Goal: Complete application form: Complete application form

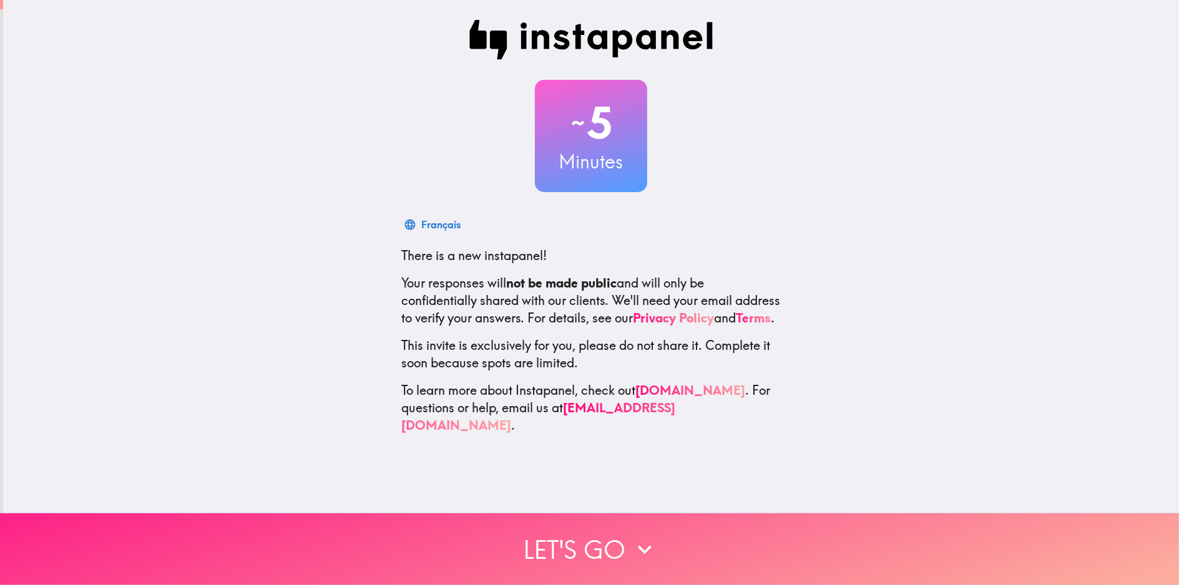
click at [569, 531] on button "Let's go" at bounding box center [589, 550] width 1179 height 72
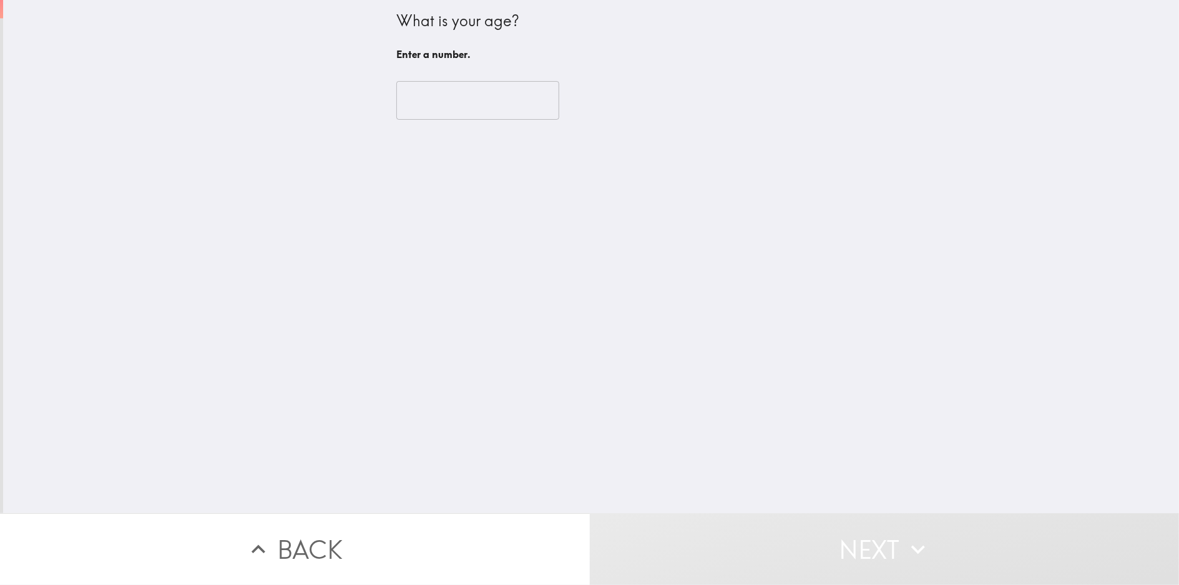
click at [476, 115] on input "number" at bounding box center [477, 100] width 163 height 39
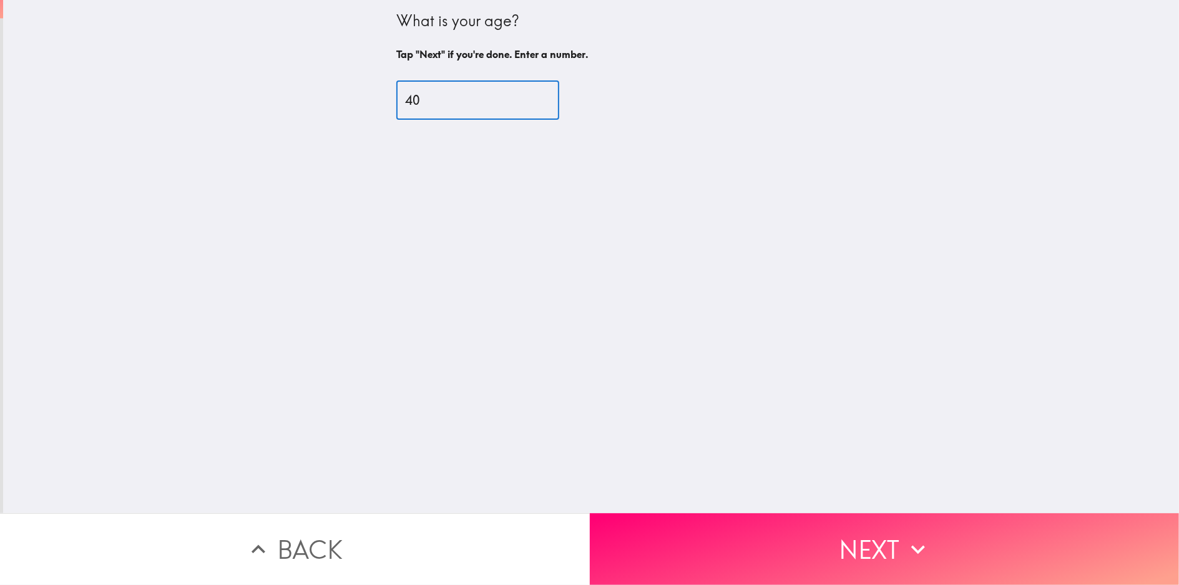
type input "40"
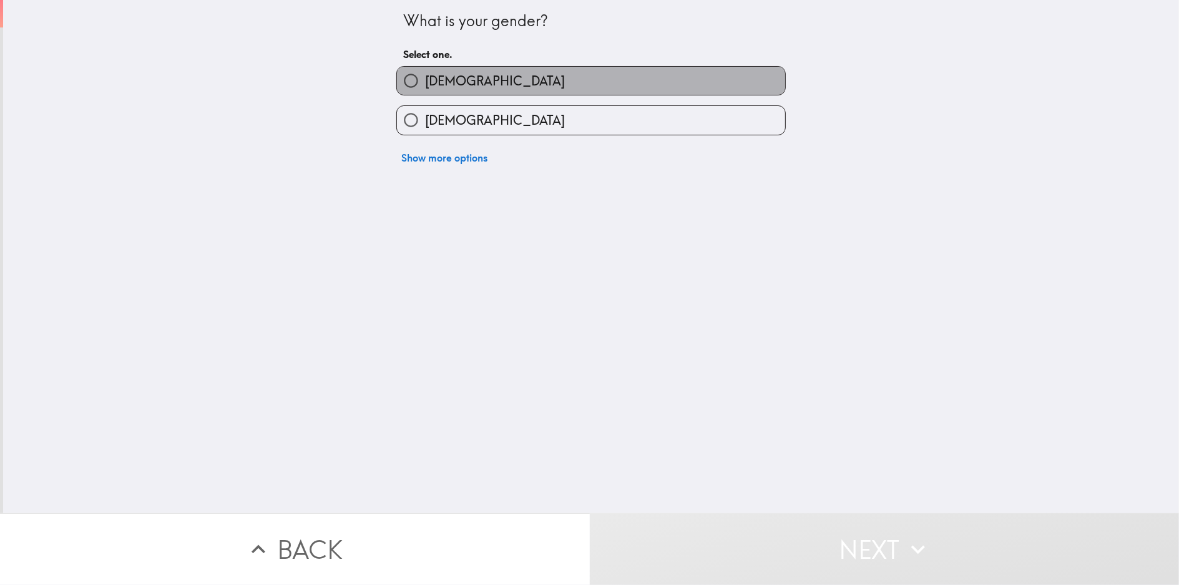
click at [499, 71] on label "[DEMOGRAPHIC_DATA]" at bounding box center [591, 81] width 388 height 28
click at [425, 71] on input "[DEMOGRAPHIC_DATA]" at bounding box center [411, 81] width 28 height 28
radio input "true"
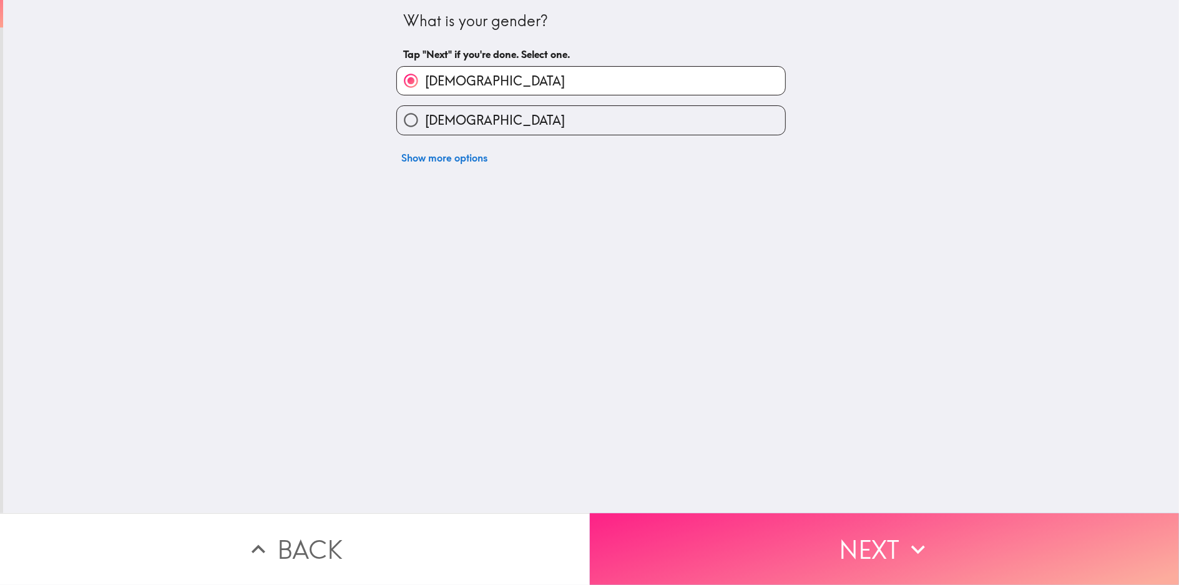
click at [852, 544] on button "Next" at bounding box center [885, 550] width 590 height 72
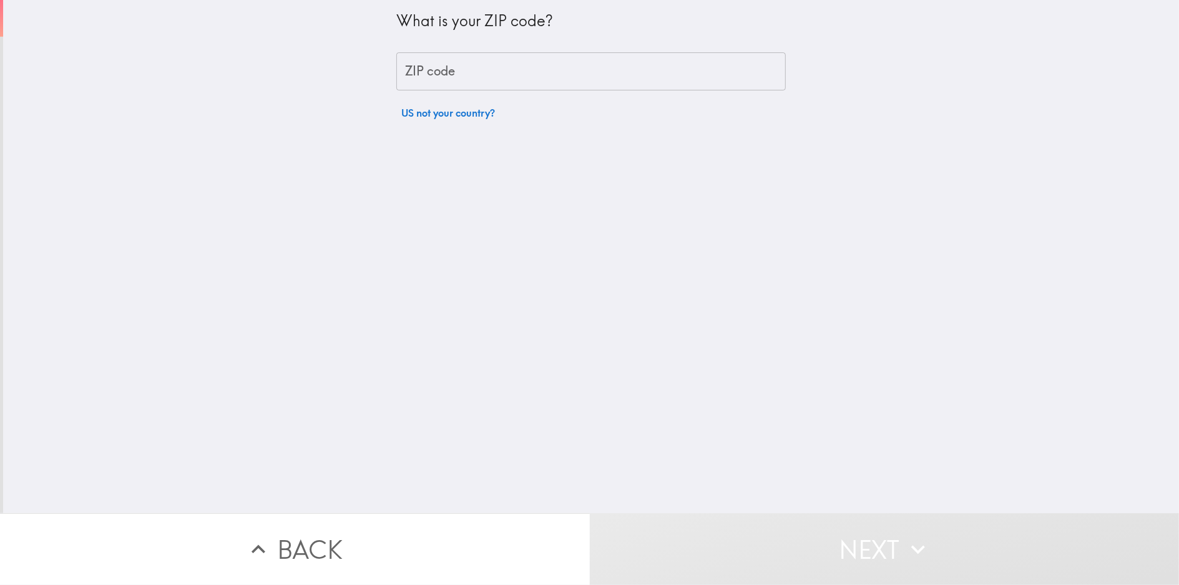
click at [454, 72] on input "ZIP code" at bounding box center [590, 71] width 389 height 39
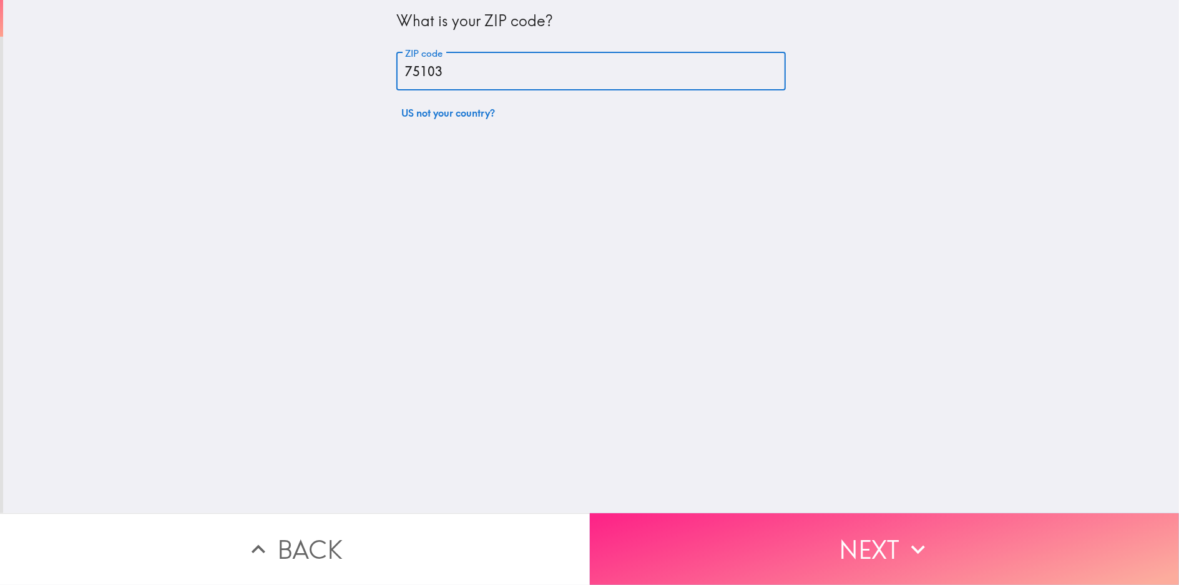
type input "75103"
click at [755, 521] on button "Next" at bounding box center [885, 550] width 590 height 72
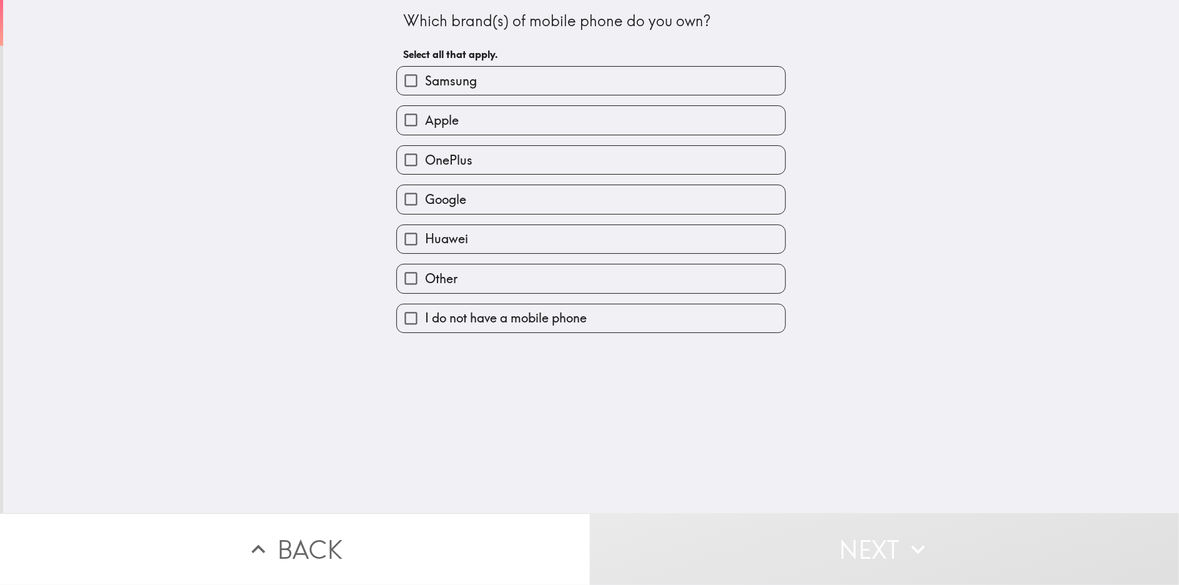
click at [497, 87] on label "Samsung" at bounding box center [591, 81] width 388 height 28
click at [425, 87] on input "Samsung" at bounding box center [411, 81] width 28 height 28
checkbox input "true"
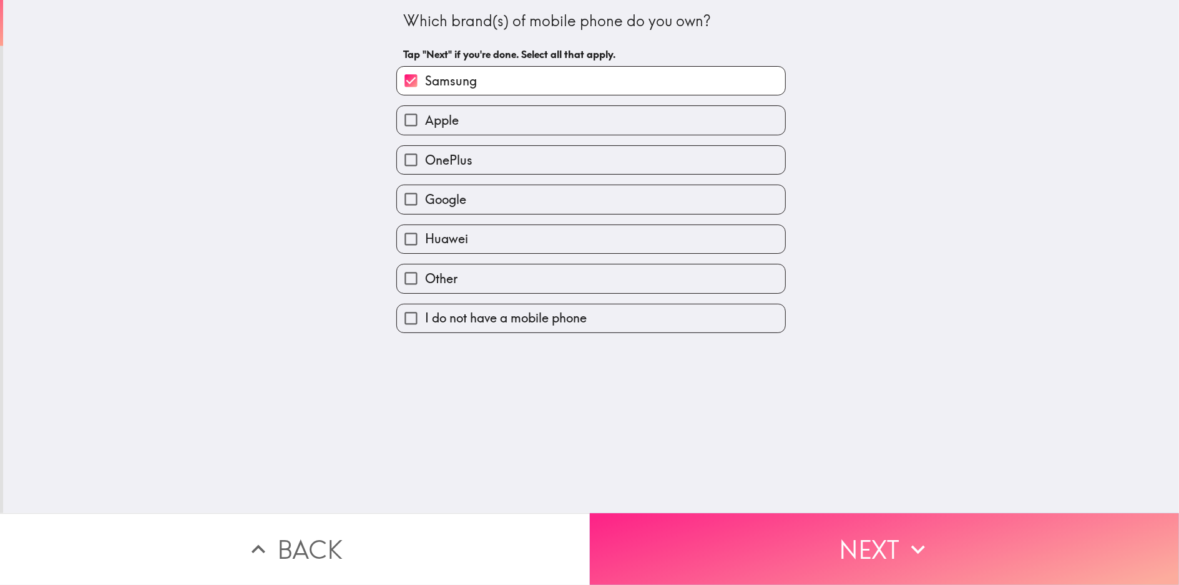
click at [753, 533] on button "Next" at bounding box center [885, 550] width 590 height 72
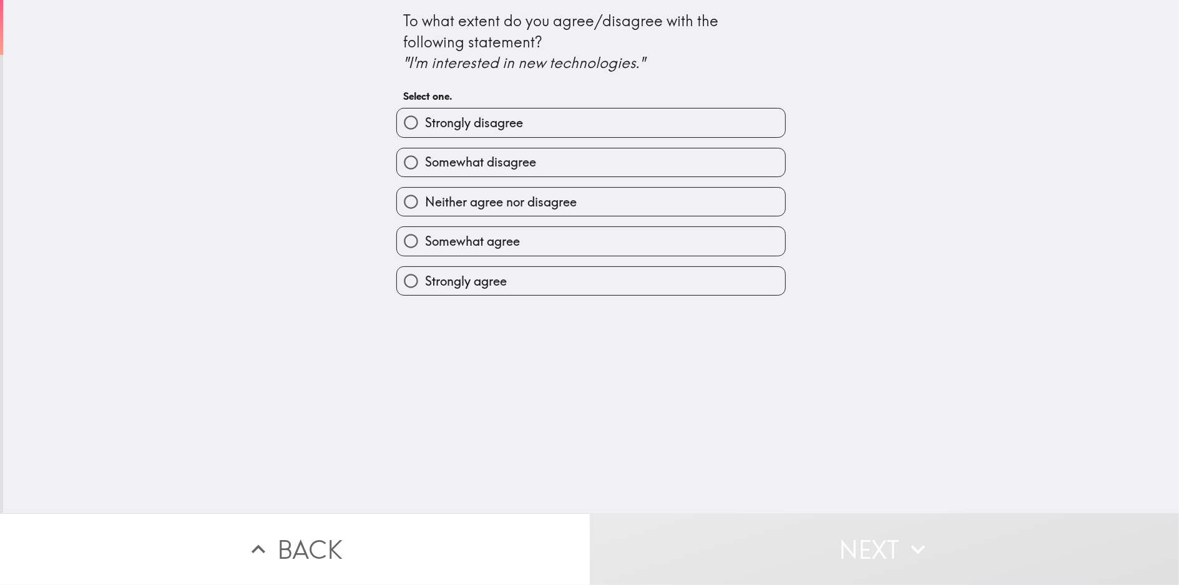
click at [567, 275] on label "Strongly agree" at bounding box center [591, 281] width 388 height 28
click at [425, 275] on input "Strongly agree" at bounding box center [411, 281] width 28 height 28
radio input "true"
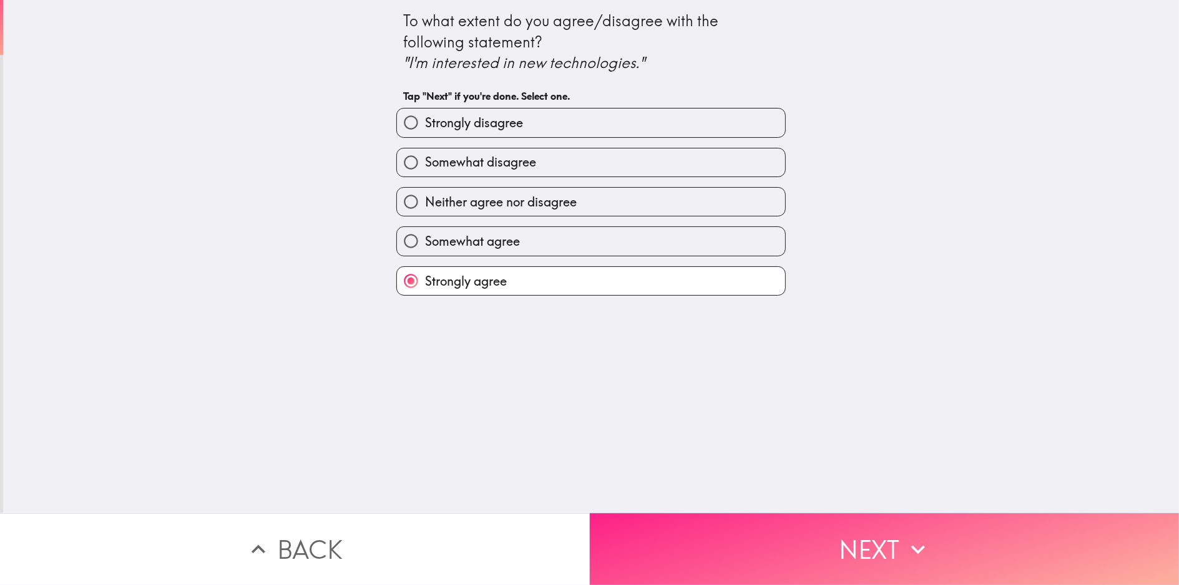
click at [750, 514] on button "Next" at bounding box center [885, 550] width 590 height 72
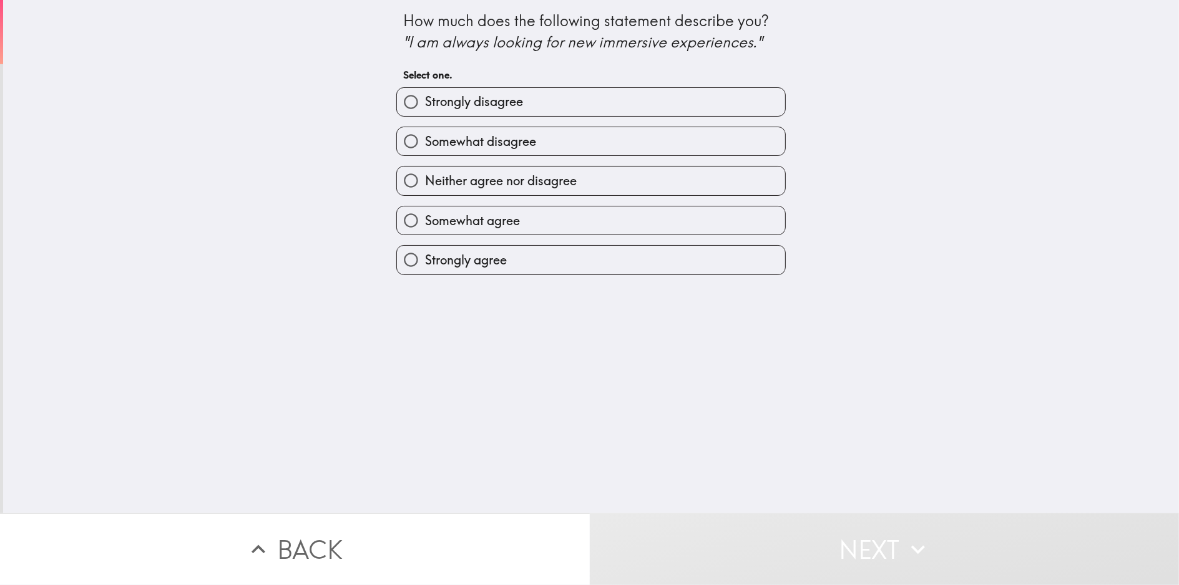
click at [528, 210] on label "Somewhat agree" at bounding box center [591, 221] width 388 height 28
click at [425, 210] on input "Somewhat agree" at bounding box center [411, 221] width 28 height 28
radio input "true"
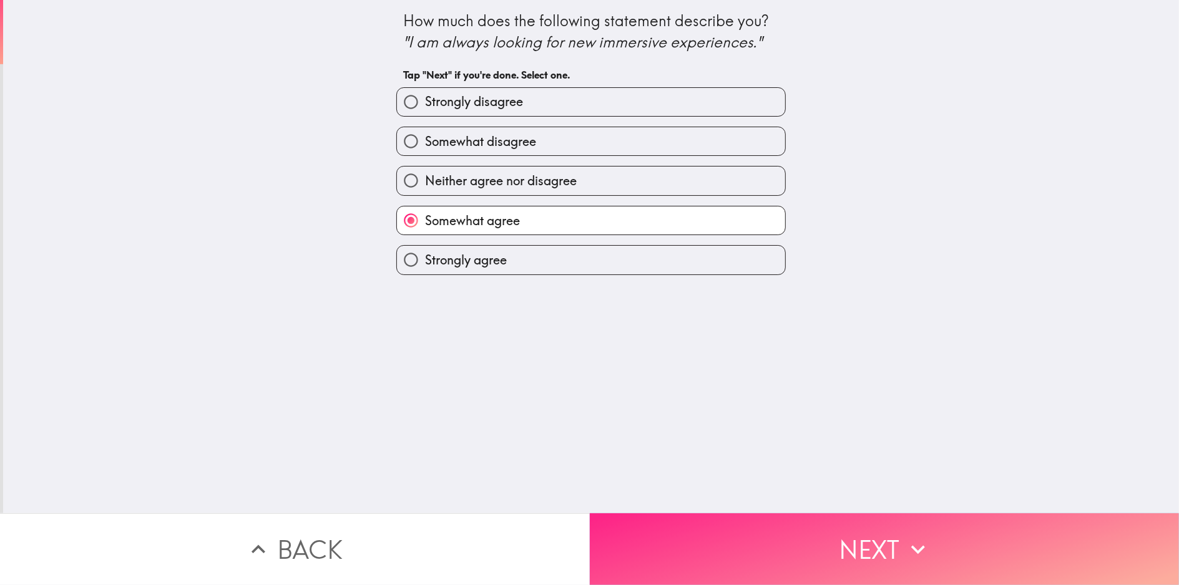
click at [757, 521] on button "Next" at bounding box center [885, 550] width 590 height 72
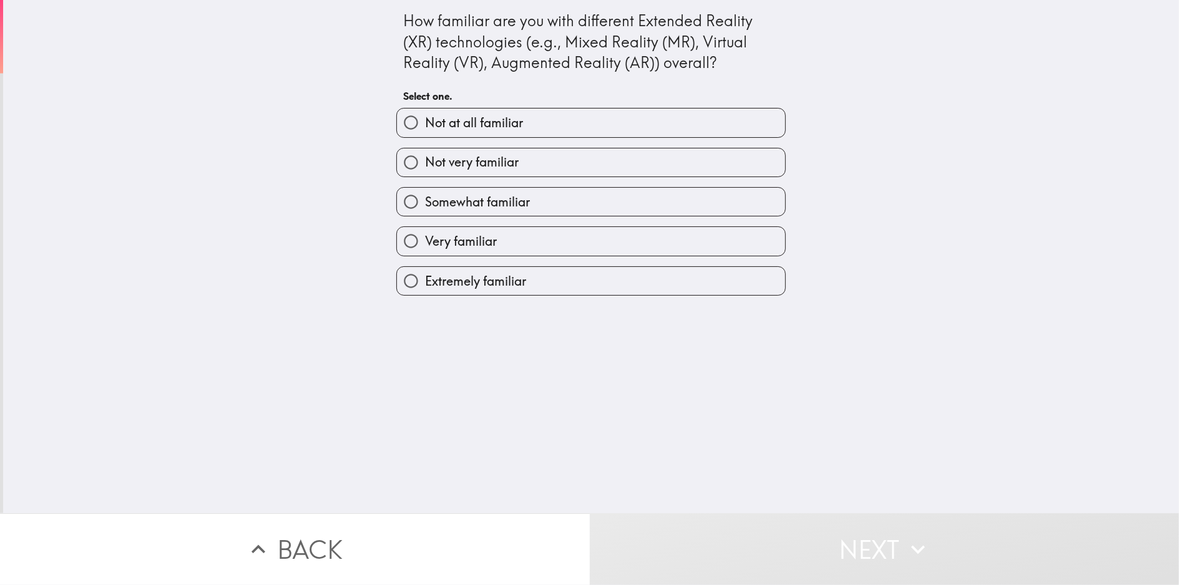
click at [526, 268] on label "Extremely familiar" at bounding box center [591, 281] width 388 height 28
click at [425, 268] on input "Extremely familiar" at bounding box center [411, 281] width 28 height 28
radio input "true"
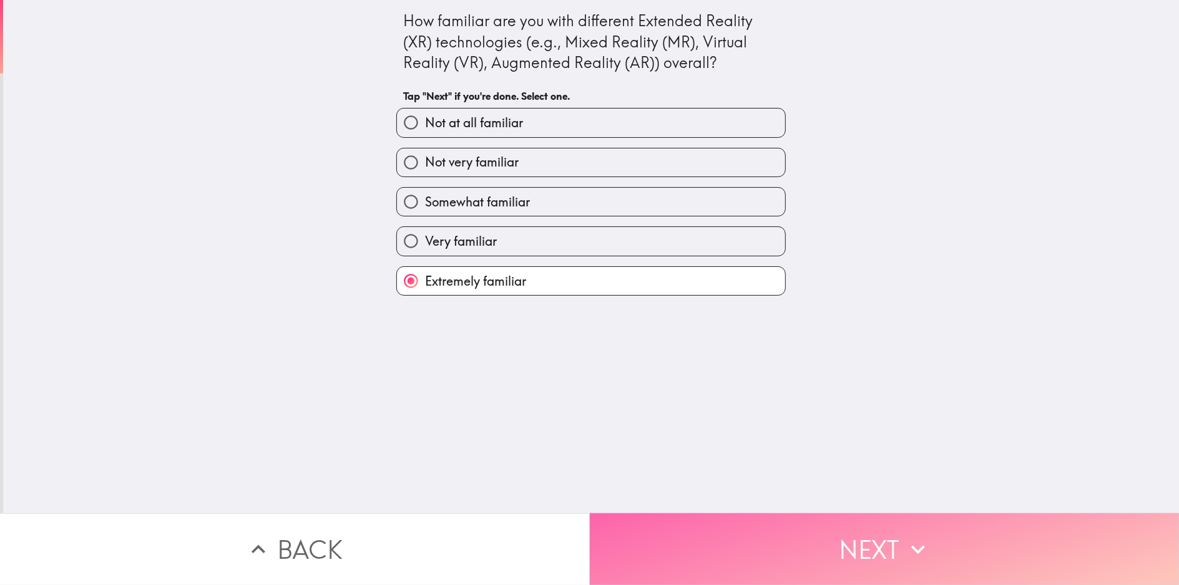
click at [689, 519] on button "Next" at bounding box center [885, 550] width 590 height 72
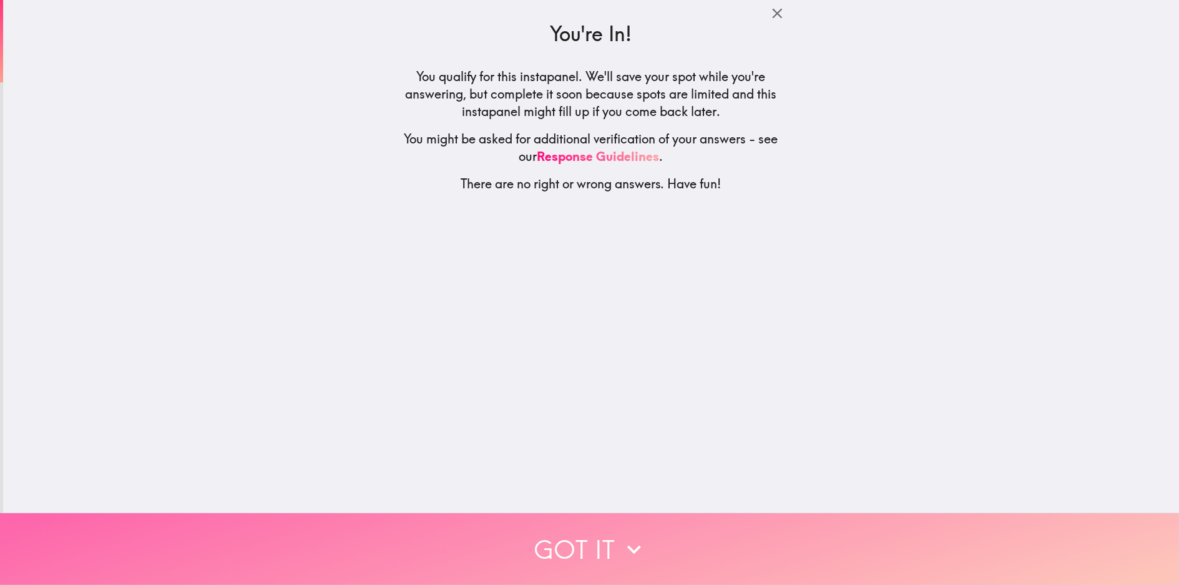
click at [643, 521] on button "Got it" at bounding box center [589, 550] width 1179 height 72
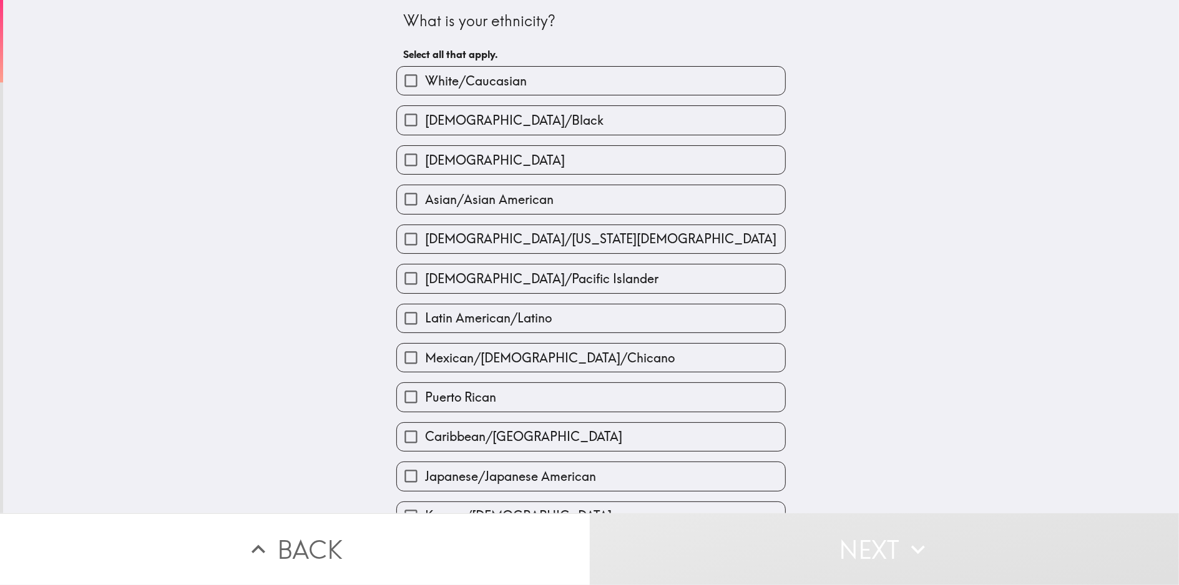
click at [534, 121] on span "[DEMOGRAPHIC_DATA]/Black" at bounding box center [514, 120] width 179 height 17
click at [425, 121] on input "[DEMOGRAPHIC_DATA]/Black" at bounding box center [411, 120] width 28 height 28
checkbox input "true"
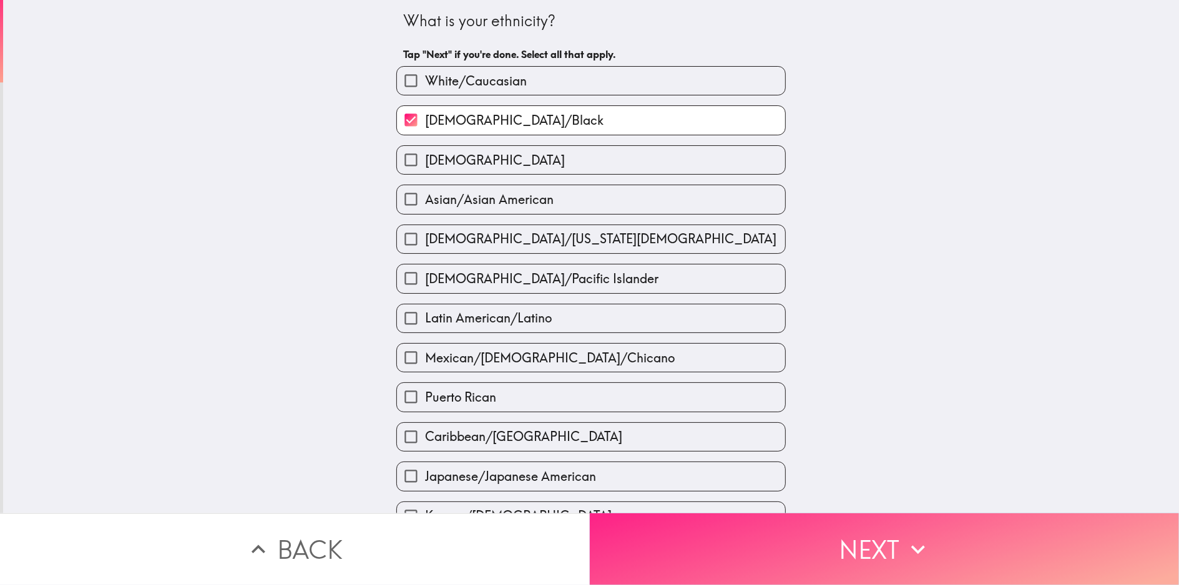
click at [786, 535] on button "Next" at bounding box center [885, 550] width 590 height 72
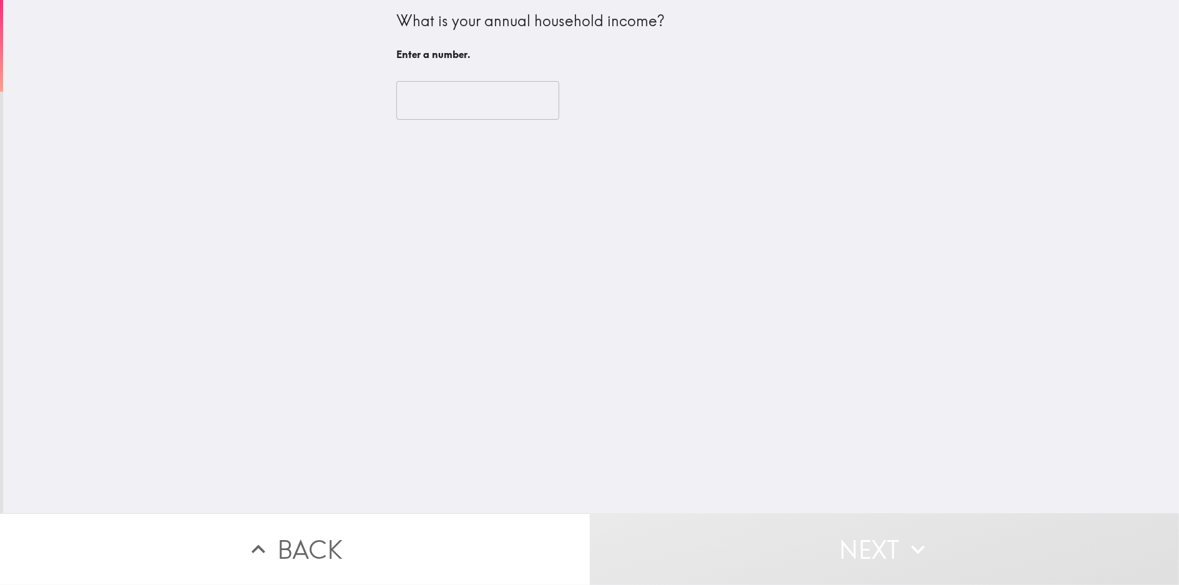
click at [465, 106] on input "number" at bounding box center [477, 100] width 163 height 39
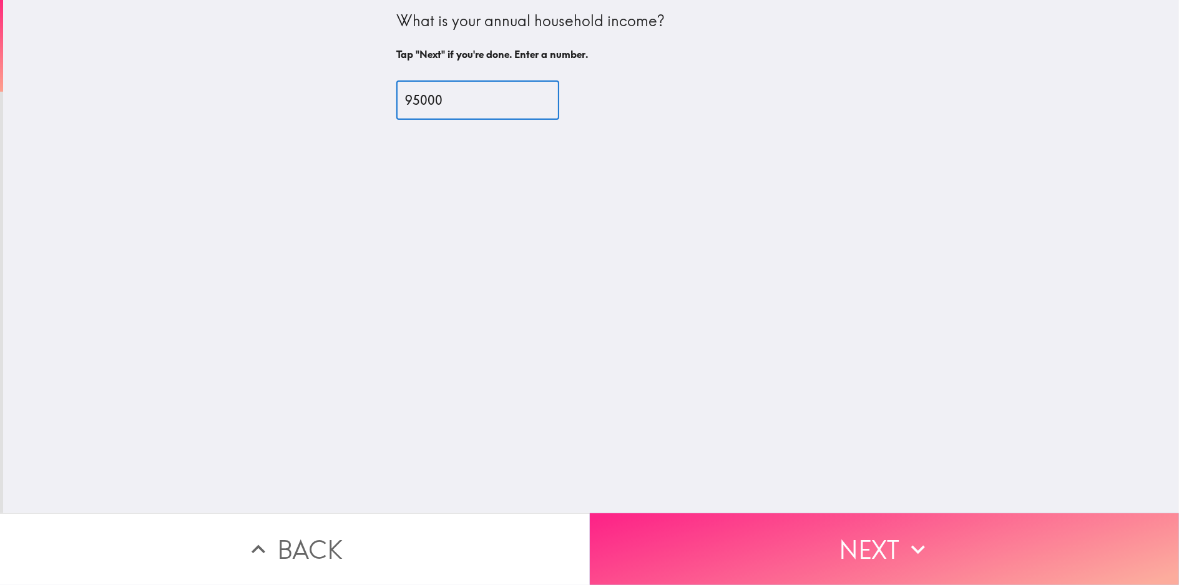
type input "95000"
click at [737, 526] on button "Next" at bounding box center [885, 550] width 590 height 72
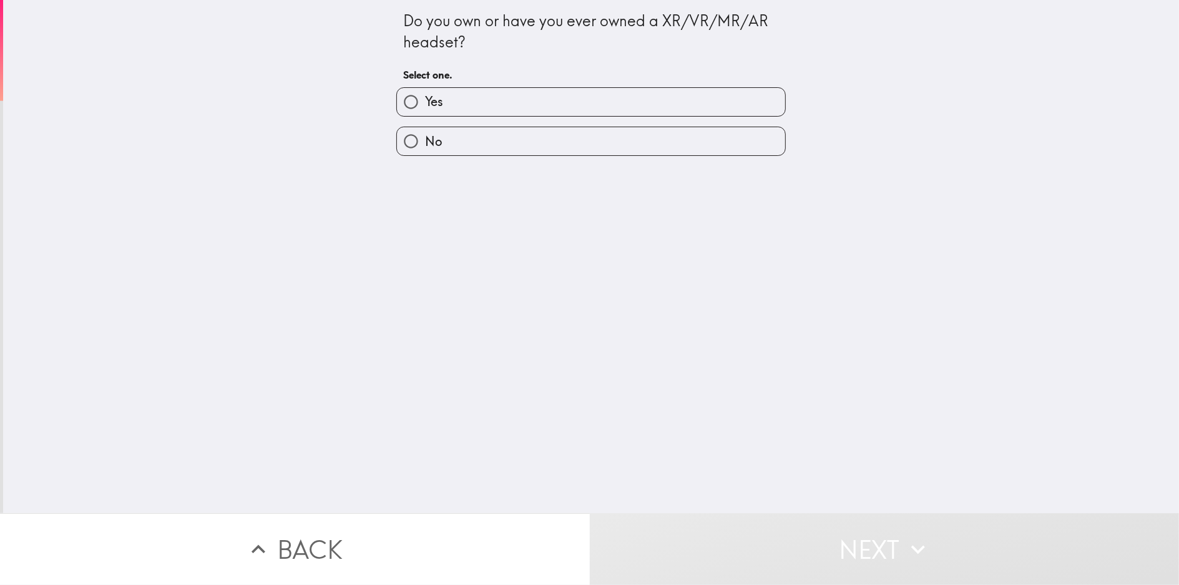
click at [547, 11] on div "Do you own or have you ever owned a XR/VR/MR/AR headset?" at bounding box center [591, 32] width 376 height 42
click at [547, 14] on div "Do you own or have you ever owned a XR/VR/MR/AR headset?" at bounding box center [591, 32] width 376 height 42
click at [551, 18] on div "Do you own or have you ever owned a XR/VR/MR/AR headset?" at bounding box center [591, 32] width 376 height 42
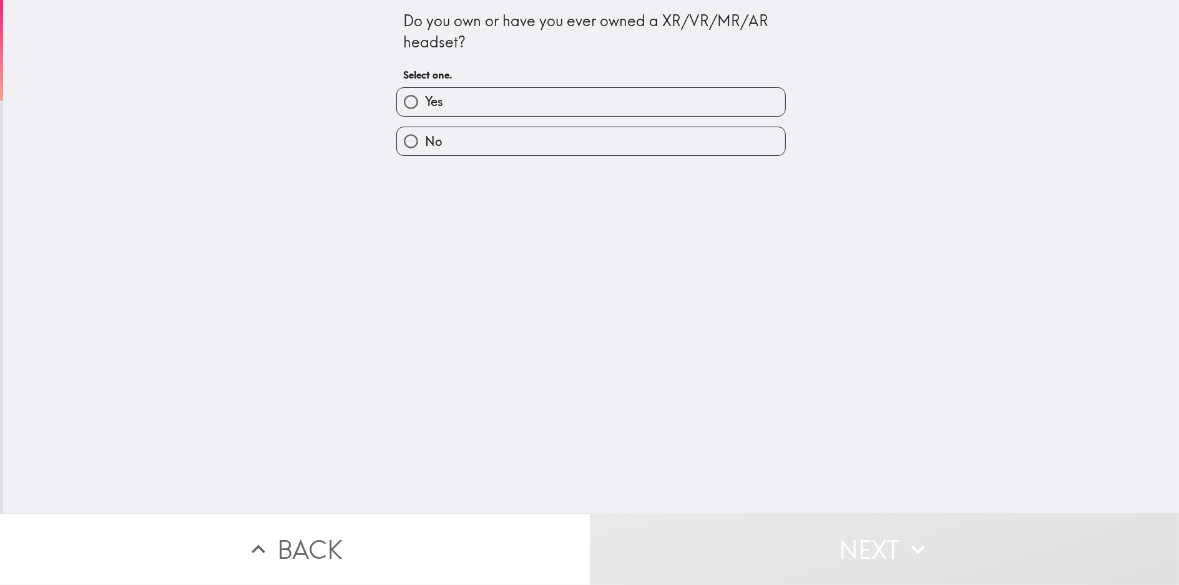
click at [551, 18] on div "Do you own or have you ever owned a XR/VR/MR/AR headset?" at bounding box center [591, 32] width 376 height 42
click at [551, 20] on div "Do you own or have you ever owned a XR/VR/MR/AR headset?" at bounding box center [591, 32] width 376 height 42
click at [441, 112] on label "Yes" at bounding box center [591, 102] width 388 height 28
click at [425, 112] on input "Yes" at bounding box center [411, 102] width 28 height 28
radio input "true"
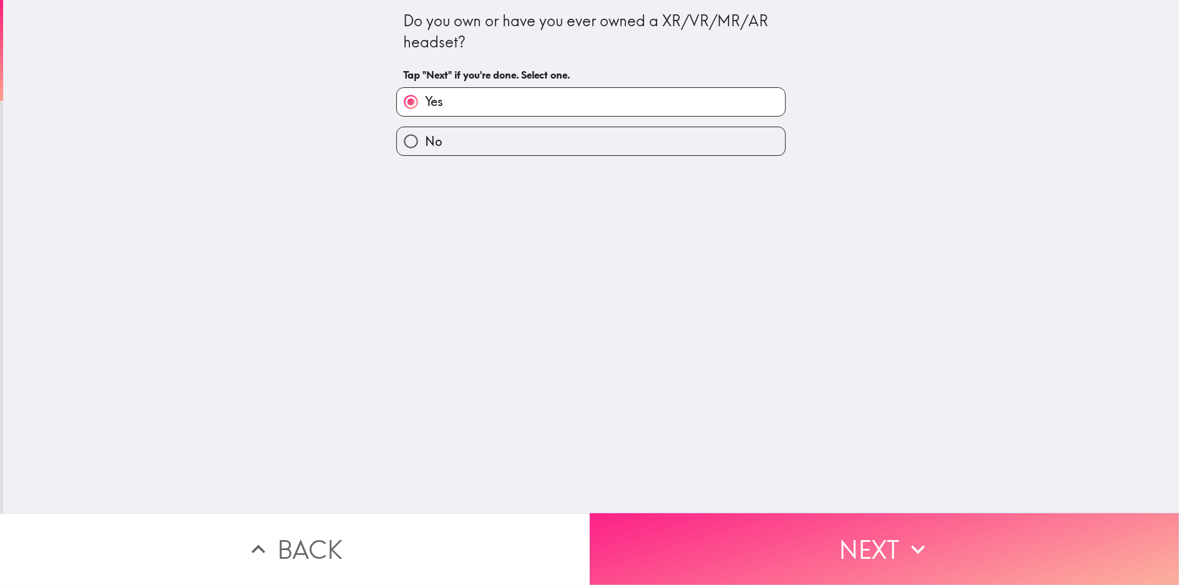
click at [687, 528] on button "Next" at bounding box center [885, 550] width 590 height 72
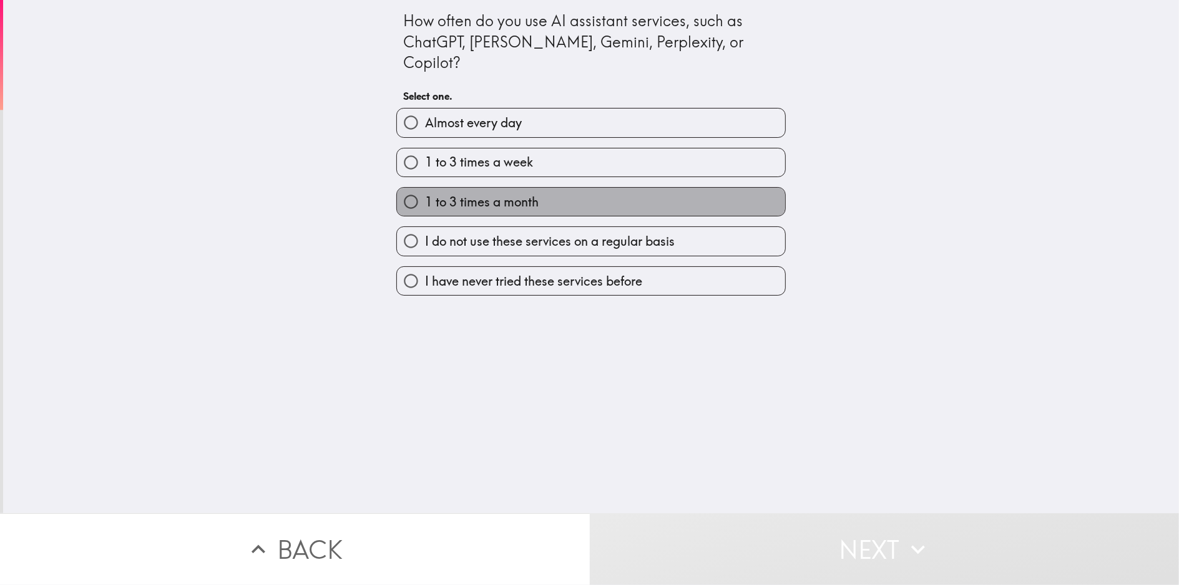
click at [522, 193] on span "1 to 3 times a month" at bounding box center [482, 201] width 114 height 17
click at [425, 188] on input "1 to 3 times a month" at bounding box center [411, 202] width 28 height 28
radio input "true"
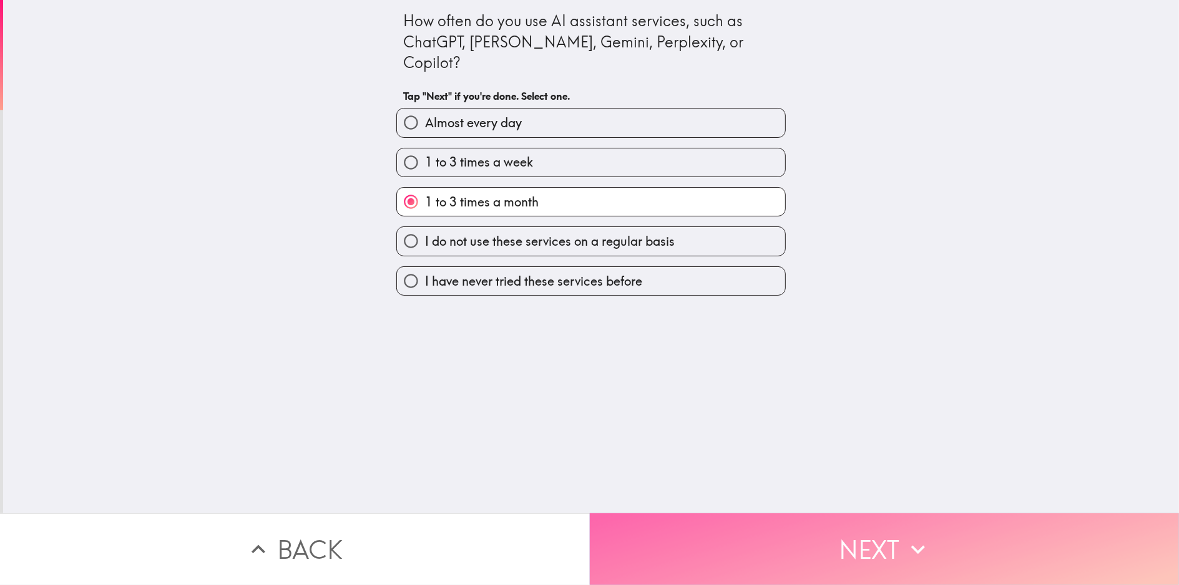
click at [741, 539] on button "Next" at bounding box center [885, 550] width 590 height 72
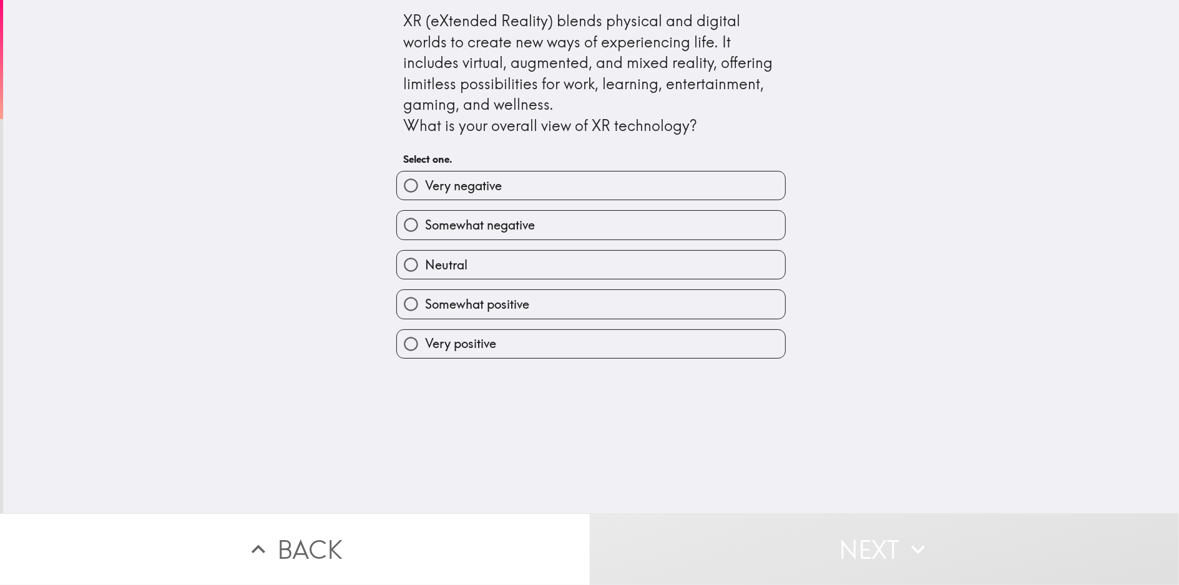
click at [562, 348] on label "Very positive" at bounding box center [591, 344] width 388 height 28
click at [425, 348] on input "Very positive" at bounding box center [411, 344] width 28 height 28
radio input "true"
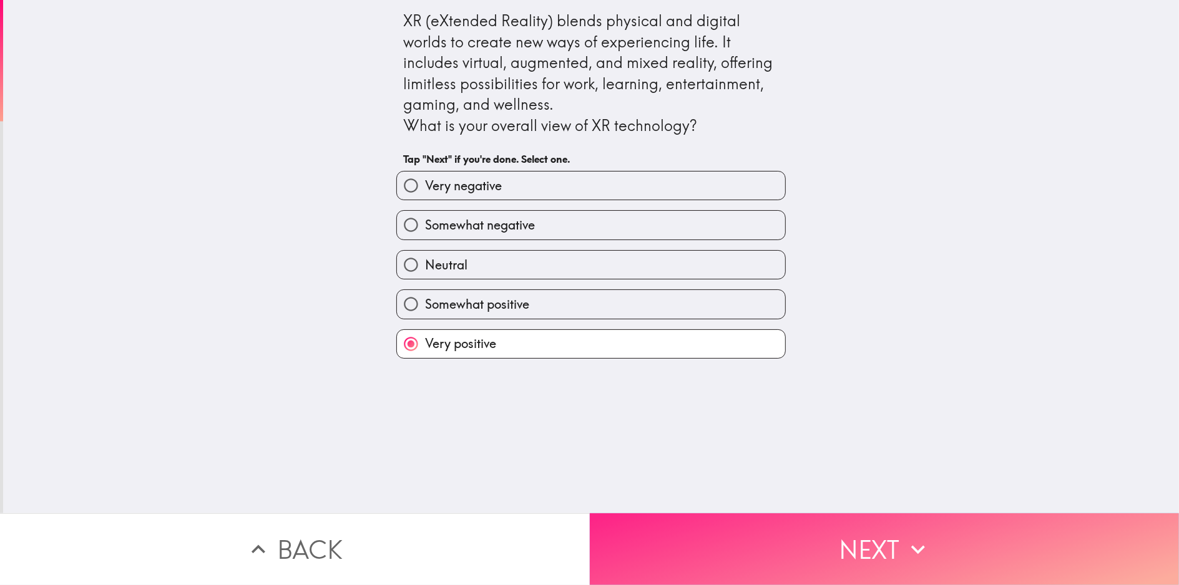
click at [717, 522] on button "Next" at bounding box center [885, 550] width 590 height 72
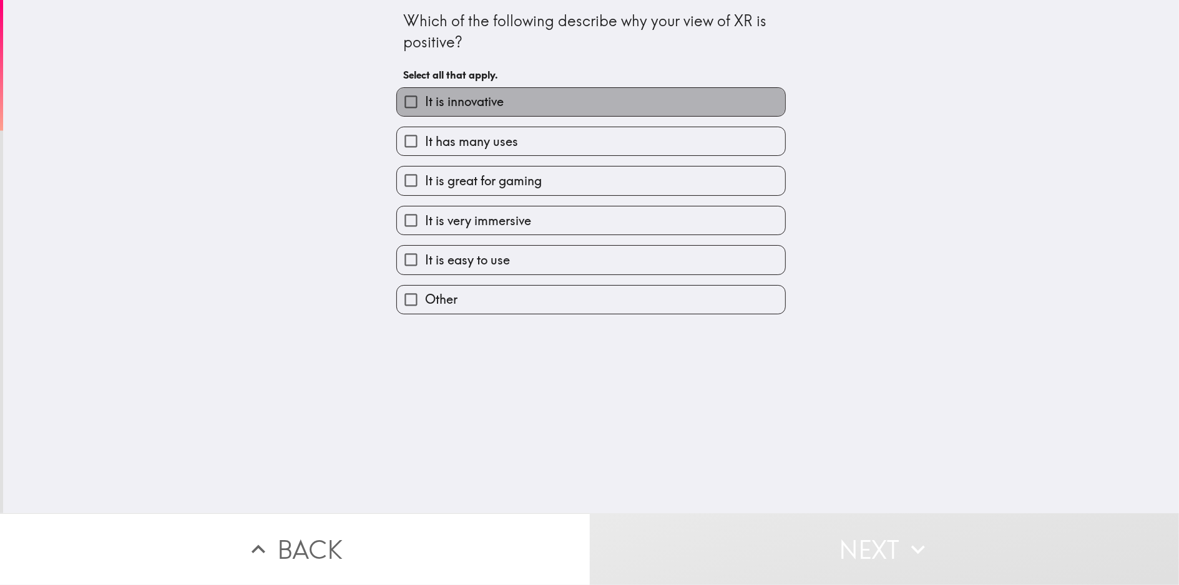
click at [494, 105] on span "It is innovative" at bounding box center [464, 101] width 79 height 17
click at [425, 105] on input "It is innovative" at bounding box center [411, 102] width 28 height 28
checkbox input "true"
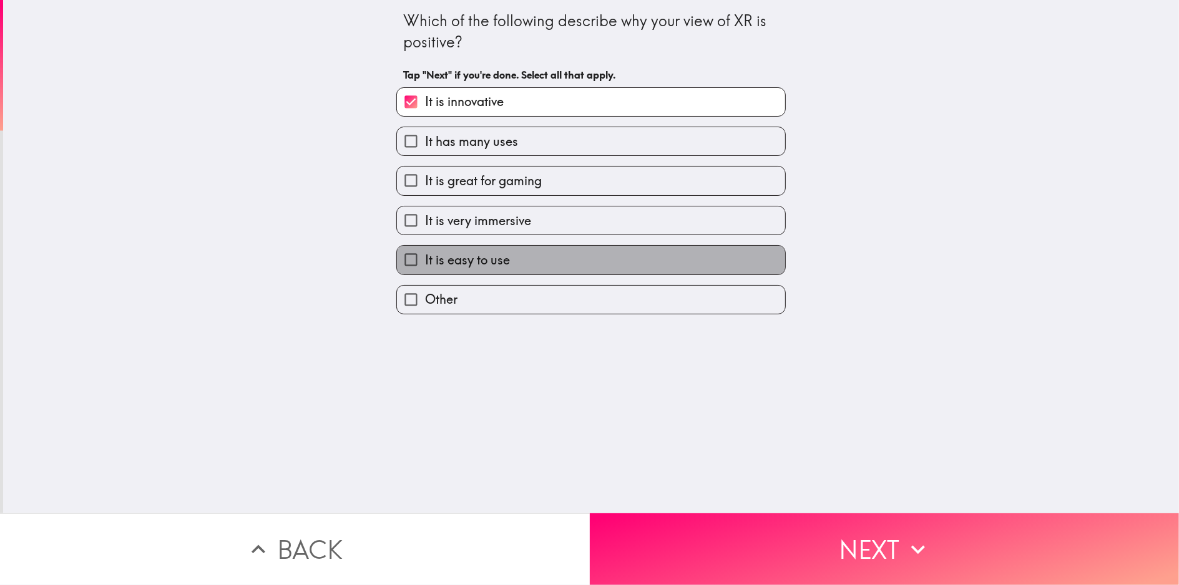
click at [504, 260] on label "It is easy to use" at bounding box center [591, 260] width 388 height 28
click at [425, 260] on input "It is easy to use" at bounding box center [411, 260] width 28 height 28
checkbox input "true"
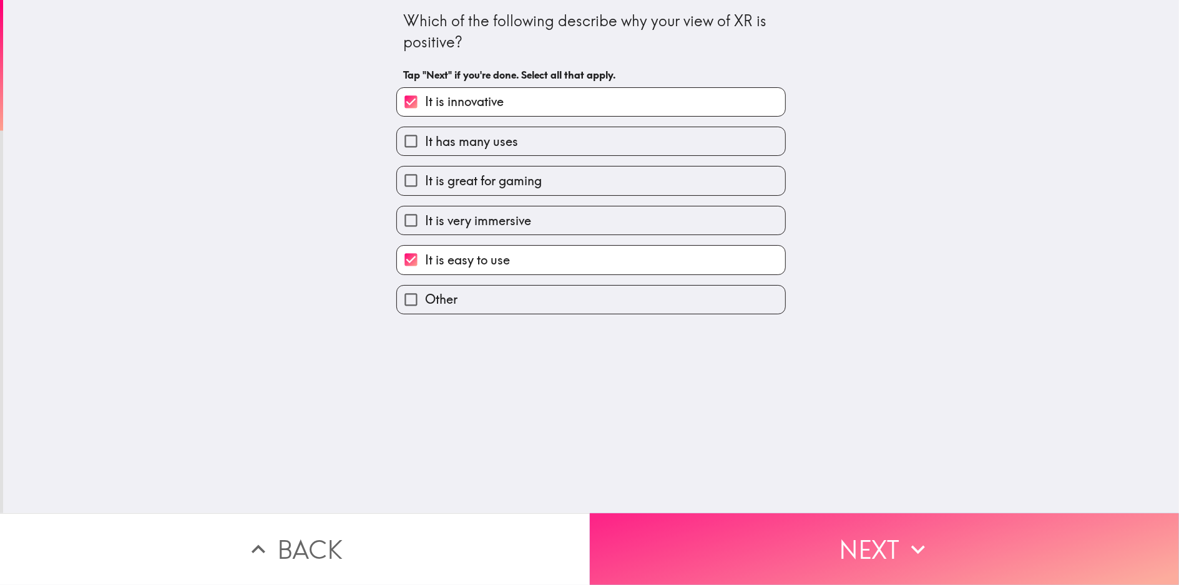
click at [666, 537] on button "Next" at bounding box center [885, 550] width 590 height 72
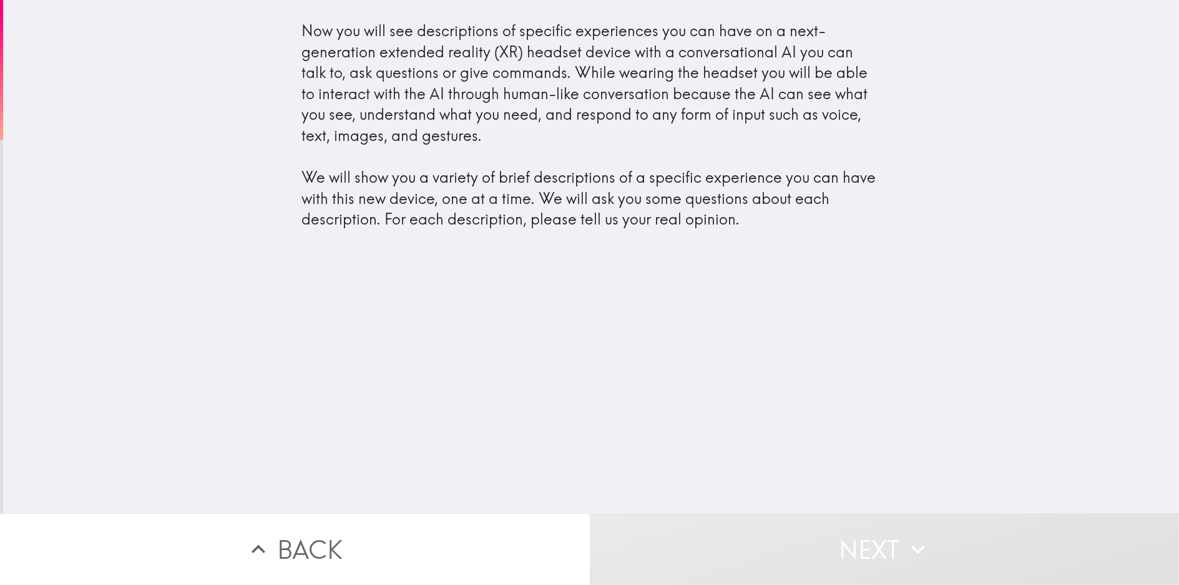
click at [446, 152] on div "Now you will see descriptions of specific experiences you can have on a next-ge…" at bounding box center [590, 126] width 579 height 210
click at [466, 195] on div "Now you will see descriptions of specific experiences you can have on a next-ge…" at bounding box center [590, 126] width 579 height 210
drag, startPoint x: 379, startPoint y: 91, endPoint x: 470, endPoint y: 100, distance: 90.9
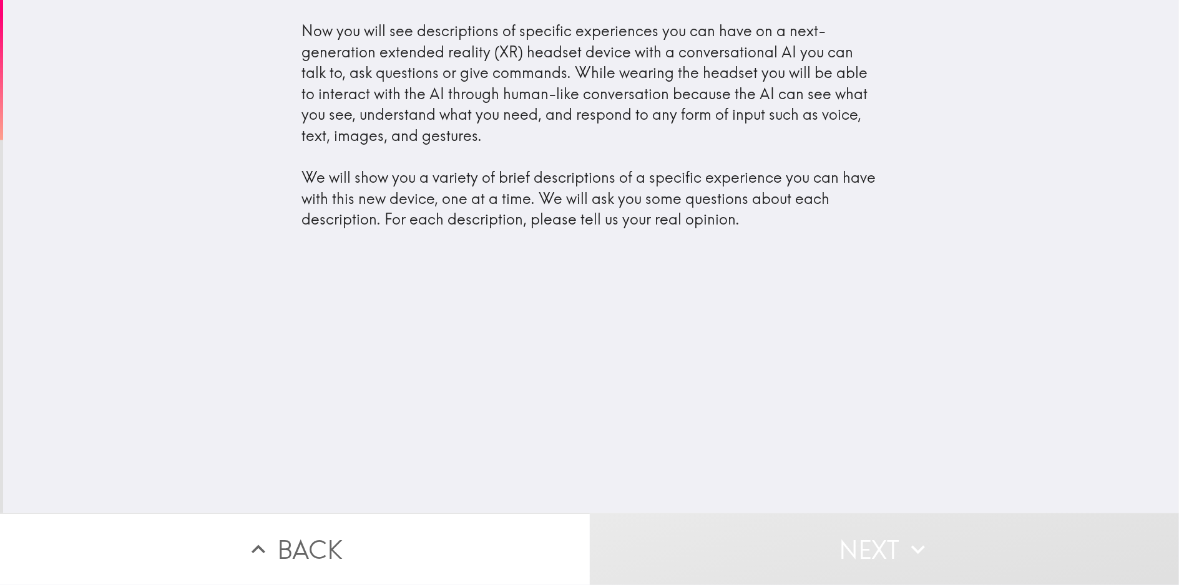
click at [466, 102] on div "Now you will see descriptions of specific experiences you can have on a next-ge…" at bounding box center [590, 126] width 579 height 210
click at [454, 79] on div "Now you will see descriptions of specific experiences you can have on a next-ge…" at bounding box center [590, 126] width 579 height 210
click at [455, 72] on div "Now you will see descriptions of specific experiences you can have on a next-ge…" at bounding box center [590, 126] width 579 height 210
click at [833, 544] on button "Next" at bounding box center [885, 550] width 590 height 72
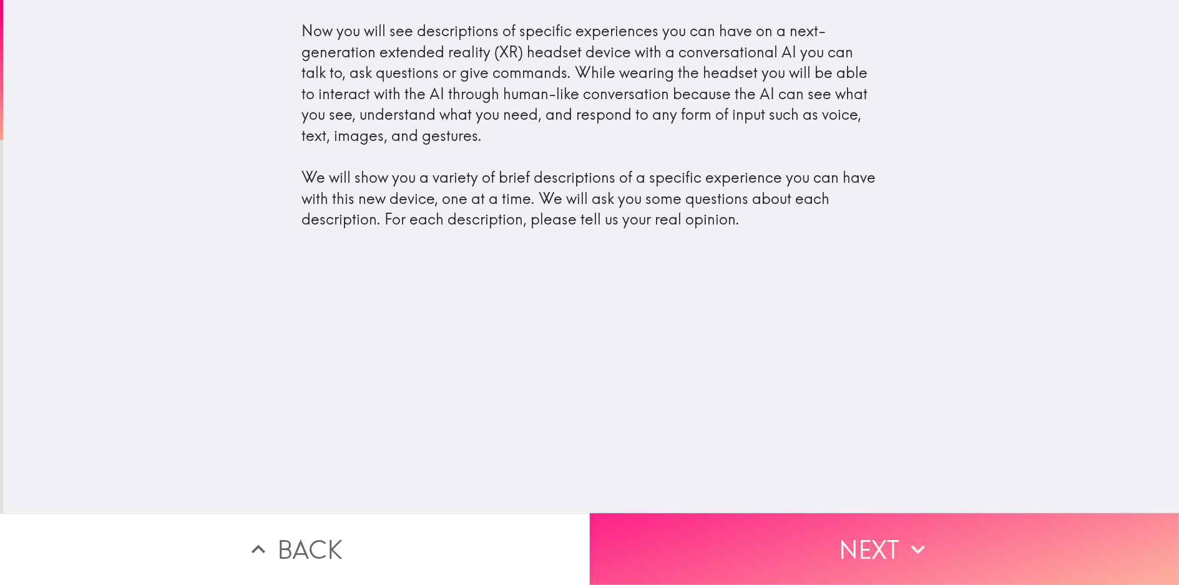
click at [728, 539] on button "Next" at bounding box center [885, 550] width 590 height 72
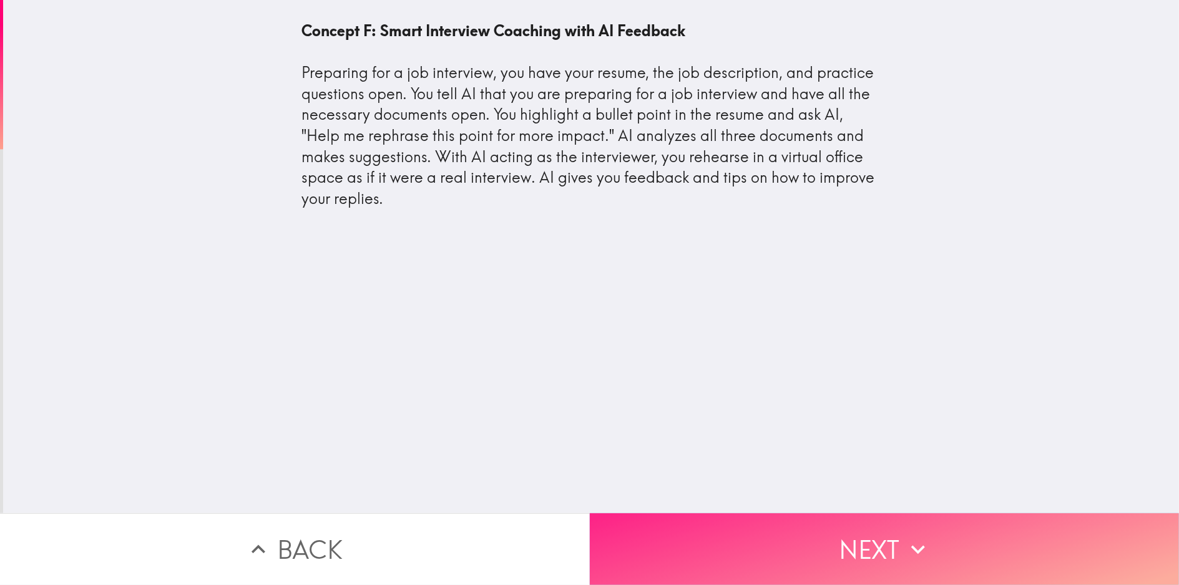
click at [760, 518] on button "Next" at bounding box center [885, 550] width 590 height 72
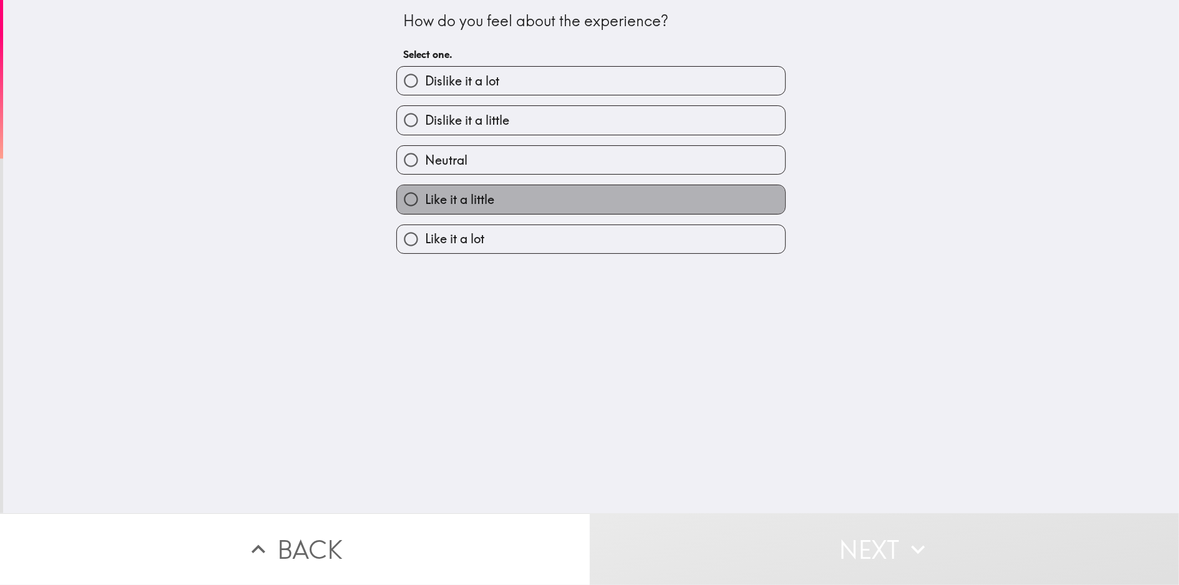
click at [574, 205] on label "Like it a little" at bounding box center [591, 199] width 388 height 28
click at [425, 205] on input "Like it a little" at bounding box center [411, 199] width 28 height 28
radio input "true"
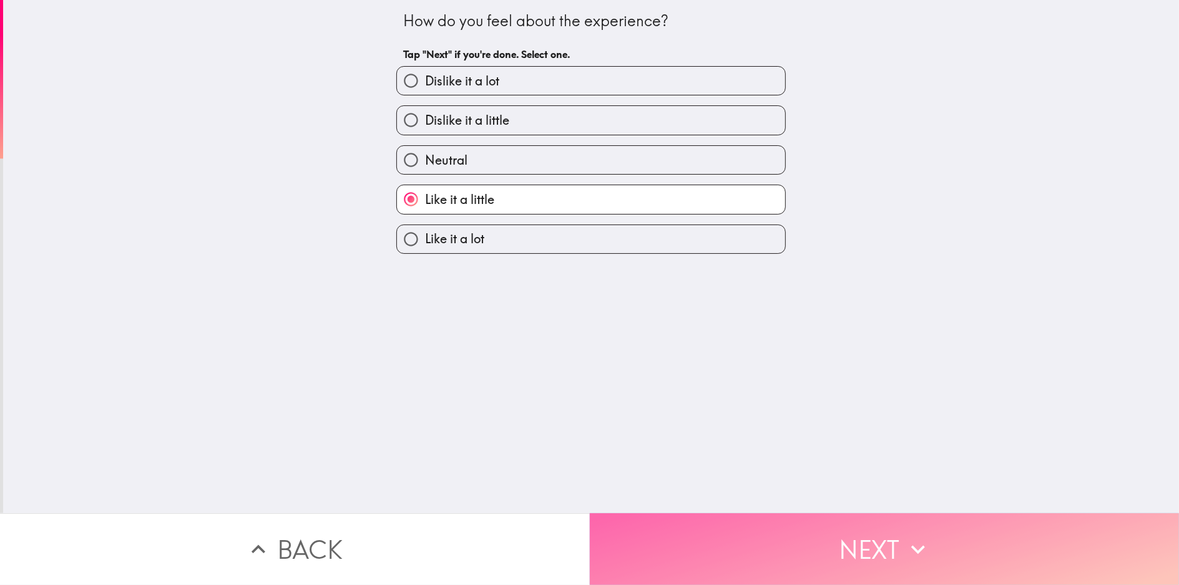
click at [671, 522] on button "Next" at bounding box center [885, 550] width 590 height 72
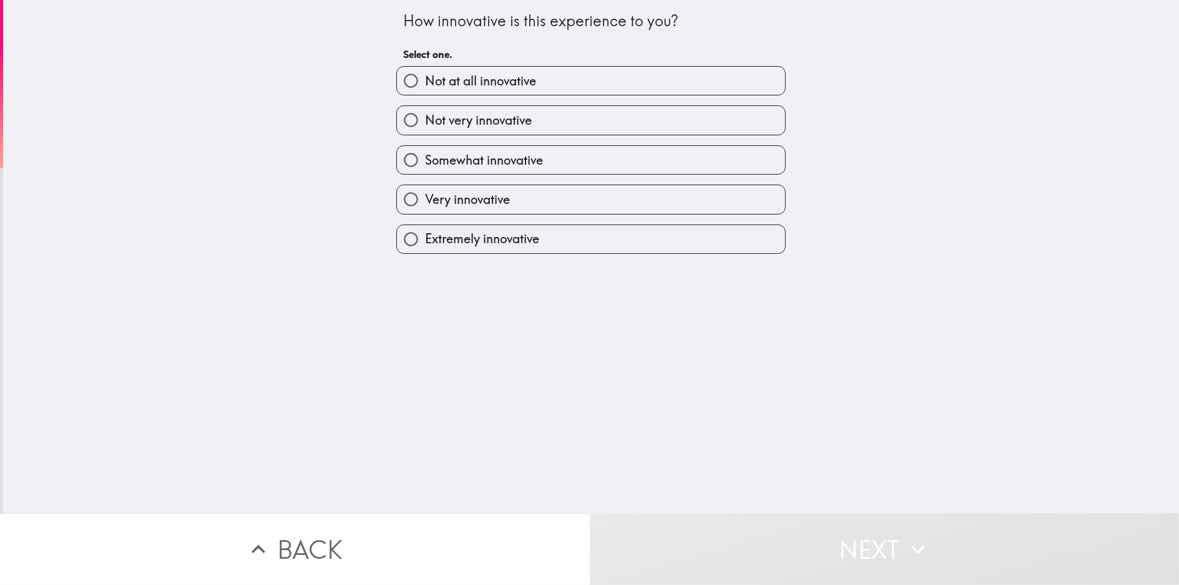
click at [522, 247] on span "Extremely innovative" at bounding box center [482, 238] width 114 height 17
click at [425, 247] on input "Extremely innovative" at bounding box center [411, 239] width 28 height 28
radio input "true"
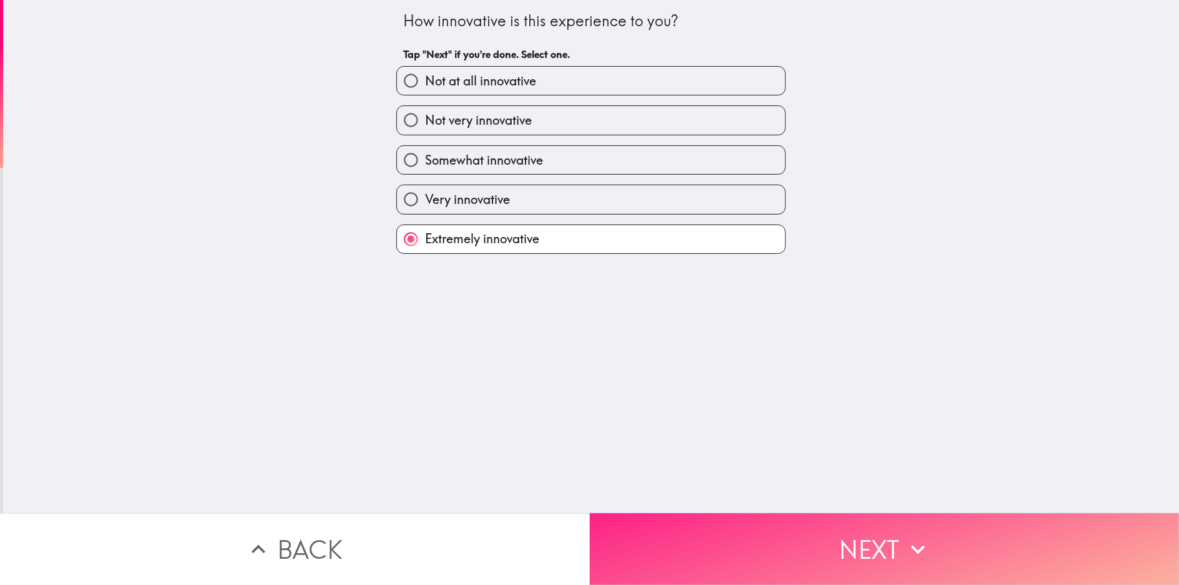
click at [648, 534] on button "Next" at bounding box center [885, 550] width 590 height 72
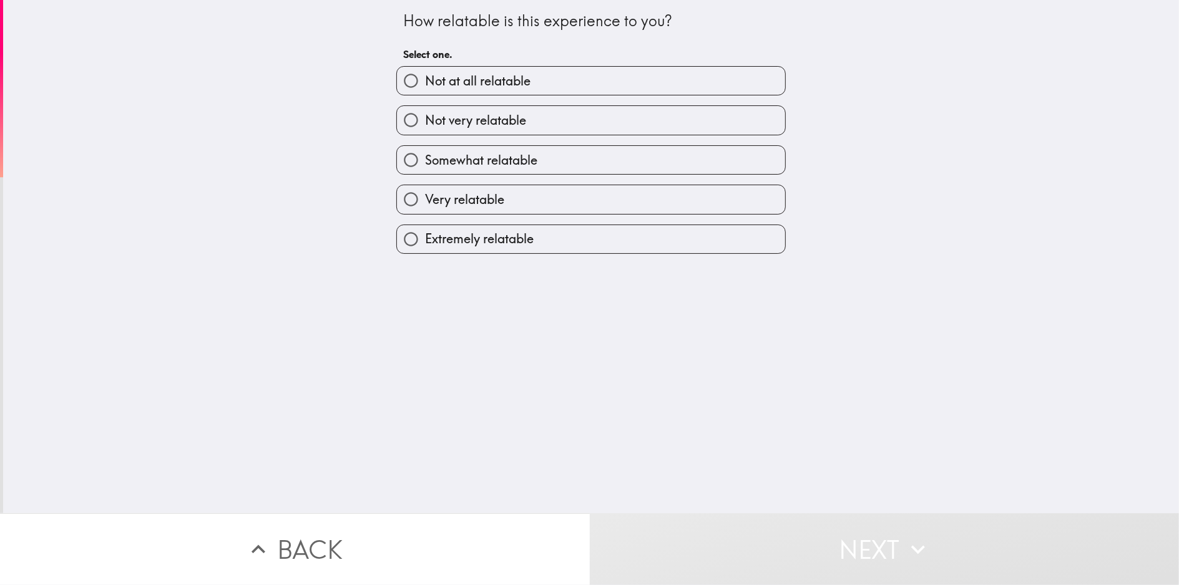
click at [534, 198] on label "Very relatable" at bounding box center [591, 199] width 388 height 28
click at [425, 198] on input "Very relatable" at bounding box center [411, 199] width 28 height 28
radio input "true"
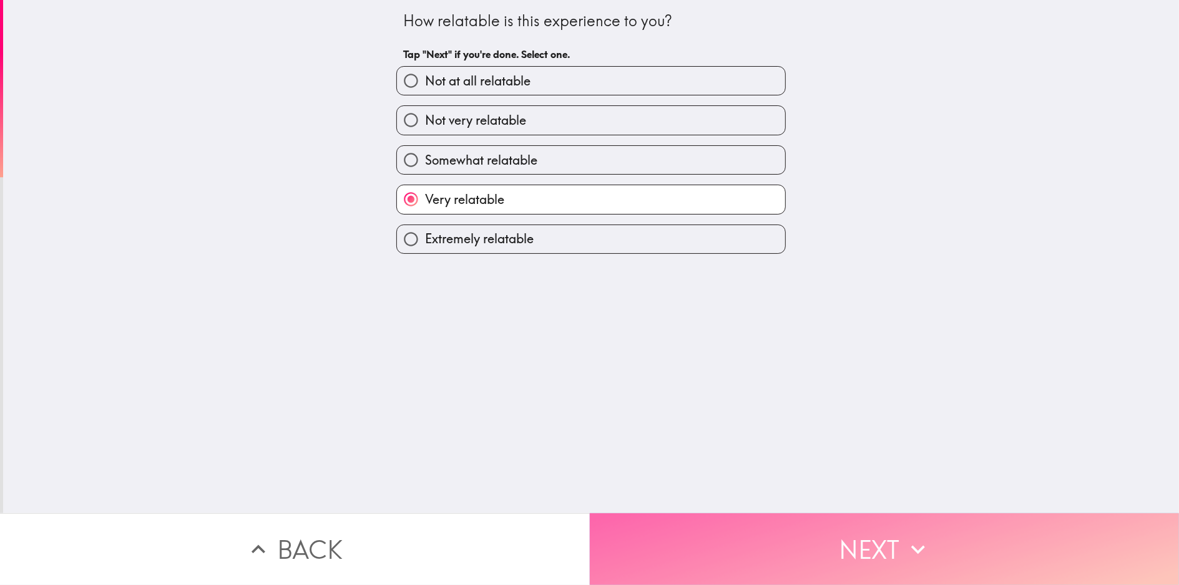
click at [750, 523] on button "Next" at bounding box center [885, 550] width 590 height 72
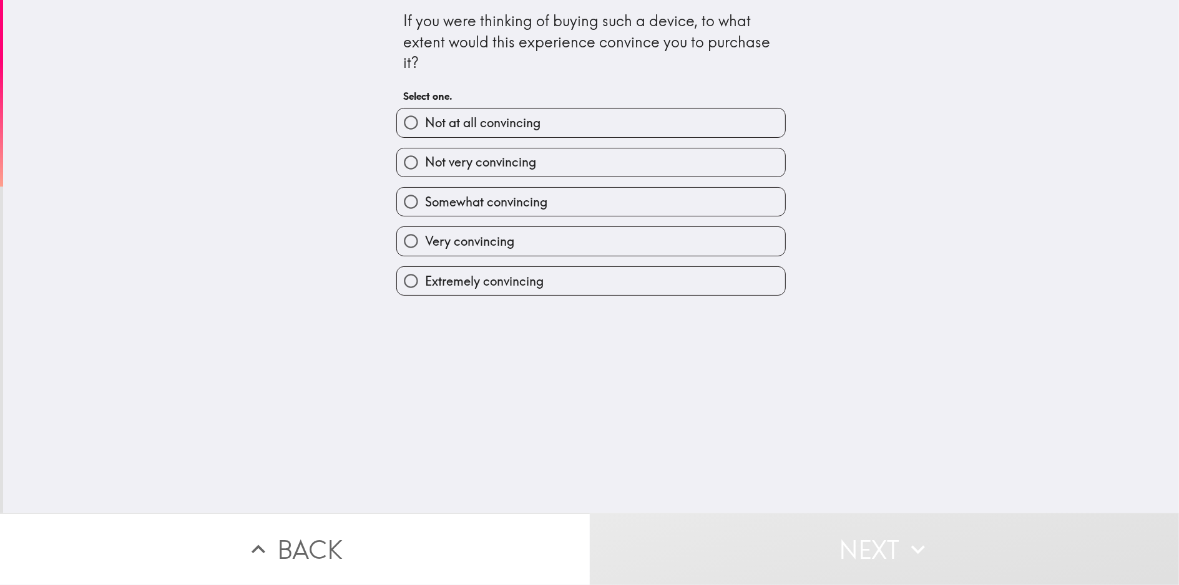
click at [508, 273] on span "Extremely convincing" at bounding box center [484, 281] width 119 height 17
click at [425, 273] on input "Extremely convincing" at bounding box center [411, 281] width 28 height 28
radio input "true"
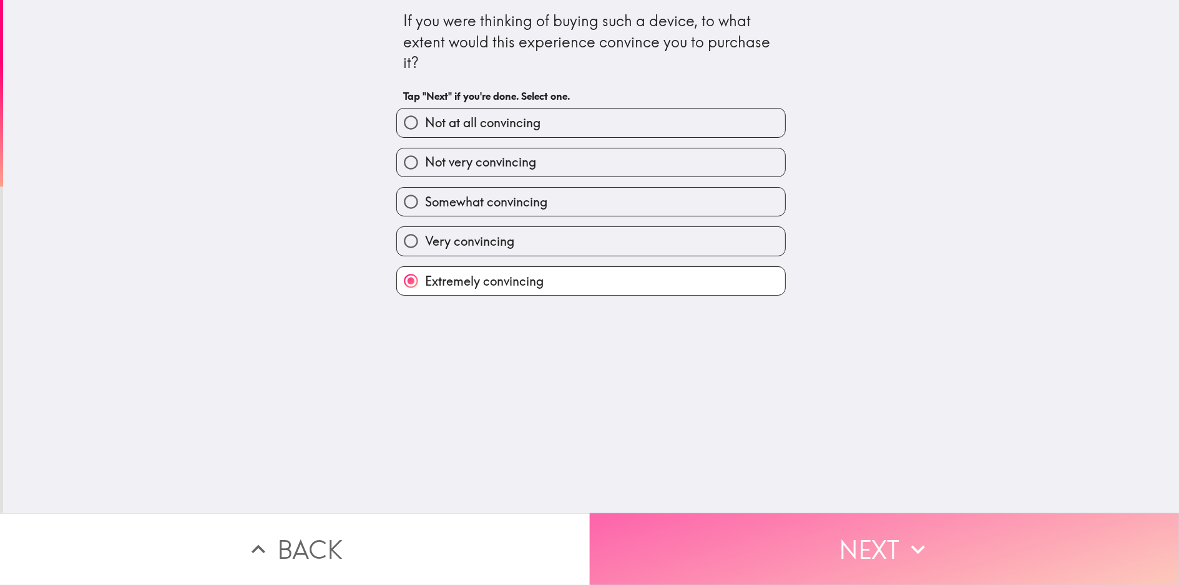
click at [692, 516] on button "Next" at bounding box center [885, 550] width 590 height 72
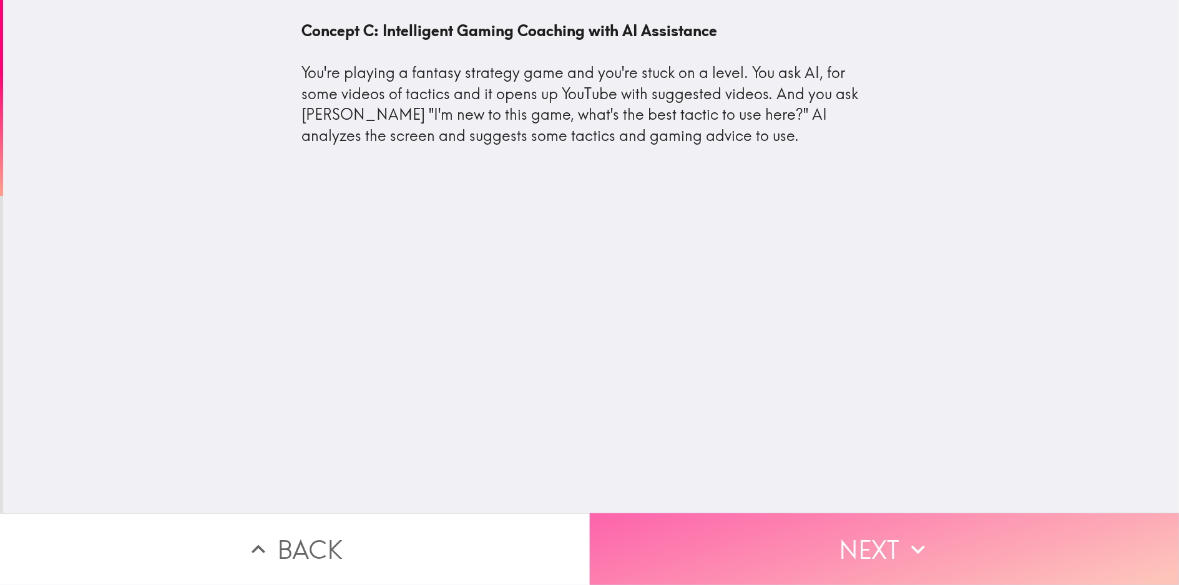
click at [812, 521] on button "Next" at bounding box center [885, 550] width 590 height 72
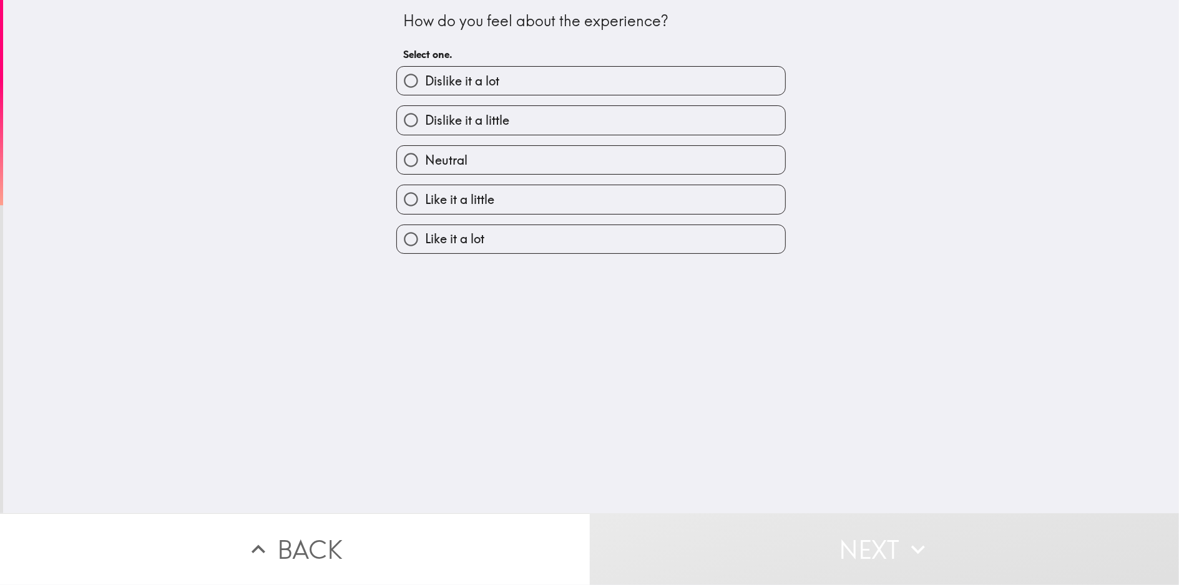
click at [508, 198] on label "Like it a little" at bounding box center [591, 199] width 388 height 28
click at [425, 198] on input "Like it a little" at bounding box center [411, 199] width 28 height 28
radio input "true"
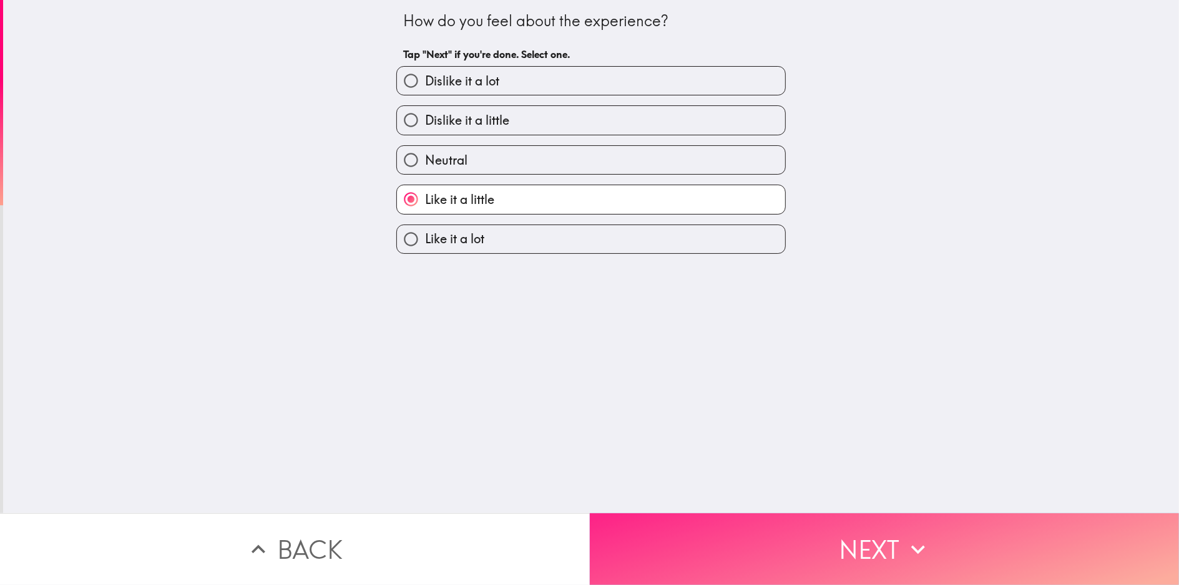
click at [736, 542] on button "Next" at bounding box center [885, 550] width 590 height 72
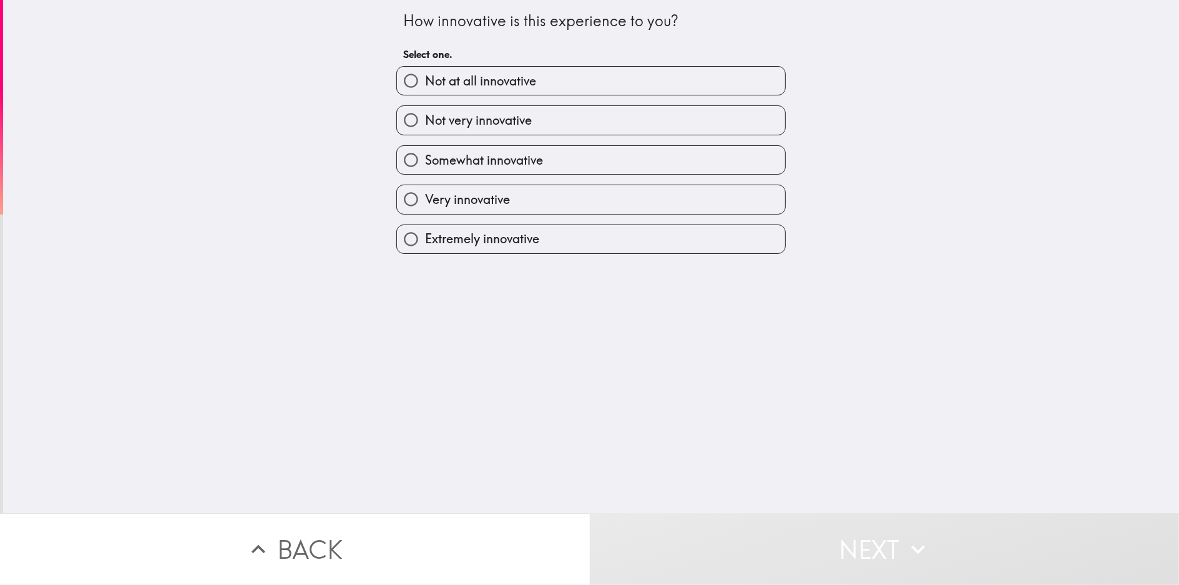
click at [590, 239] on label "Extremely innovative" at bounding box center [591, 239] width 388 height 28
click at [425, 239] on input "Extremely innovative" at bounding box center [411, 239] width 28 height 28
radio input "true"
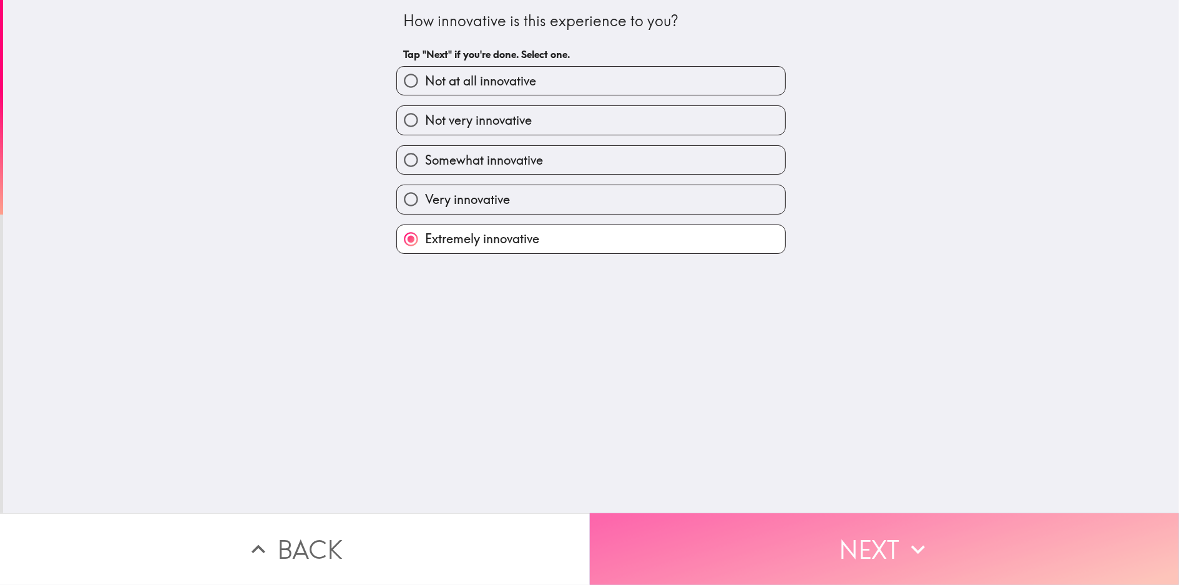
click at [685, 519] on button "Next" at bounding box center [885, 550] width 590 height 72
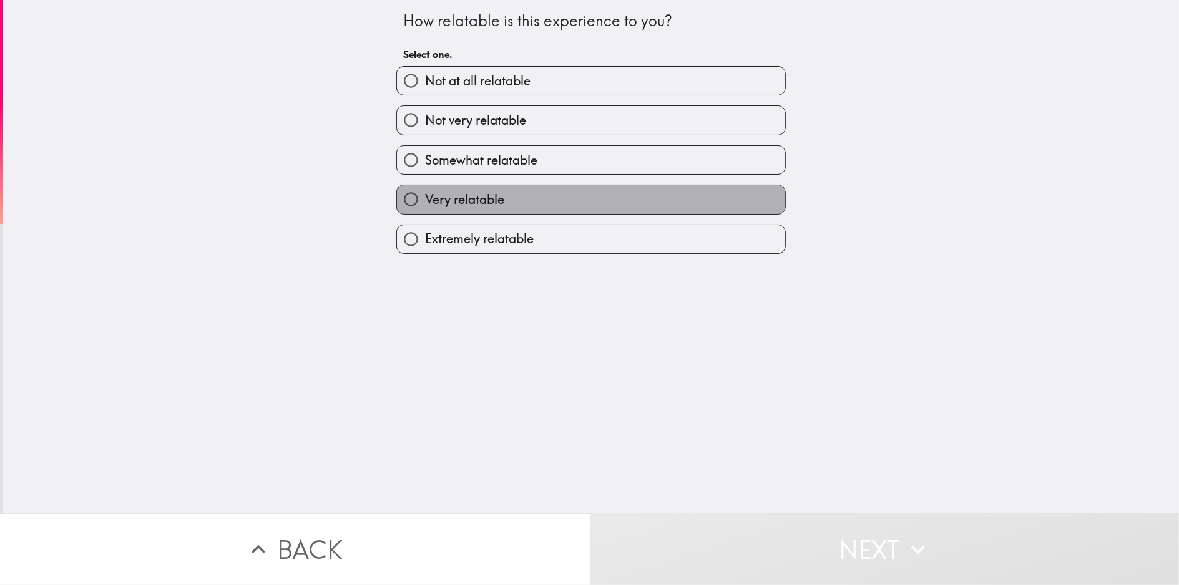
click at [518, 197] on label "Very relatable" at bounding box center [591, 199] width 388 height 28
click at [425, 197] on input "Very relatable" at bounding box center [411, 199] width 28 height 28
radio input "true"
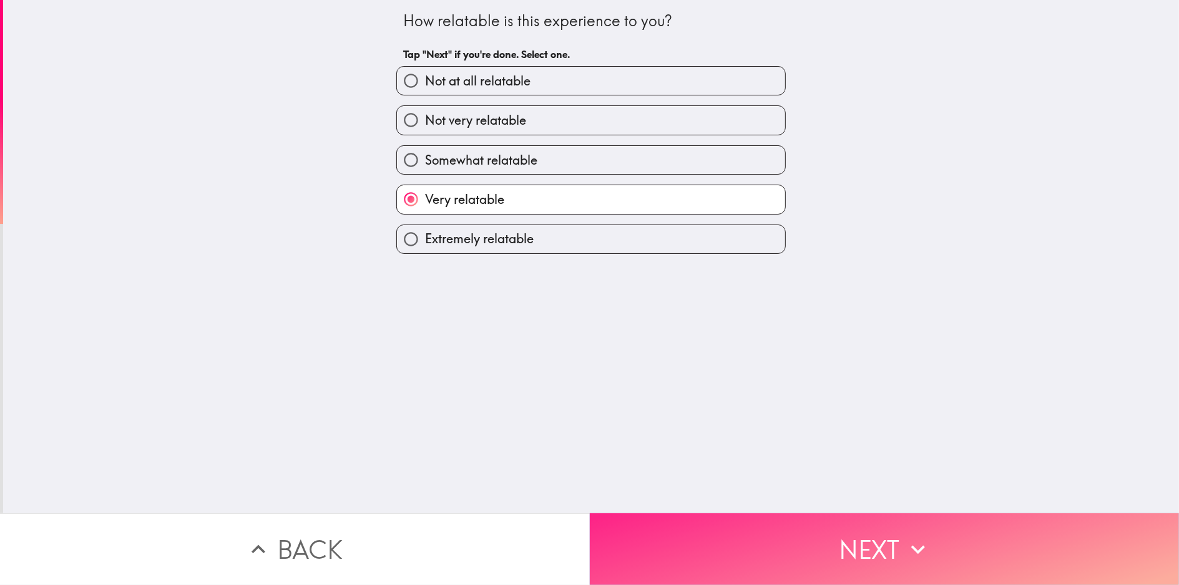
click at [689, 519] on button "Next" at bounding box center [885, 550] width 590 height 72
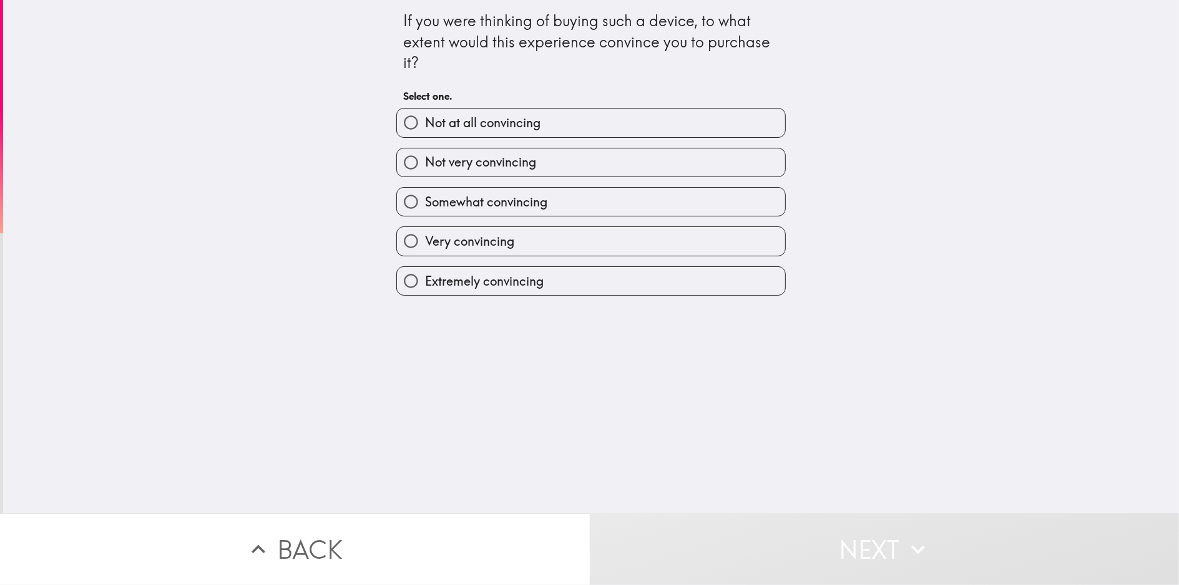
click at [482, 290] on label "Extremely convincing" at bounding box center [591, 281] width 388 height 28
click at [425, 290] on input "Extremely convincing" at bounding box center [411, 281] width 28 height 28
radio input "true"
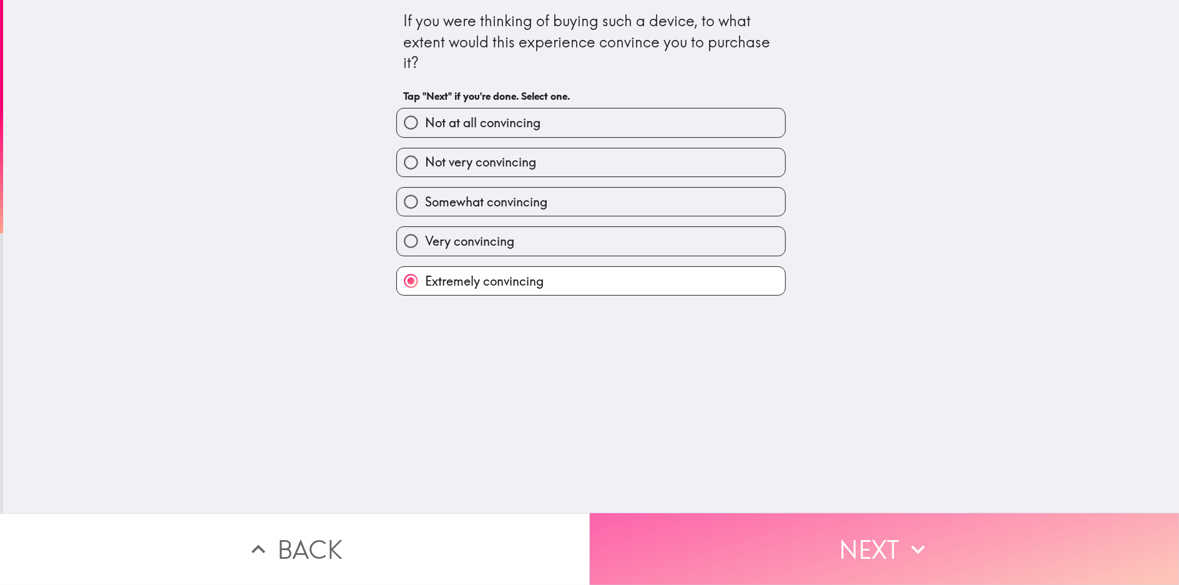
click at [647, 517] on button "Next" at bounding box center [885, 550] width 590 height 72
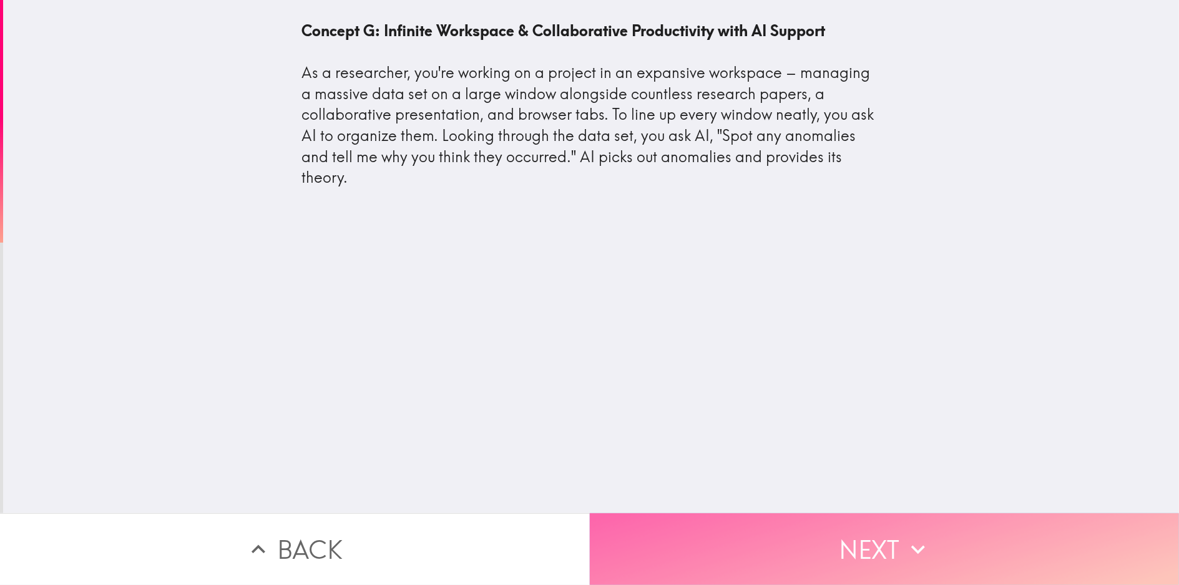
click at [691, 545] on button "Next" at bounding box center [885, 550] width 590 height 72
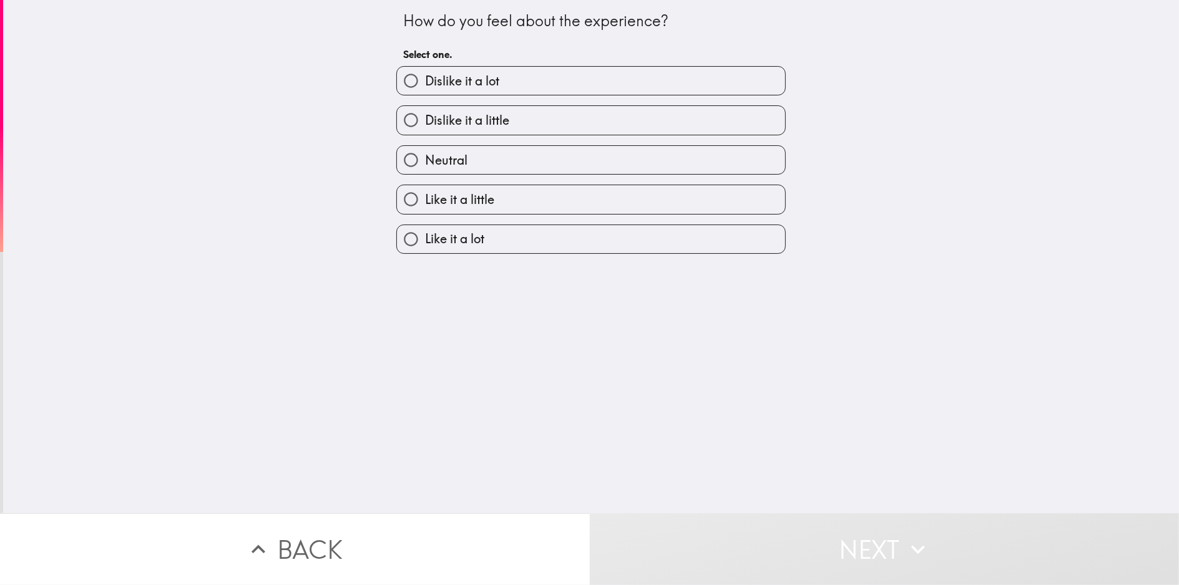
click at [582, 197] on label "Like it a little" at bounding box center [591, 199] width 388 height 28
click at [425, 197] on input "Like it a little" at bounding box center [411, 199] width 28 height 28
radio input "true"
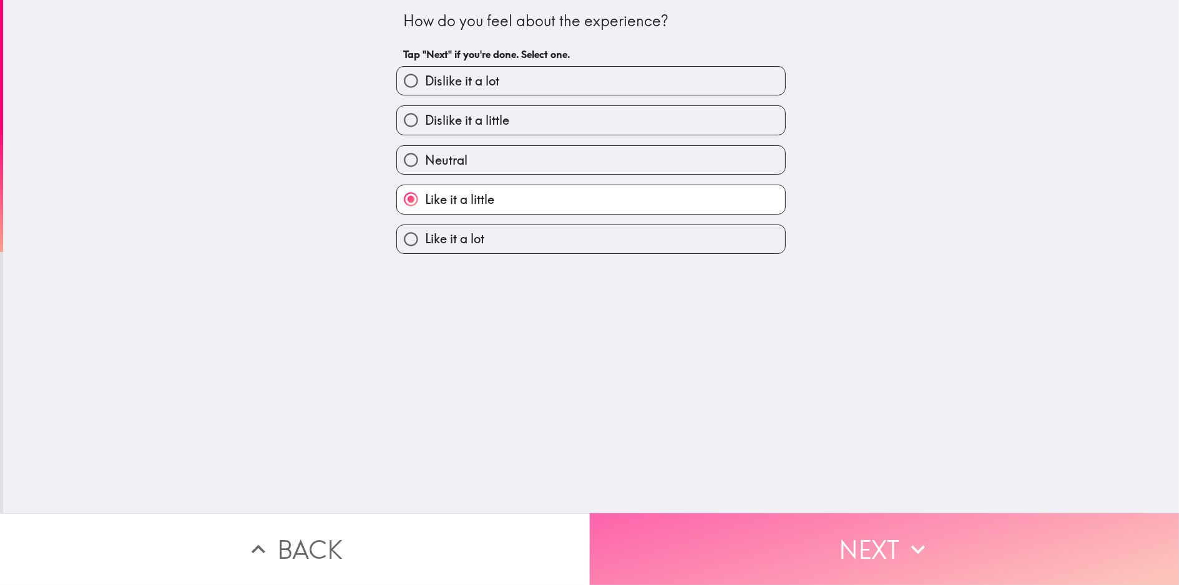
click at [697, 522] on button "Next" at bounding box center [885, 550] width 590 height 72
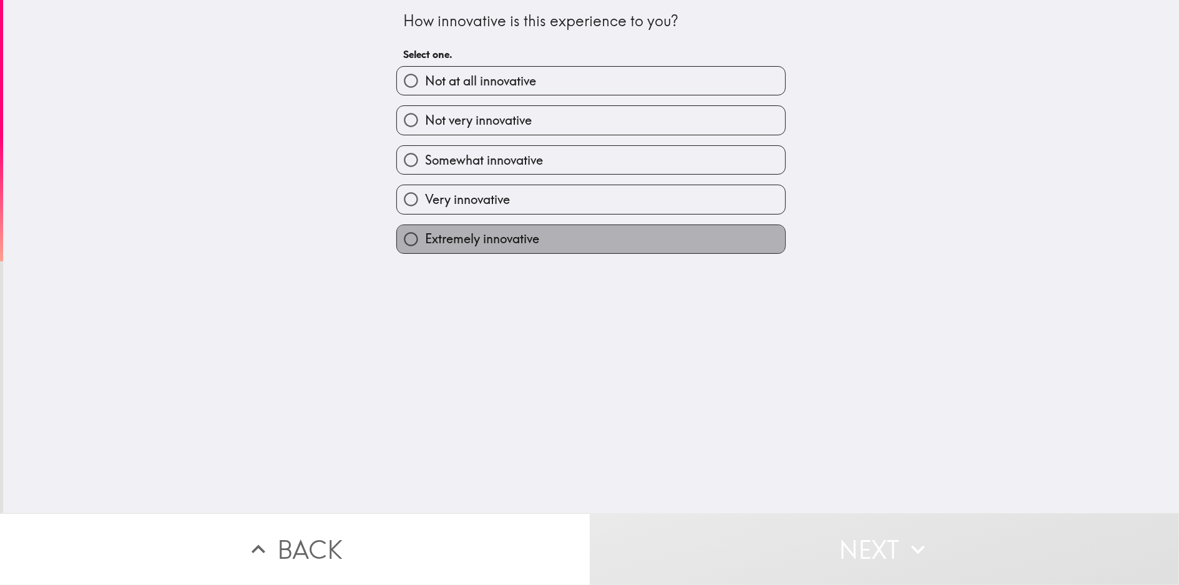
click at [518, 235] on span "Extremely innovative" at bounding box center [482, 238] width 114 height 17
click at [425, 235] on input "Extremely innovative" at bounding box center [411, 239] width 28 height 28
radio input "true"
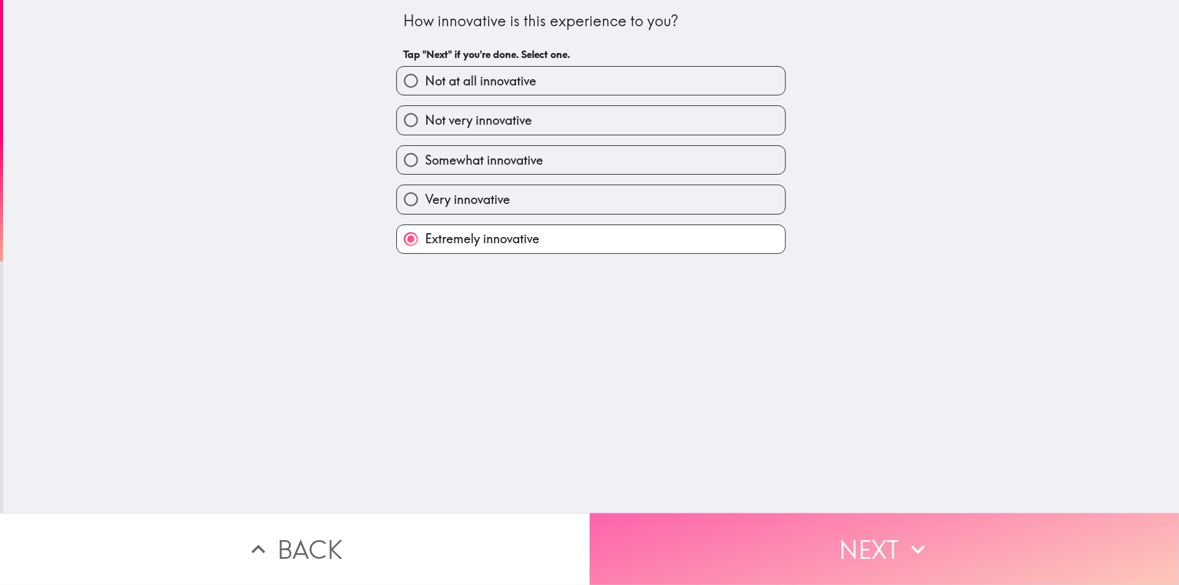
click at [683, 522] on button "Next" at bounding box center [885, 550] width 590 height 72
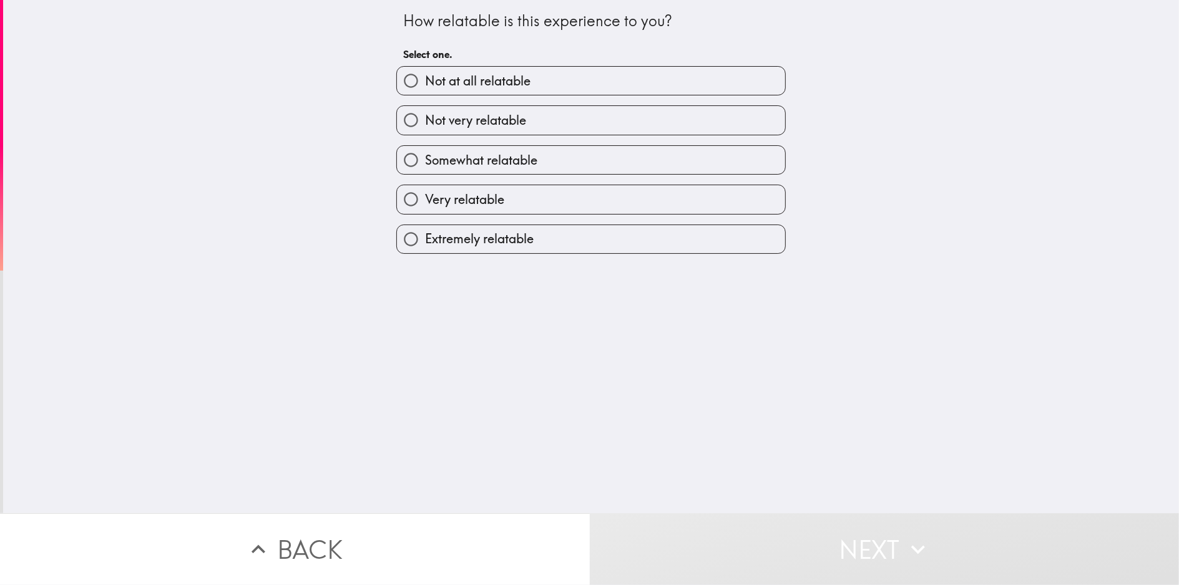
click at [521, 205] on label "Very relatable" at bounding box center [591, 199] width 388 height 28
click at [425, 205] on input "Very relatable" at bounding box center [411, 199] width 28 height 28
radio input "true"
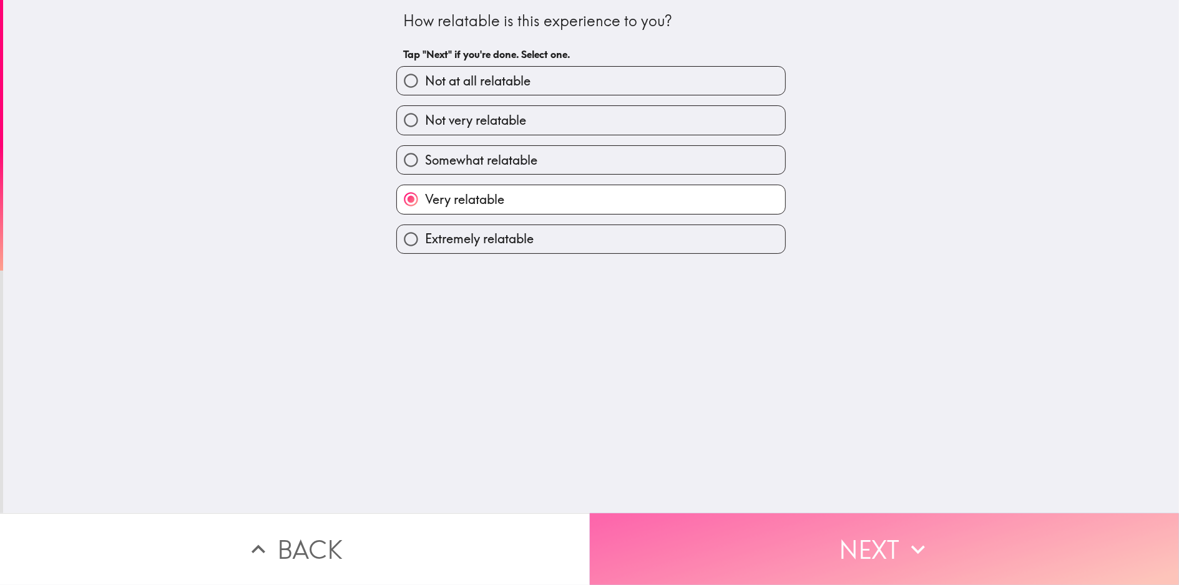
click at [694, 544] on button "Next" at bounding box center [885, 550] width 590 height 72
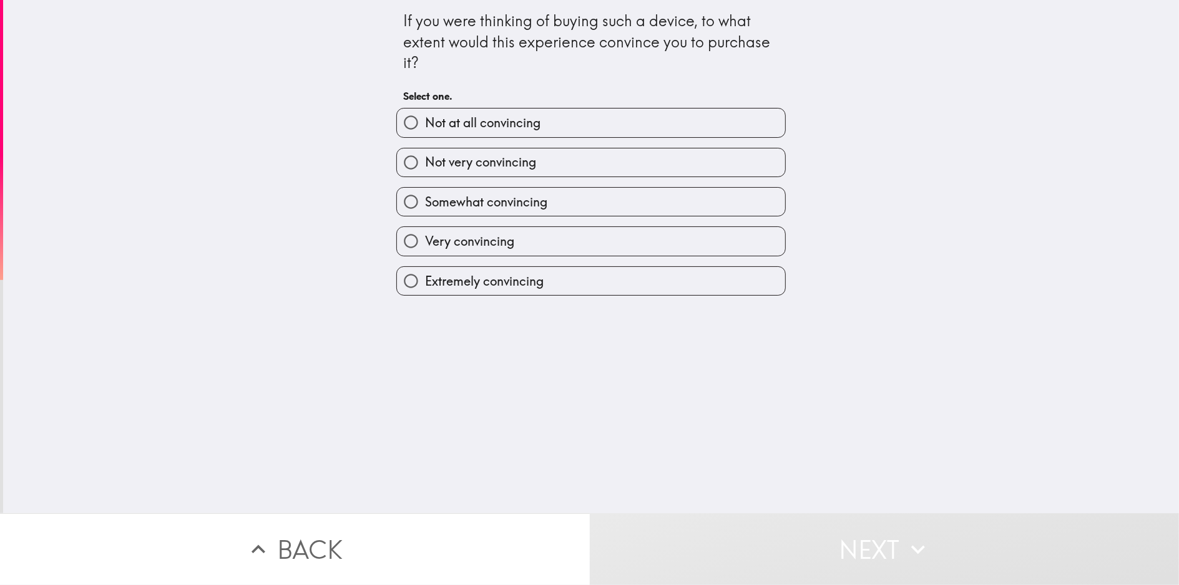
click at [544, 288] on label "Extremely convincing" at bounding box center [591, 281] width 388 height 28
click at [425, 288] on input "Extremely convincing" at bounding box center [411, 281] width 28 height 28
radio input "true"
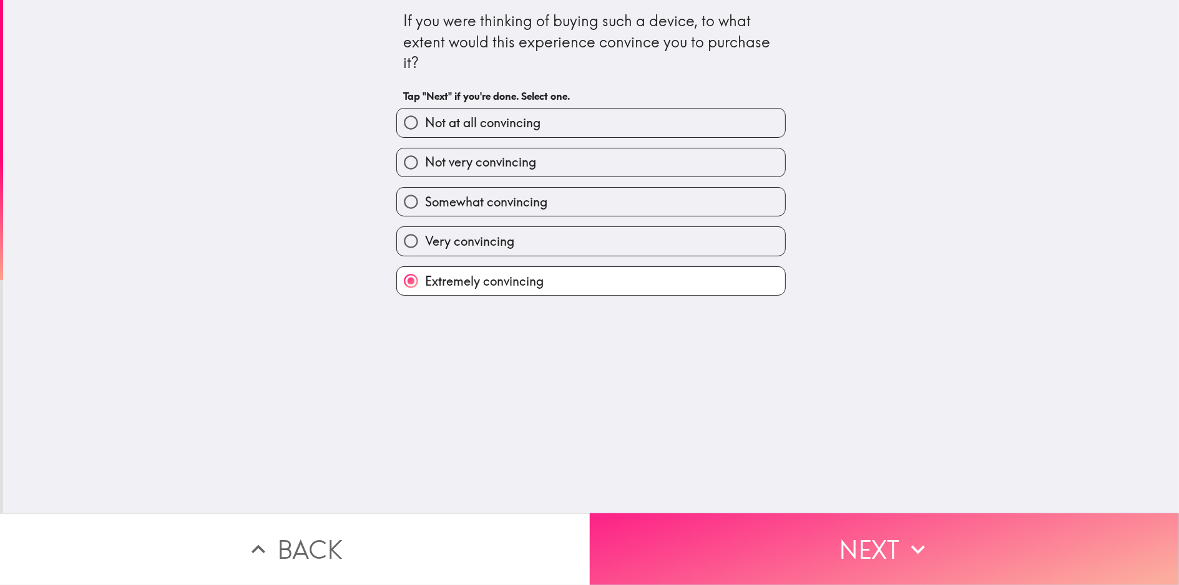
click at [748, 531] on button "Next" at bounding box center [885, 550] width 590 height 72
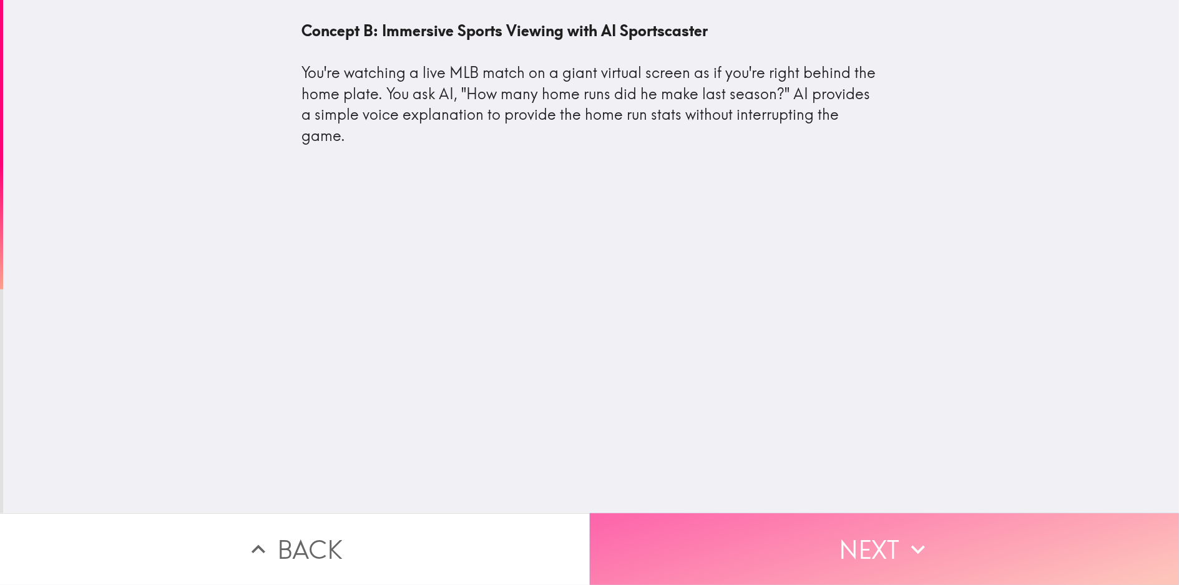
click at [778, 534] on button "Next" at bounding box center [885, 550] width 590 height 72
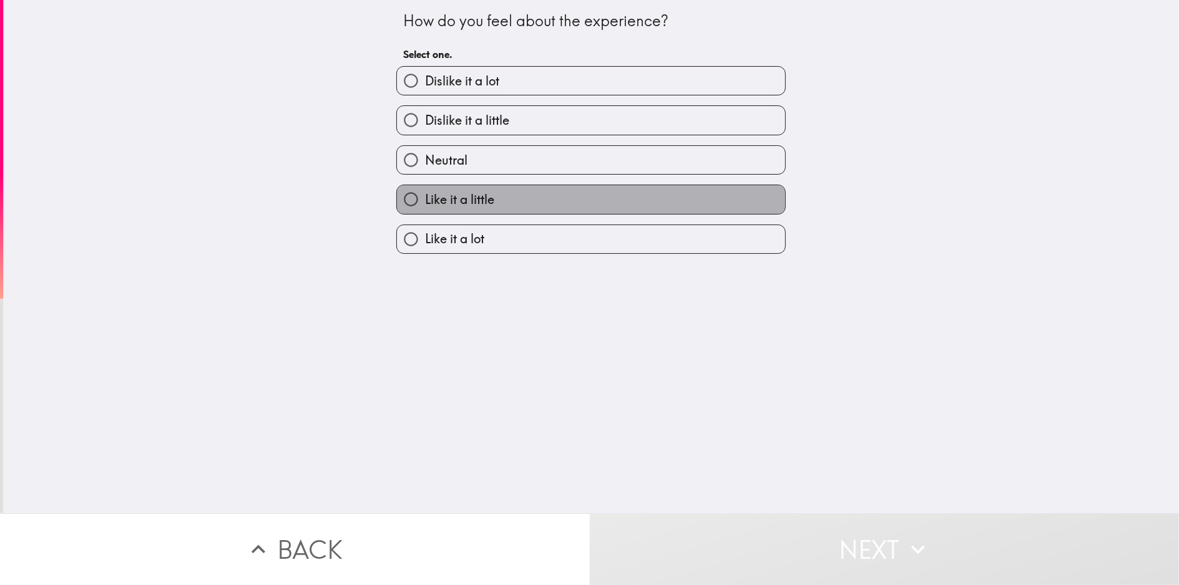
click at [499, 201] on label "Like it a little" at bounding box center [591, 199] width 388 height 28
click at [425, 201] on input "Like it a little" at bounding box center [411, 199] width 28 height 28
radio input "true"
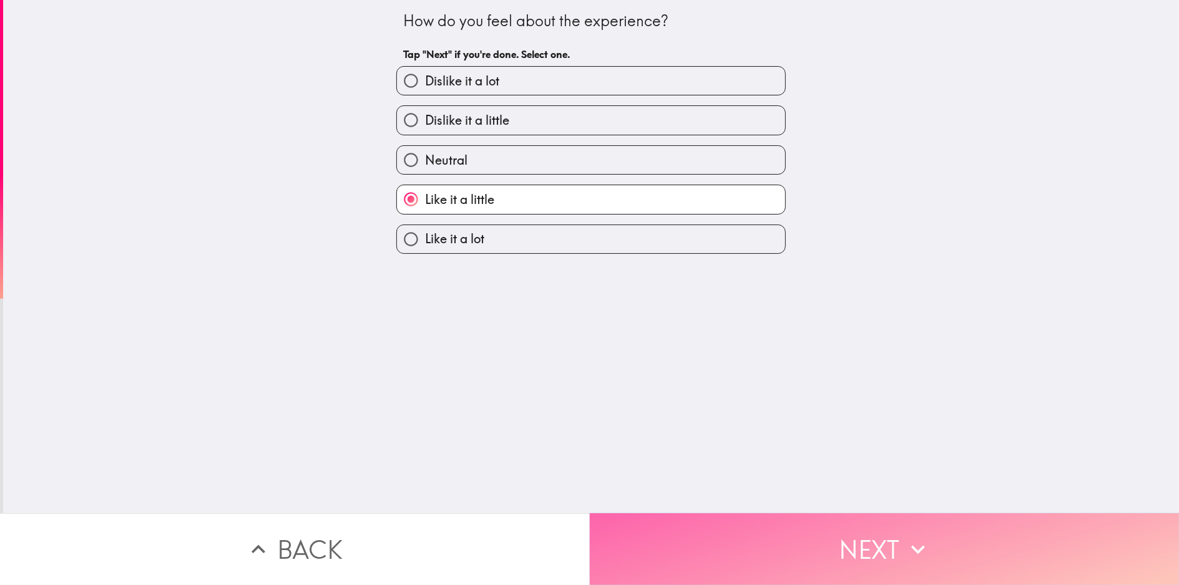
click at [736, 537] on button "Next" at bounding box center [885, 550] width 590 height 72
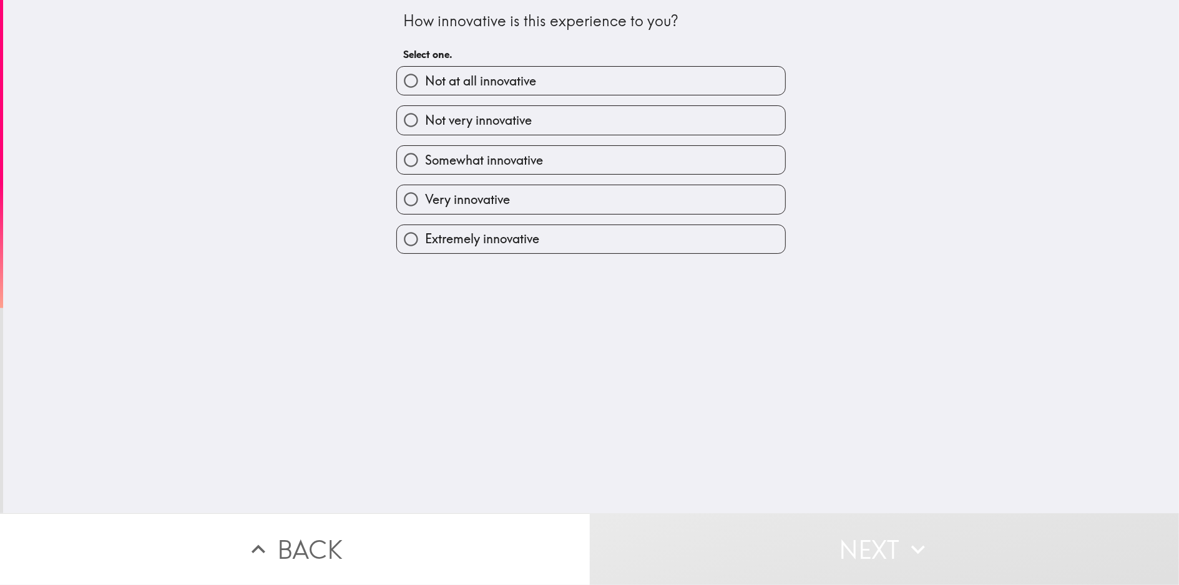
click at [507, 259] on div "How innovative is this experience to you? Select one. Not at all innovative Not…" at bounding box center [591, 257] width 1176 height 514
click at [507, 252] on label "Extremely innovative" at bounding box center [591, 239] width 388 height 28
click at [425, 252] on input "Extremely innovative" at bounding box center [411, 239] width 28 height 28
radio input "true"
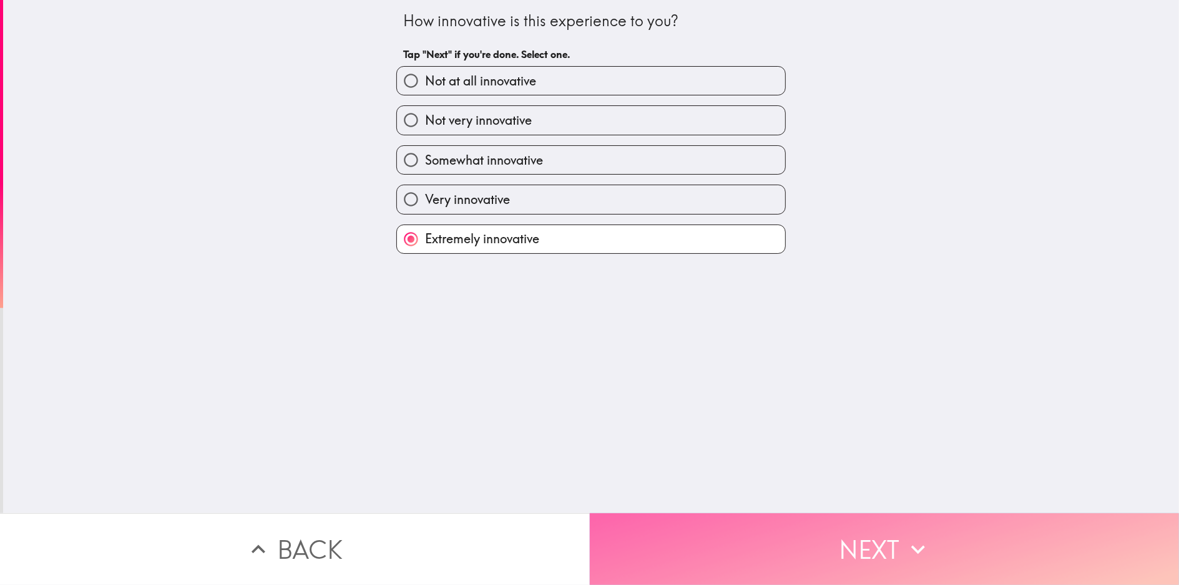
click at [765, 532] on button "Next" at bounding box center [885, 550] width 590 height 72
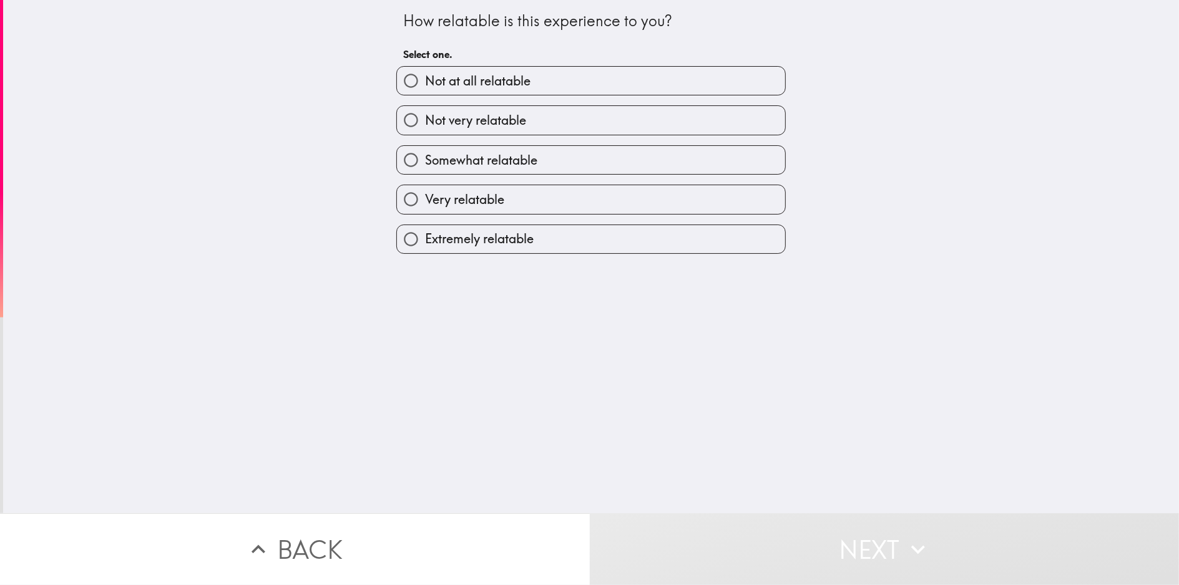
click at [528, 205] on label "Very relatable" at bounding box center [591, 199] width 388 height 28
click at [425, 205] on input "Very relatable" at bounding box center [411, 199] width 28 height 28
radio input "true"
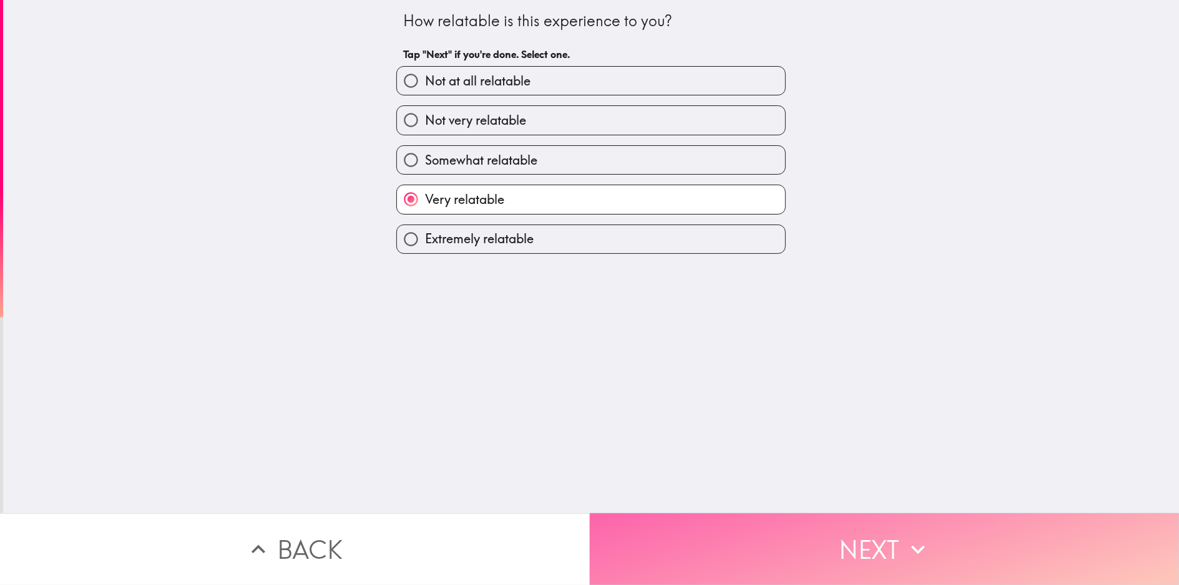
click at [707, 522] on button "Next" at bounding box center [885, 550] width 590 height 72
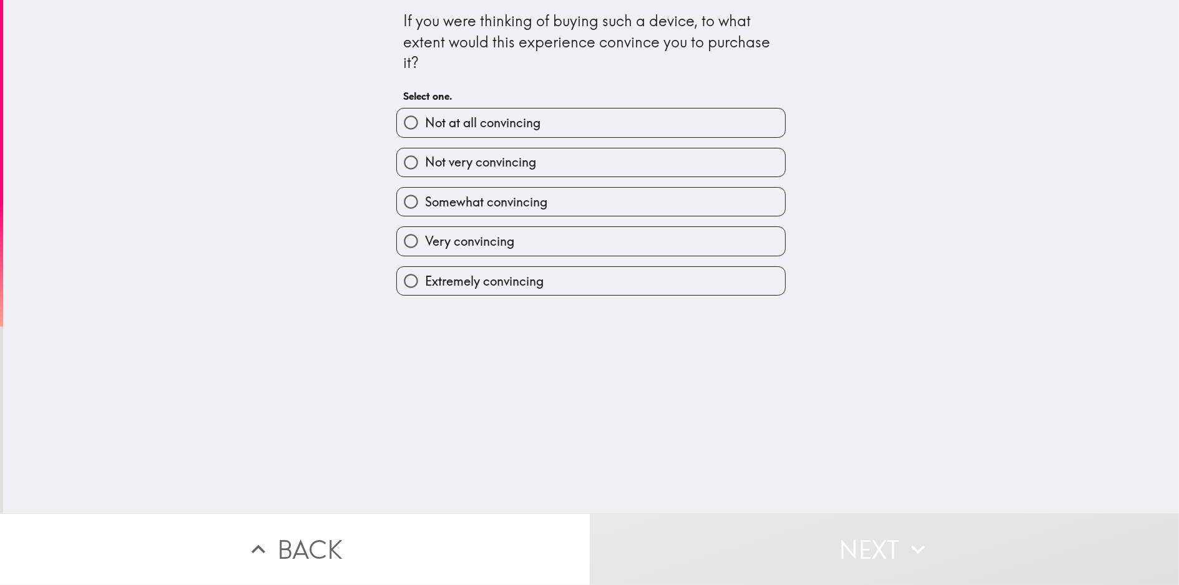
click at [493, 265] on div "Extremely convincing" at bounding box center [585, 276] width 399 height 39
click at [499, 283] on span "Extremely convincing" at bounding box center [484, 281] width 119 height 17
click at [425, 283] on input "Extremely convincing" at bounding box center [411, 281] width 28 height 28
radio input "true"
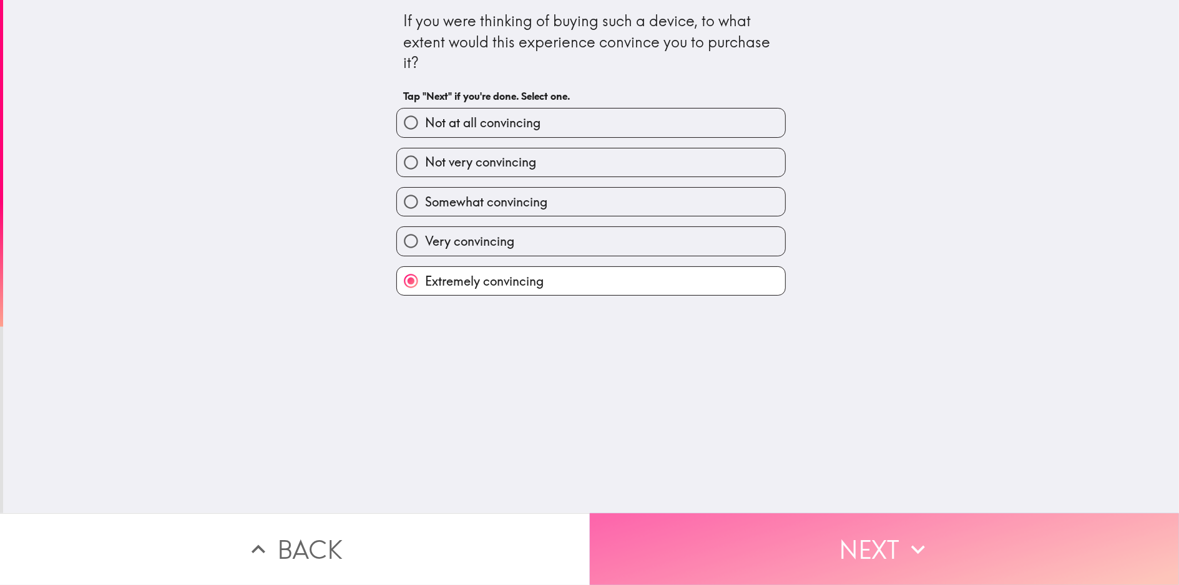
click at [672, 537] on button "Next" at bounding box center [885, 550] width 590 height 72
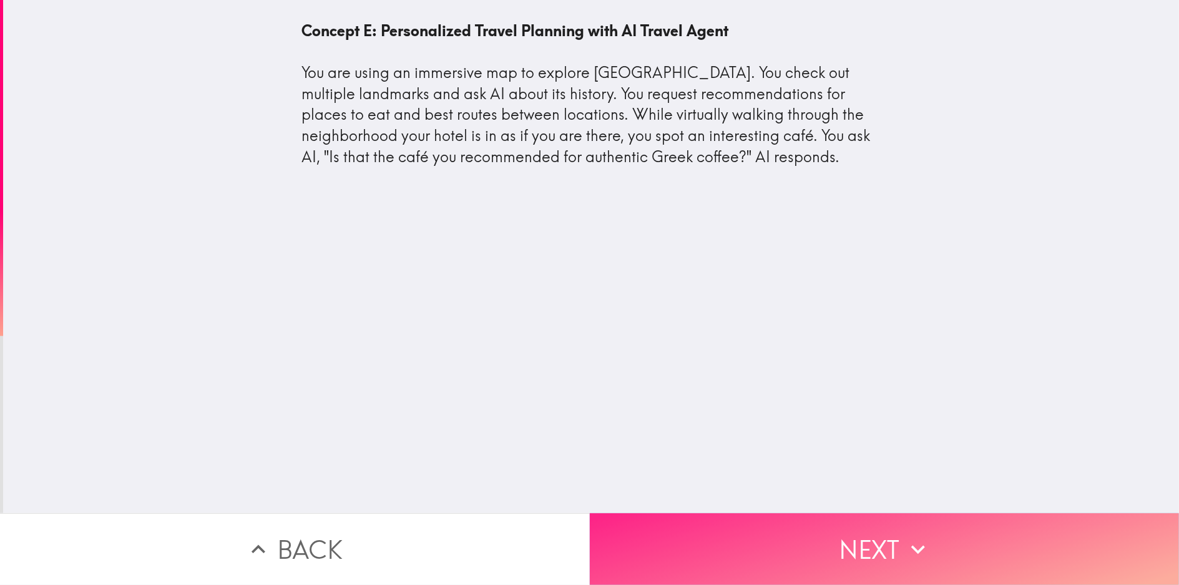
click at [835, 530] on button "Next" at bounding box center [885, 550] width 590 height 72
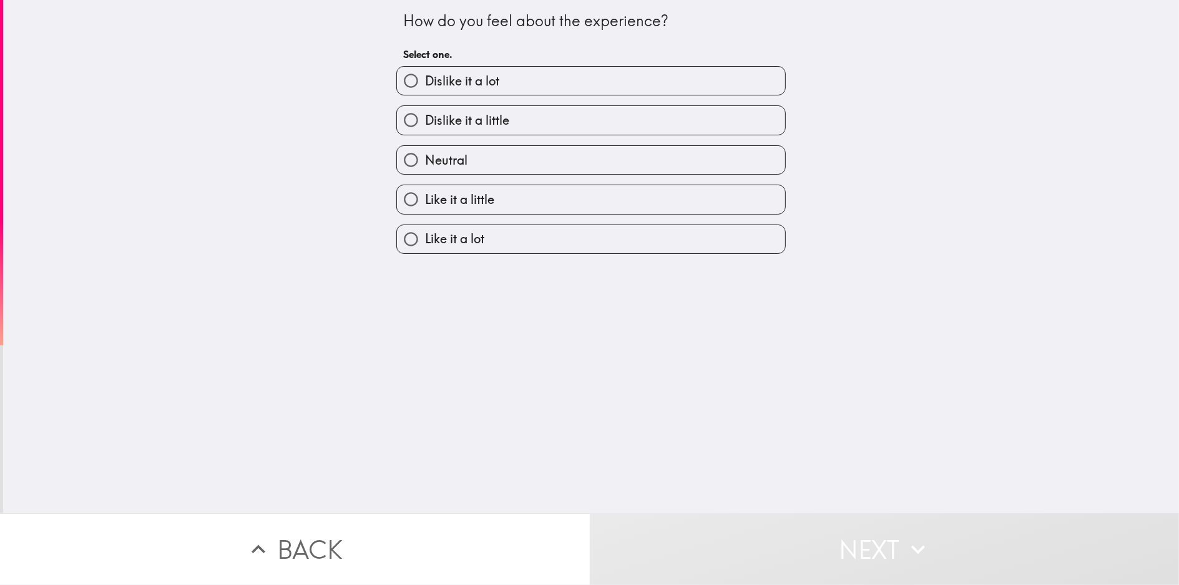
click at [566, 204] on label "Like it a little" at bounding box center [591, 199] width 388 height 28
click at [425, 204] on input "Like it a little" at bounding box center [411, 199] width 28 height 28
radio input "true"
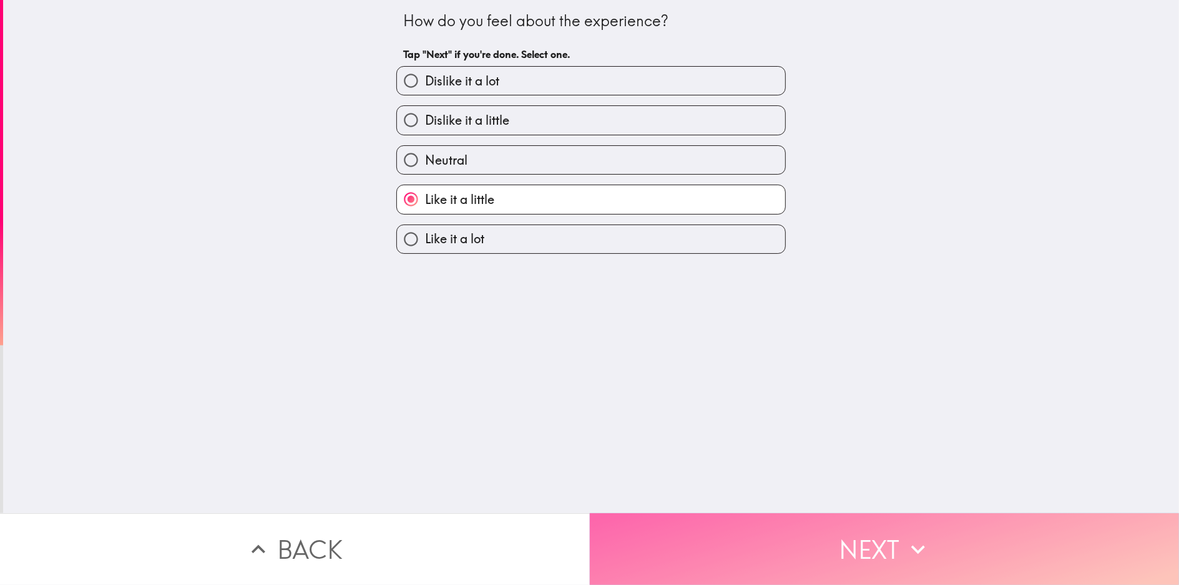
click at [707, 526] on button "Next" at bounding box center [885, 550] width 590 height 72
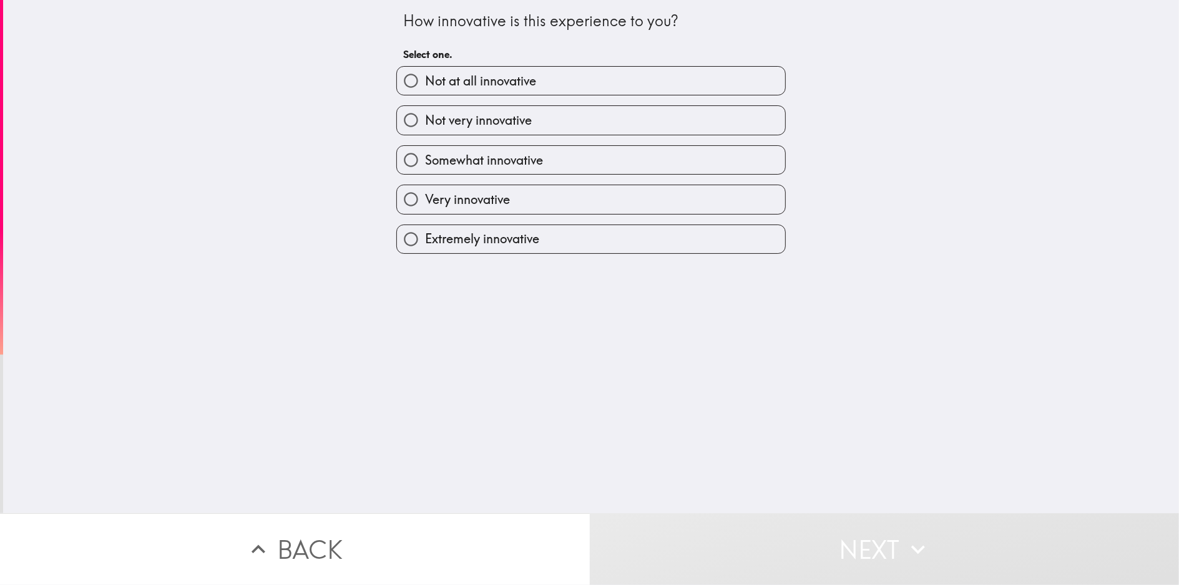
click at [549, 256] on div "How innovative is this experience to you? Select one. Not at all innovative Not…" at bounding box center [591, 257] width 1176 height 514
click at [545, 249] on label "Extremely innovative" at bounding box center [591, 239] width 388 height 28
click at [425, 249] on input "Extremely innovative" at bounding box center [411, 239] width 28 height 28
radio input "true"
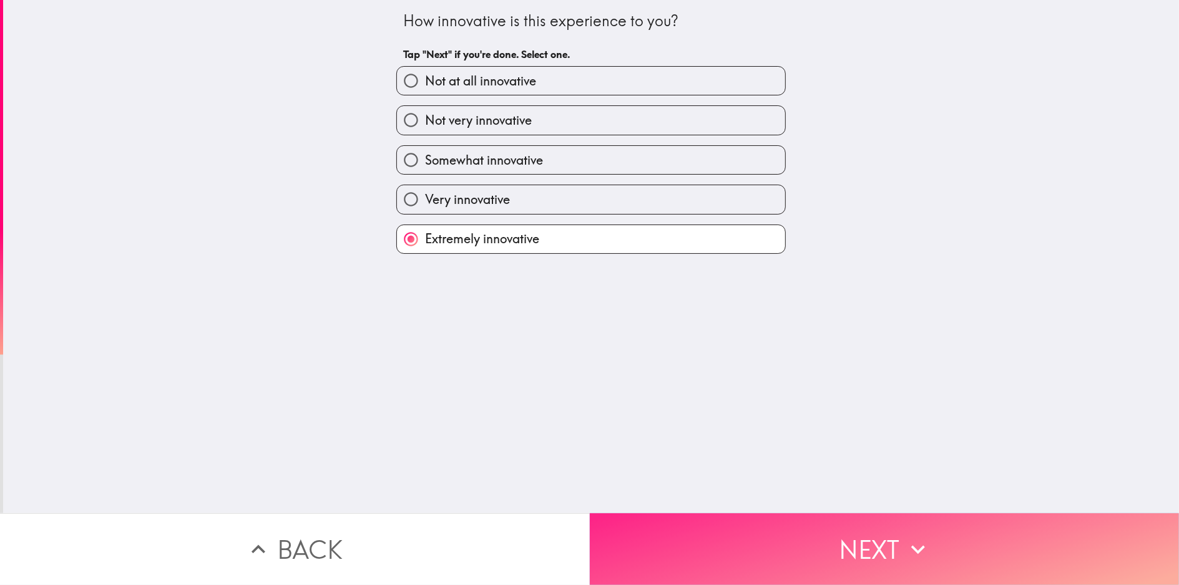
click at [677, 514] on button "Next" at bounding box center [885, 550] width 590 height 72
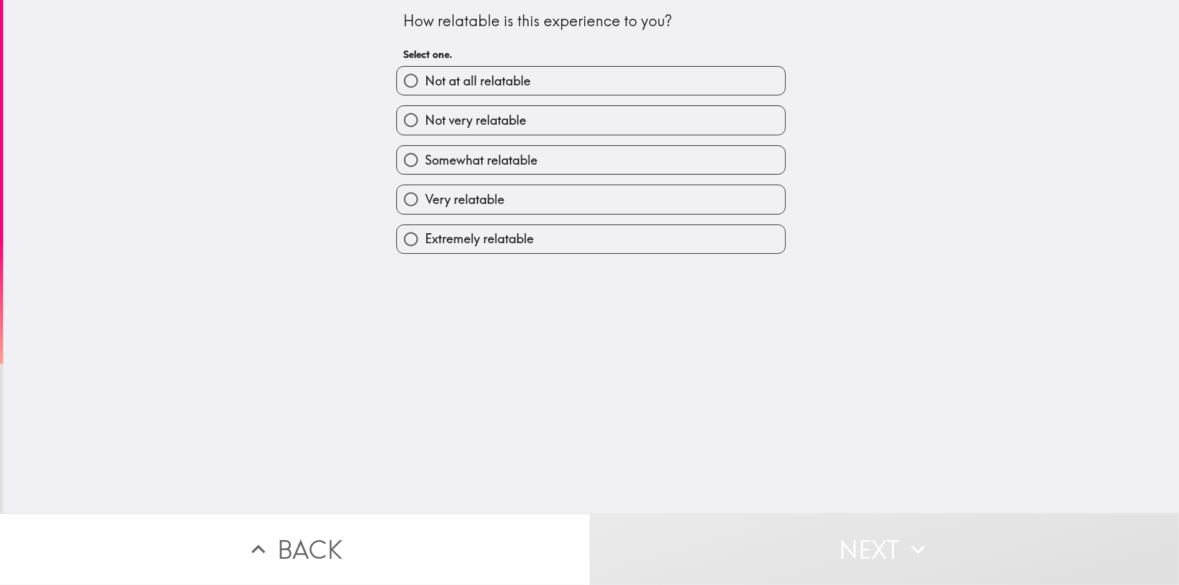
click at [564, 238] on label "Extremely relatable" at bounding box center [591, 239] width 388 height 28
click at [425, 238] on input "Extremely relatable" at bounding box center [411, 239] width 28 height 28
radio input "true"
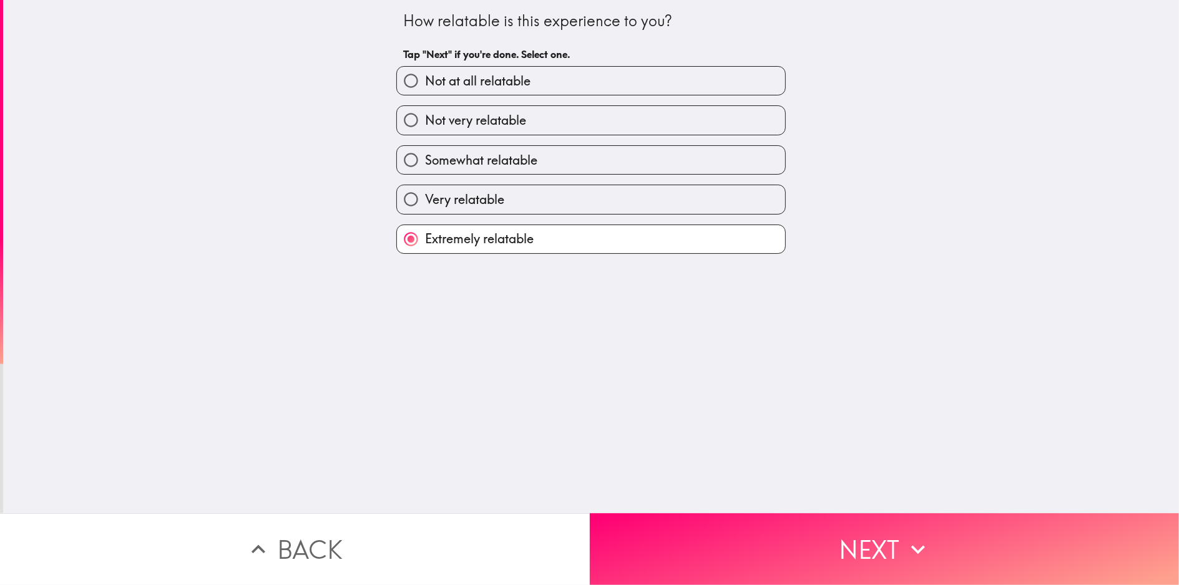
click at [661, 501] on div "How relatable is this experience to you? Tap "Next" if you're done. Select one.…" at bounding box center [591, 257] width 1176 height 514
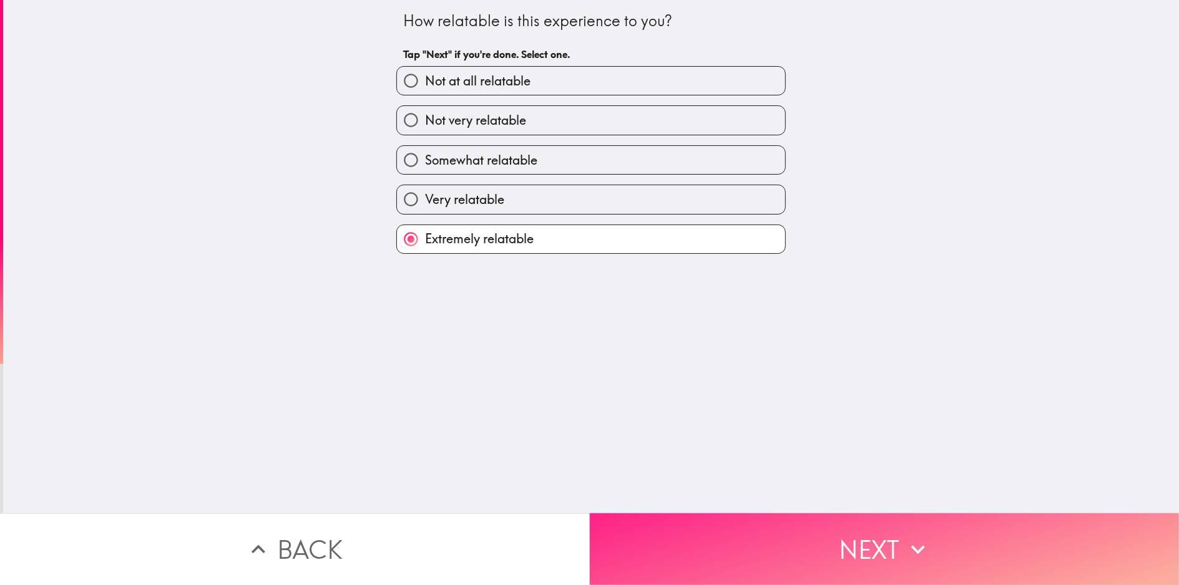
click at [667, 514] on button "Next" at bounding box center [885, 550] width 590 height 72
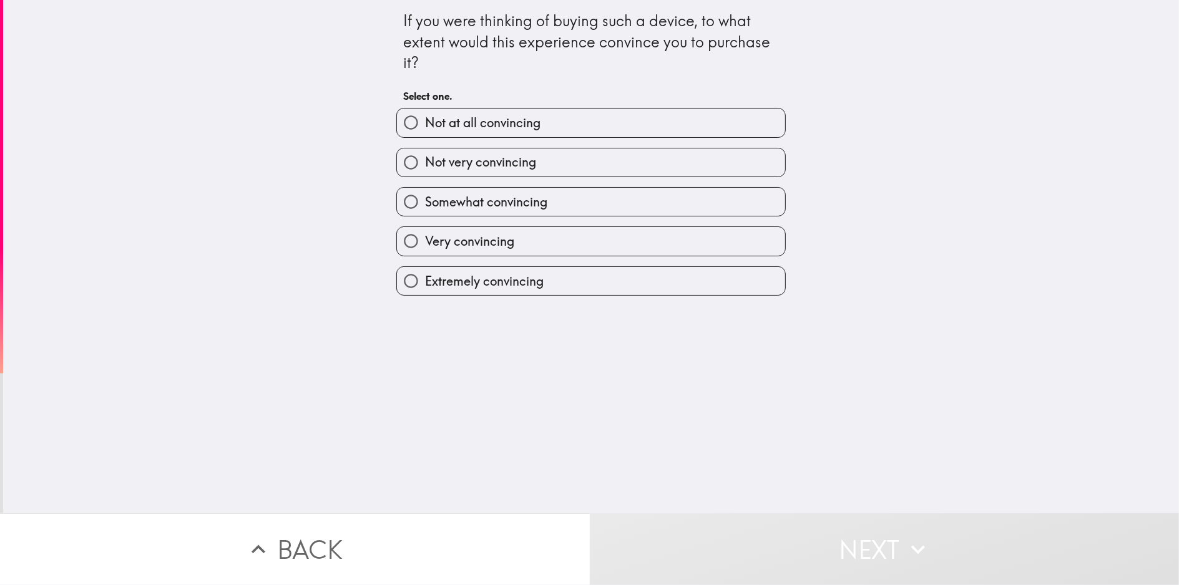
click at [537, 235] on label "Very convincing" at bounding box center [591, 241] width 388 height 28
click at [425, 235] on input "Very convincing" at bounding box center [411, 241] width 28 height 28
radio input "true"
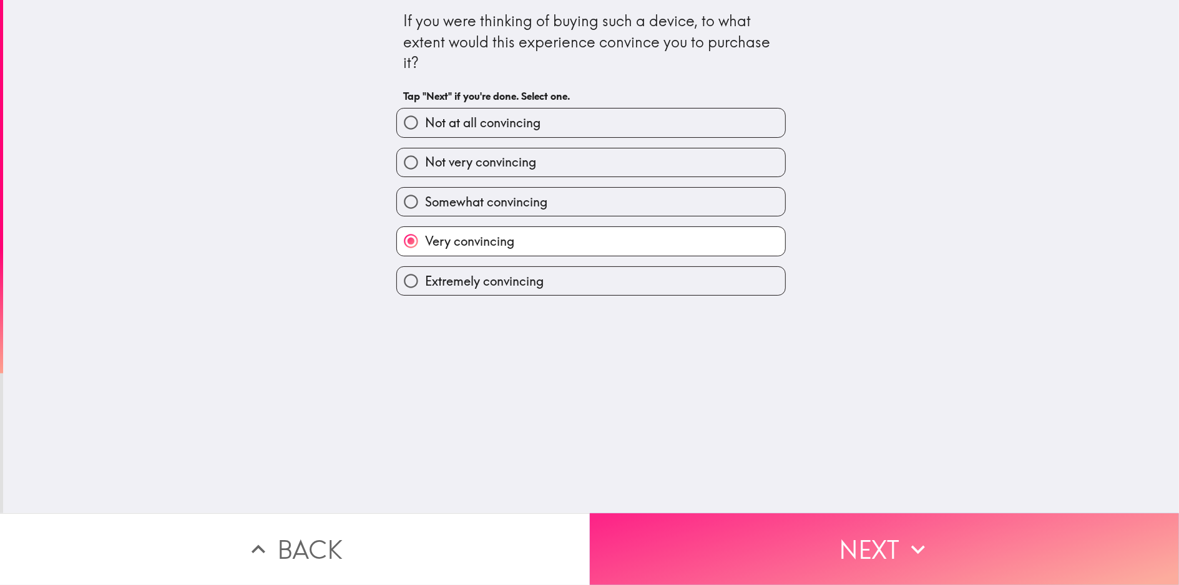
click at [680, 530] on button "Next" at bounding box center [885, 550] width 590 height 72
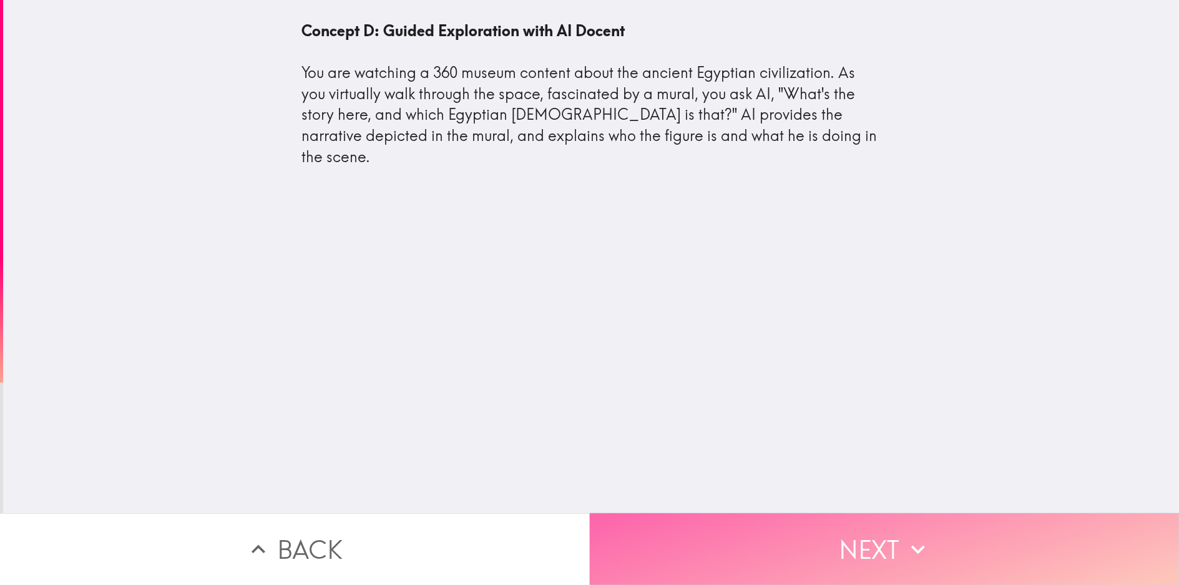
click at [628, 531] on button "Next" at bounding box center [885, 550] width 590 height 72
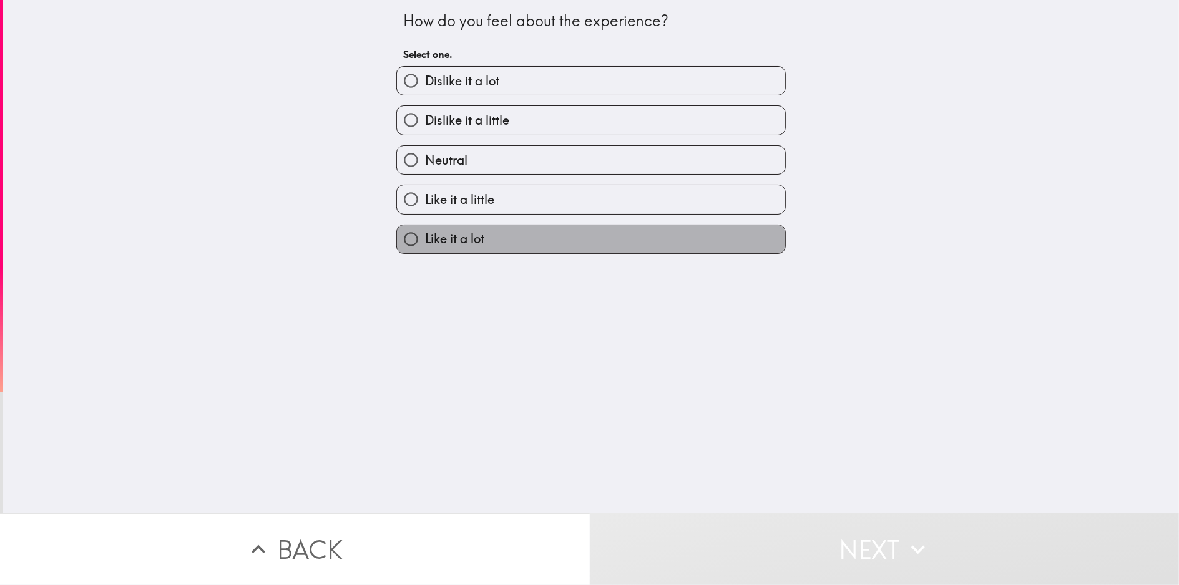
click at [525, 242] on label "Like it a lot" at bounding box center [591, 239] width 388 height 28
click at [425, 242] on input "Like it a lot" at bounding box center [411, 239] width 28 height 28
radio input "true"
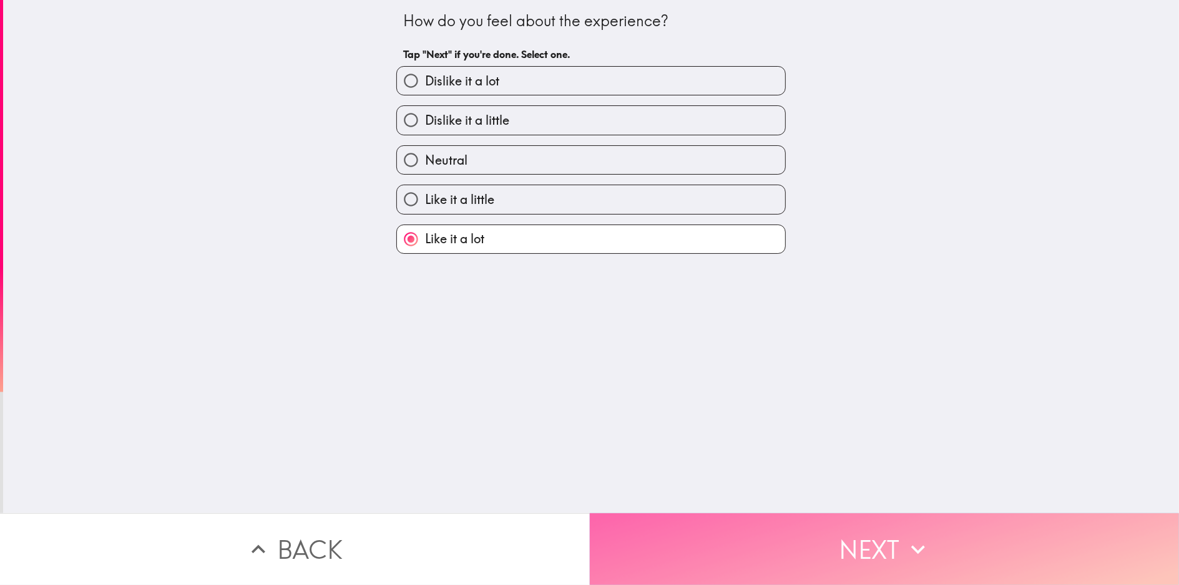
click at [692, 517] on button "Next" at bounding box center [885, 550] width 590 height 72
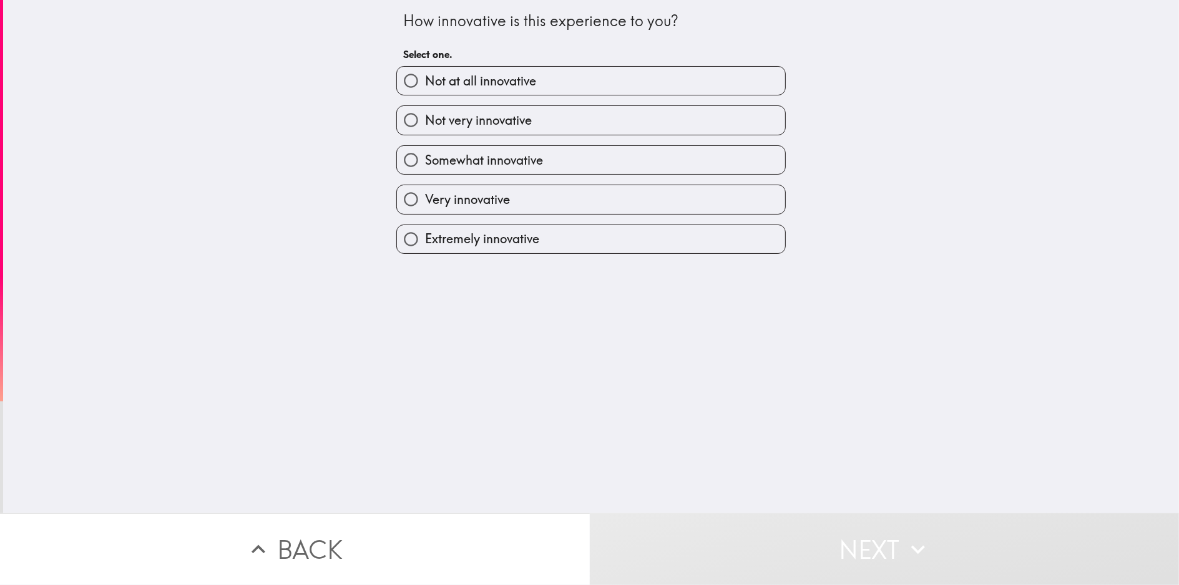
click at [537, 195] on label "Very innovative" at bounding box center [591, 199] width 388 height 28
click at [425, 195] on input "Very innovative" at bounding box center [411, 199] width 28 height 28
radio input "true"
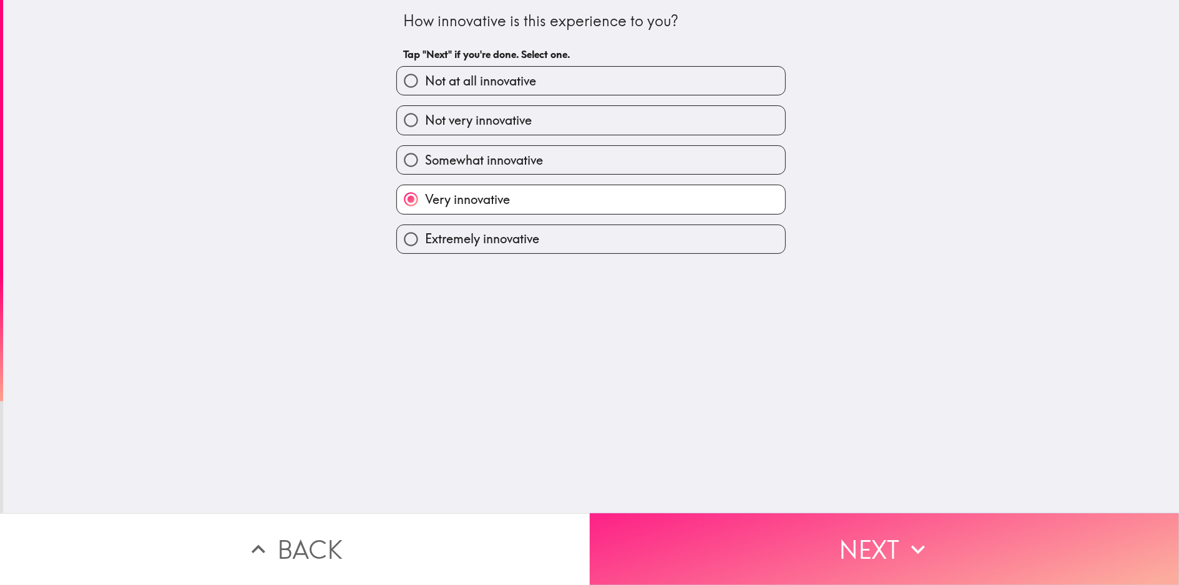
click at [684, 514] on button "Next" at bounding box center [885, 550] width 590 height 72
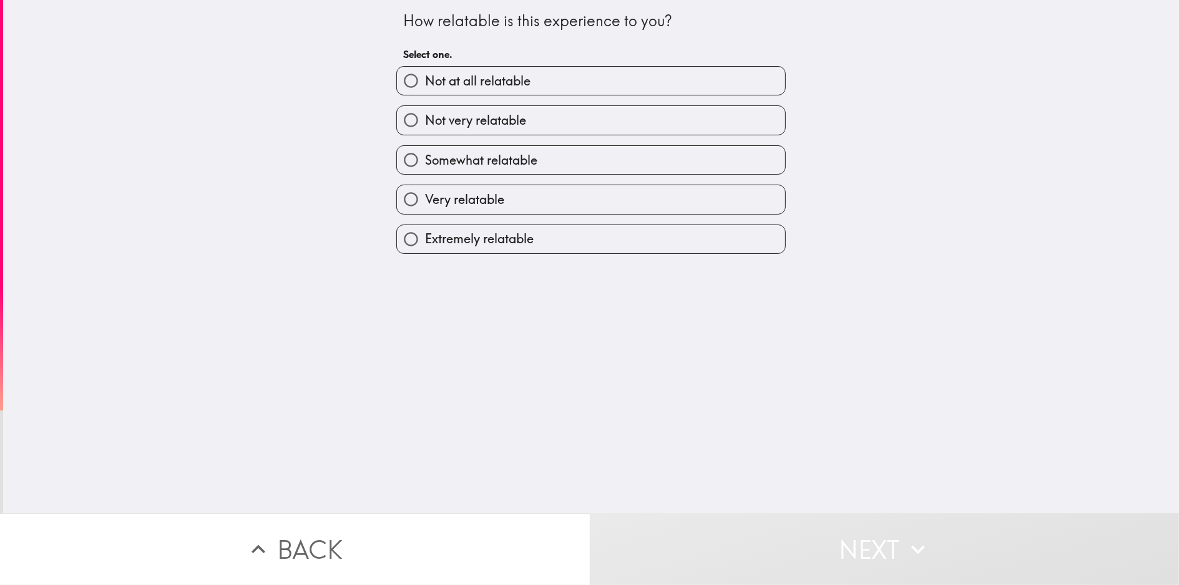
click at [608, 230] on label "Extremely relatable" at bounding box center [591, 239] width 388 height 28
click at [425, 230] on input "Extremely relatable" at bounding box center [411, 239] width 28 height 28
radio input "true"
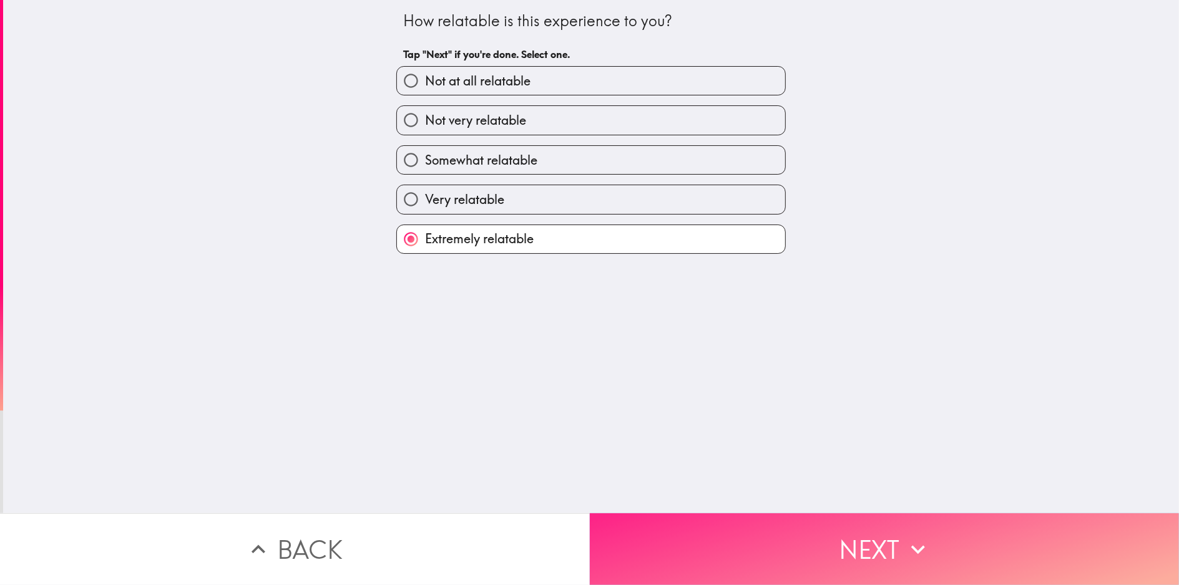
click at [744, 564] on button "Next" at bounding box center [885, 550] width 590 height 72
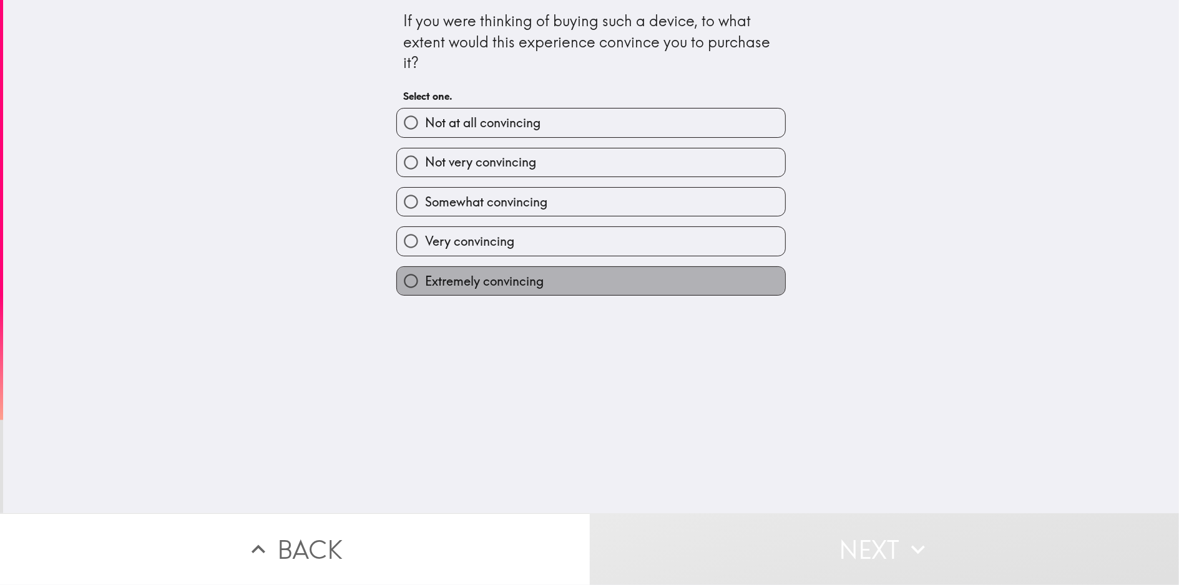
click at [537, 272] on label "Extremely convincing" at bounding box center [591, 281] width 388 height 28
click at [425, 272] on input "Extremely convincing" at bounding box center [411, 281] width 28 height 28
radio input "true"
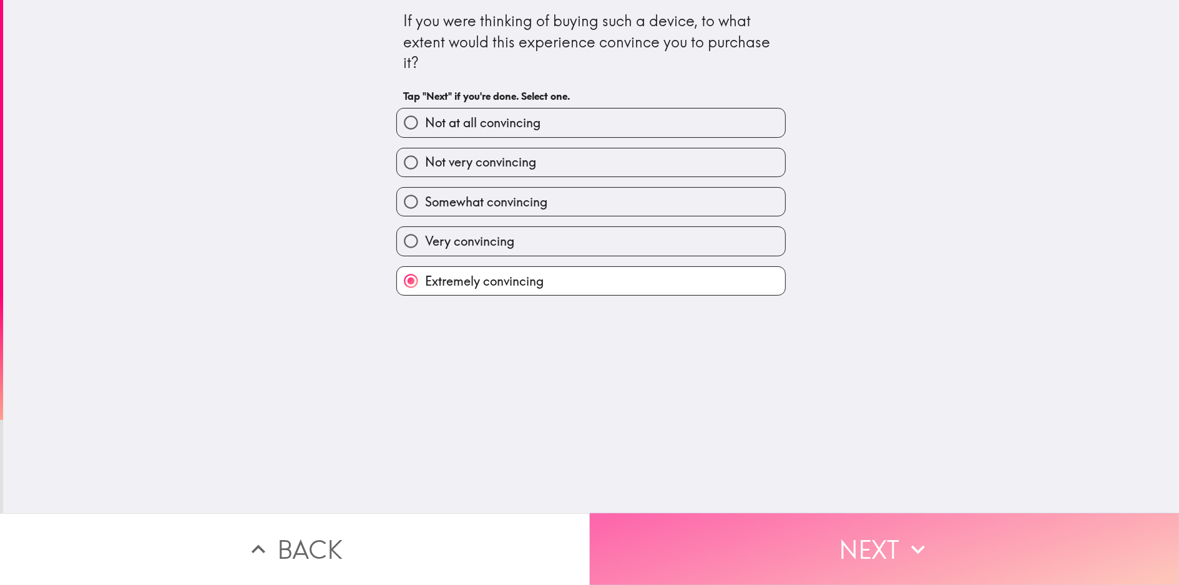
click at [711, 537] on button "Next" at bounding box center [885, 550] width 590 height 72
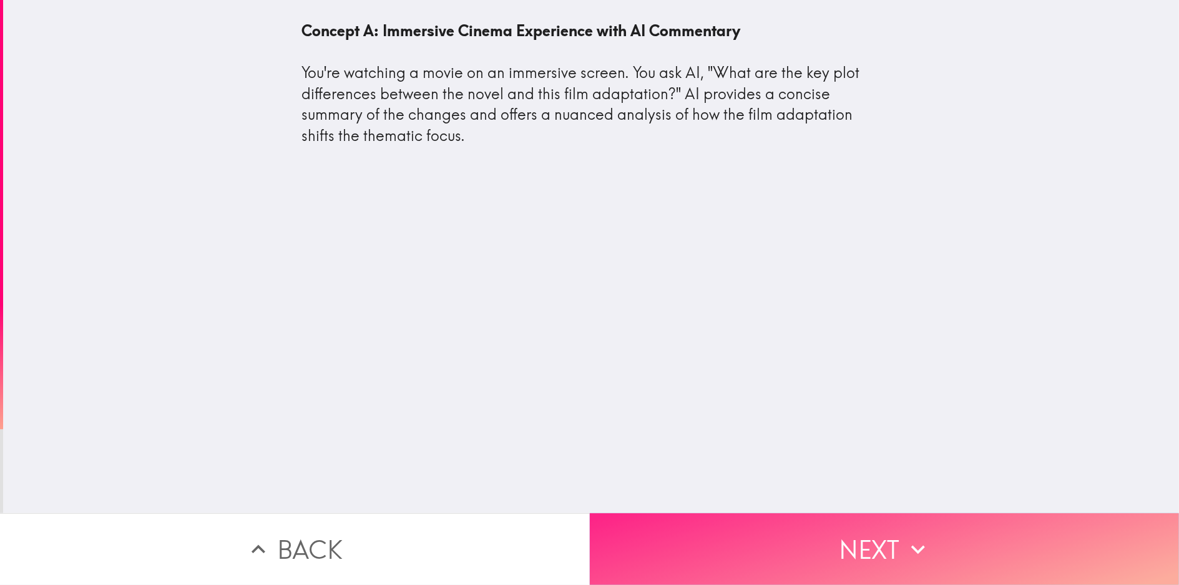
click at [655, 539] on button "Next" at bounding box center [885, 550] width 590 height 72
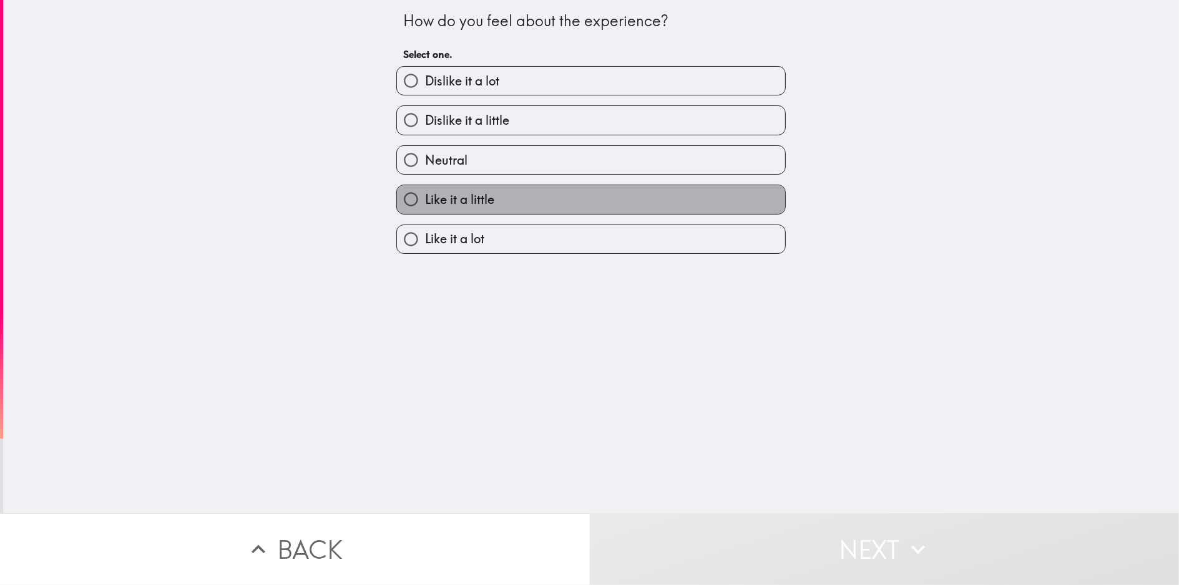
click at [470, 205] on span "Like it a little" at bounding box center [459, 199] width 69 height 17
click at [425, 205] on input "Like it a little" at bounding box center [411, 199] width 28 height 28
radio input "true"
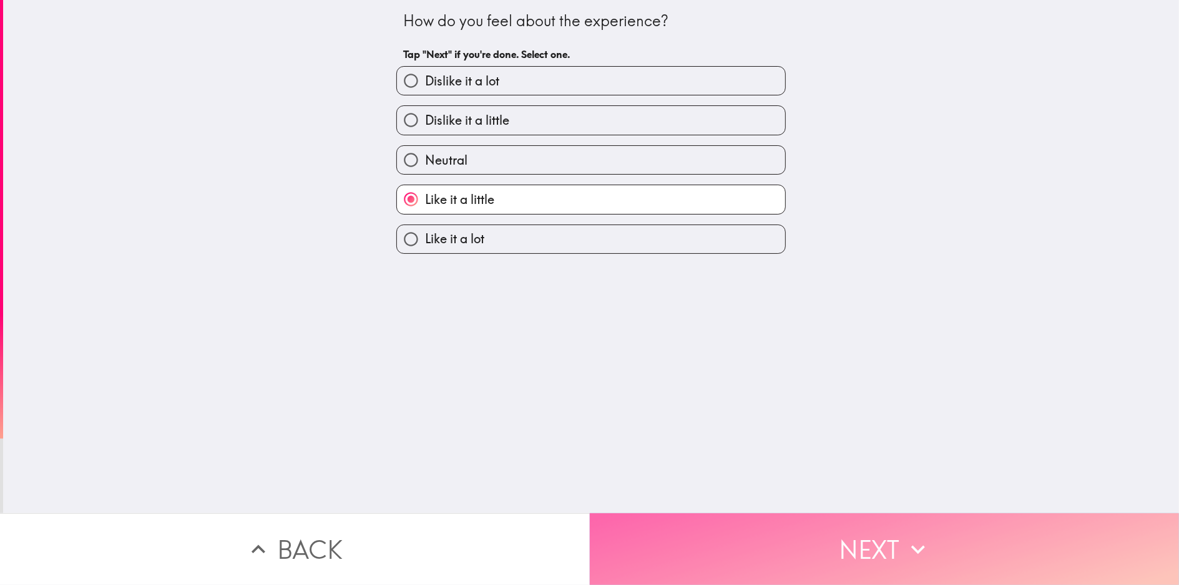
click at [674, 524] on button "Next" at bounding box center [885, 550] width 590 height 72
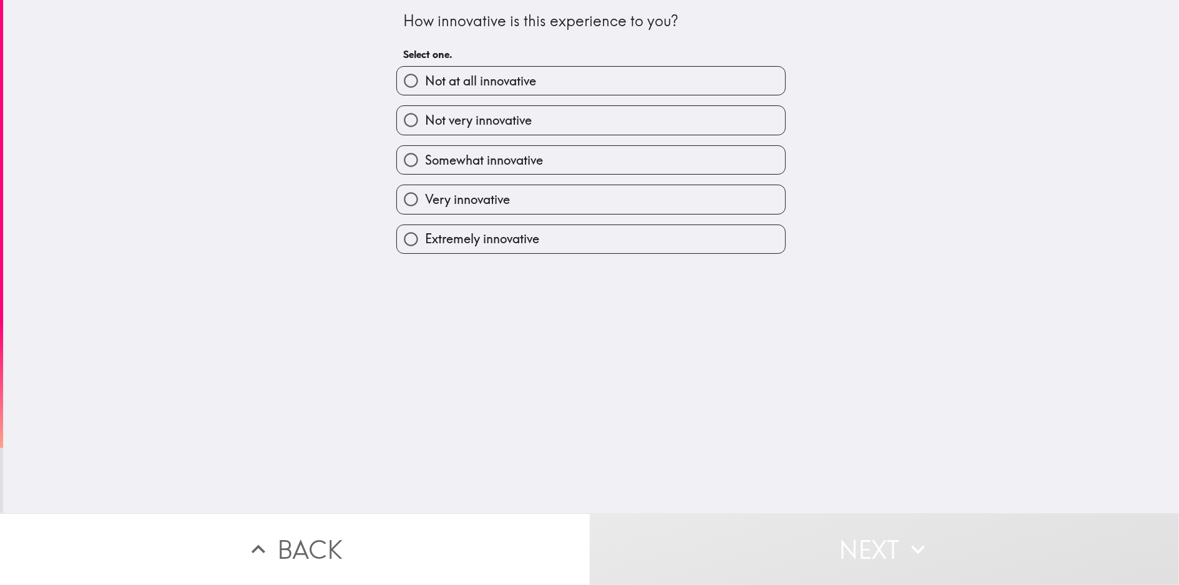
click at [452, 245] on span "Extremely innovative" at bounding box center [482, 238] width 114 height 17
click at [425, 245] on input "Extremely innovative" at bounding box center [411, 239] width 28 height 28
radio input "true"
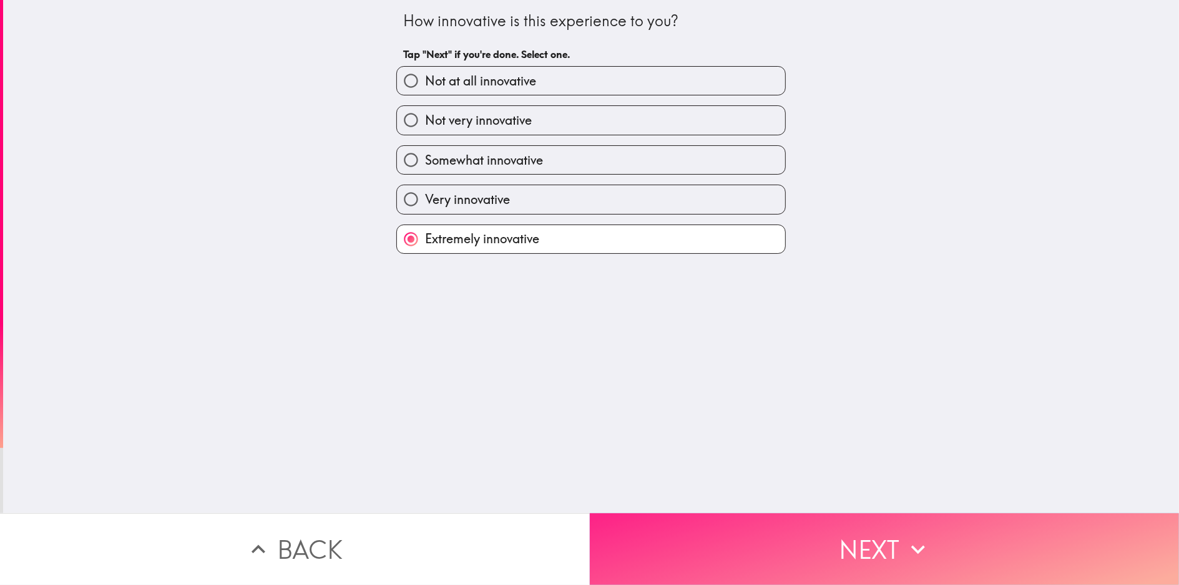
click at [654, 526] on button "Next" at bounding box center [885, 550] width 590 height 72
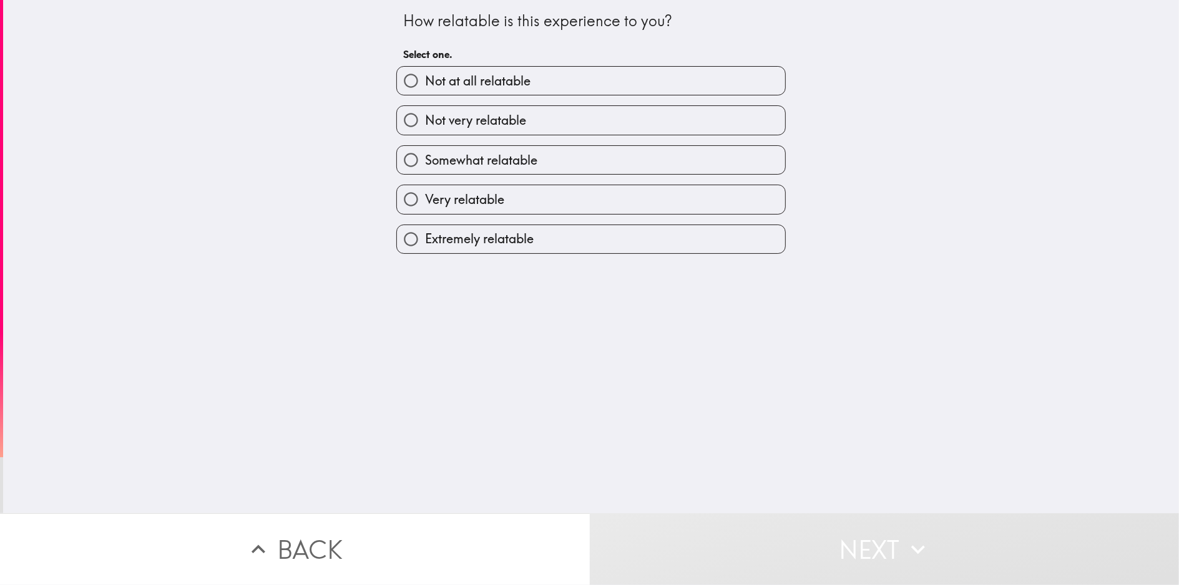
click at [466, 244] on span "Extremely relatable" at bounding box center [479, 238] width 109 height 17
click at [425, 244] on input "Extremely relatable" at bounding box center [411, 239] width 28 height 28
radio input "true"
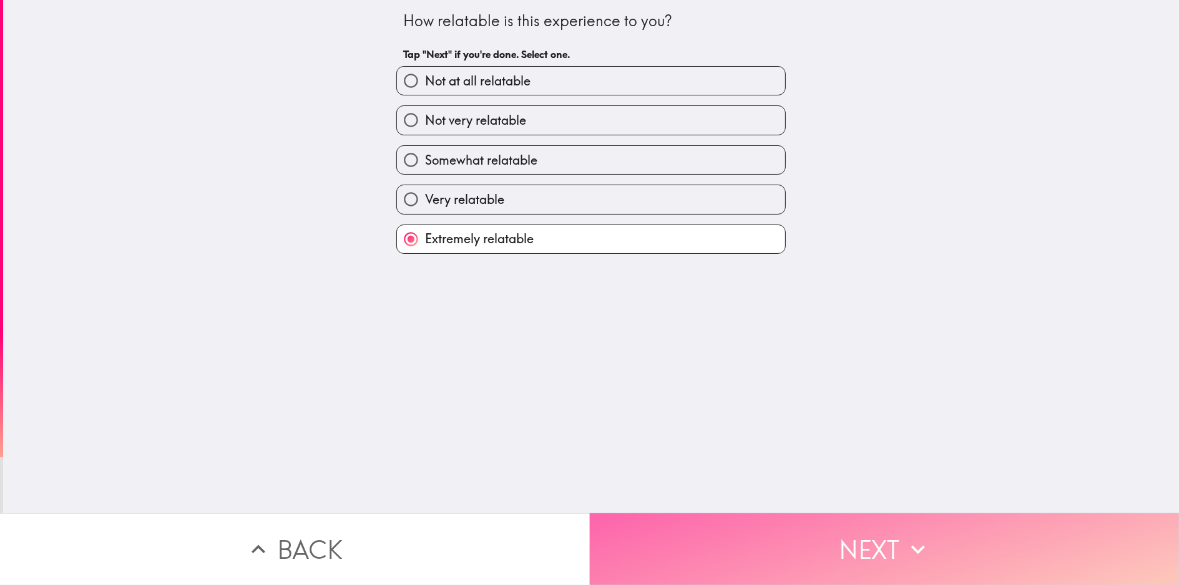
click at [664, 515] on button "Next" at bounding box center [885, 550] width 590 height 72
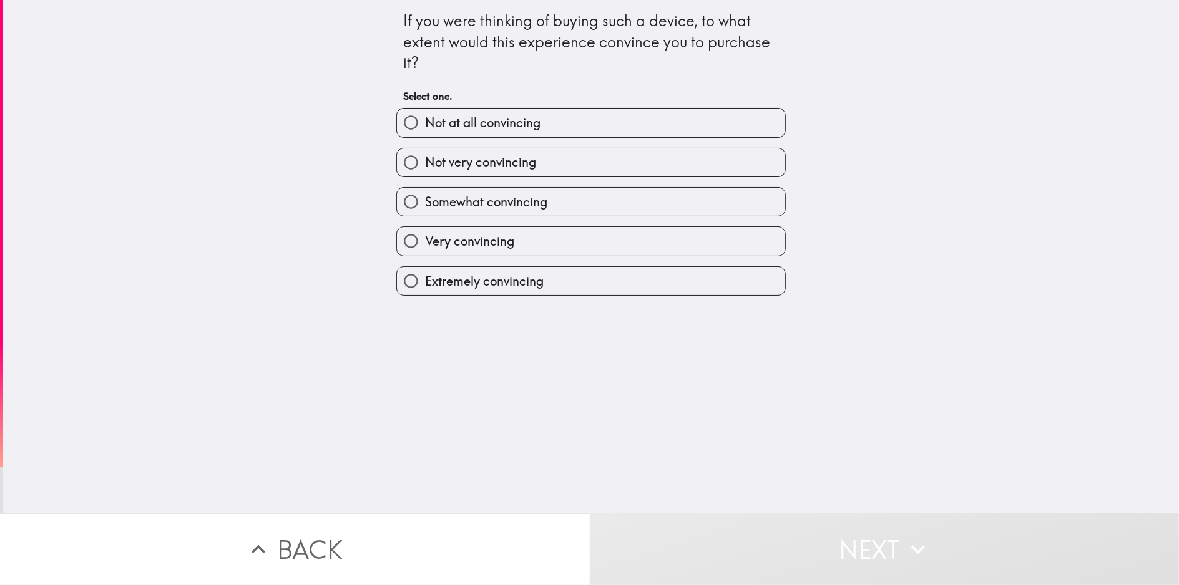
click at [502, 255] on label "Very convincing" at bounding box center [591, 241] width 388 height 28
click at [425, 255] on input "Very convincing" at bounding box center [411, 241] width 28 height 28
radio input "true"
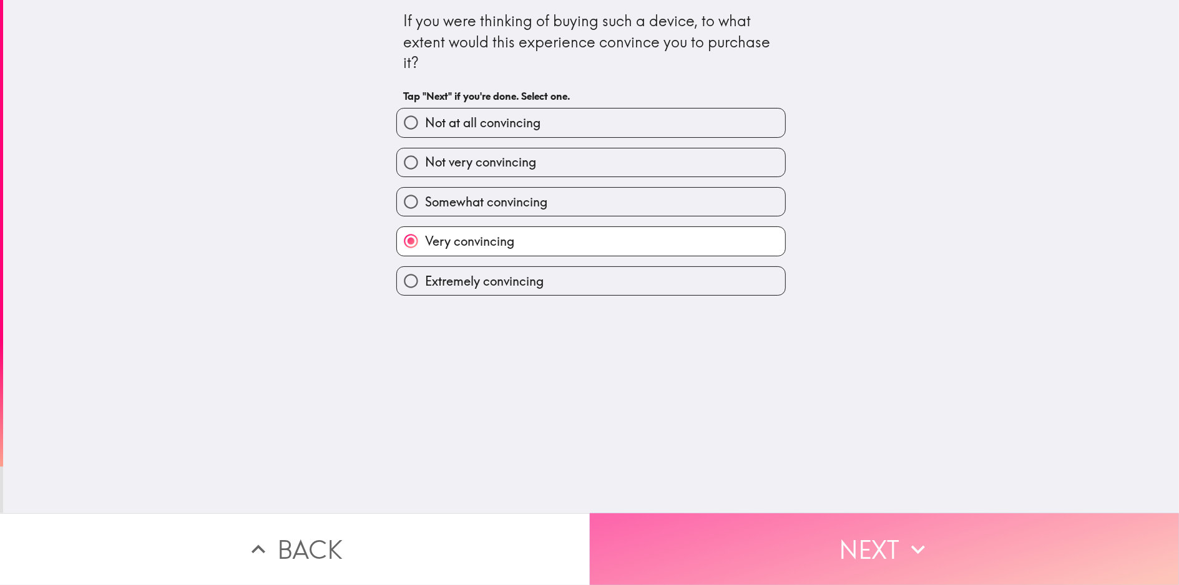
click at [668, 539] on button "Next" at bounding box center [885, 550] width 590 height 72
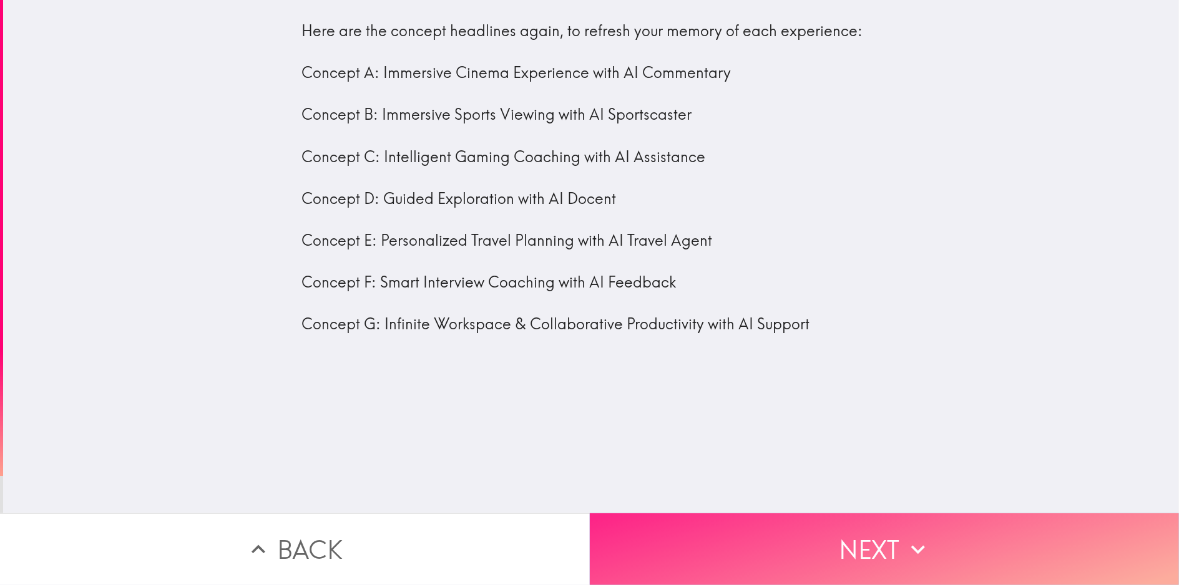
click at [669, 526] on button "Next" at bounding box center [885, 550] width 590 height 72
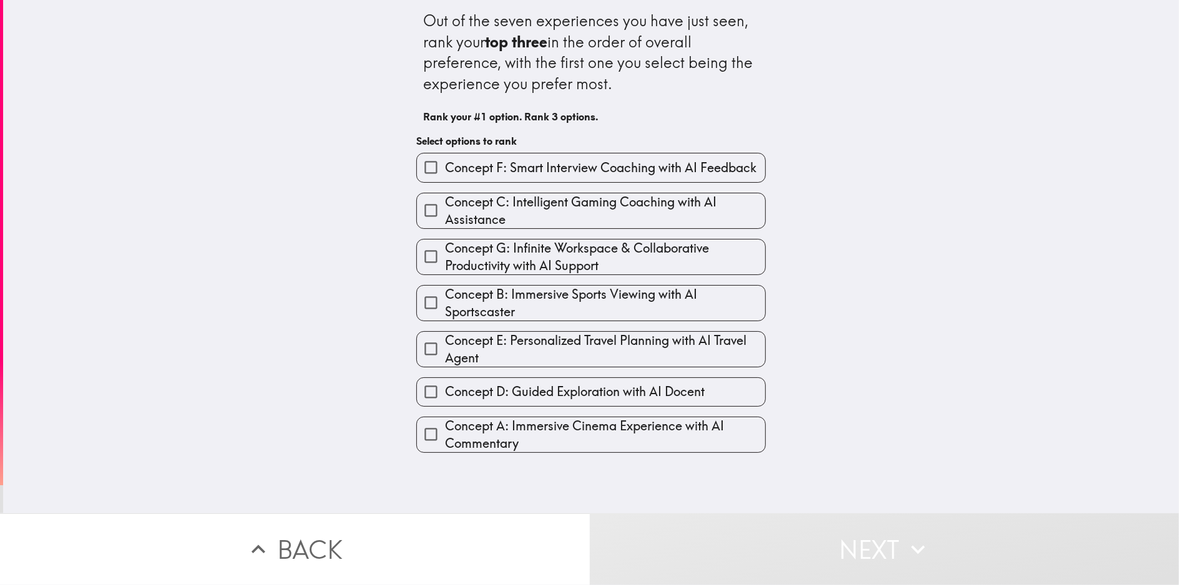
click at [496, 210] on span "Concept C: Intelligent Gaming Coaching with AI Assistance" at bounding box center [605, 210] width 320 height 35
click at [445, 210] on input "Concept C: Intelligent Gaming Coaching with AI Assistance" at bounding box center [431, 211] width 28 height 28
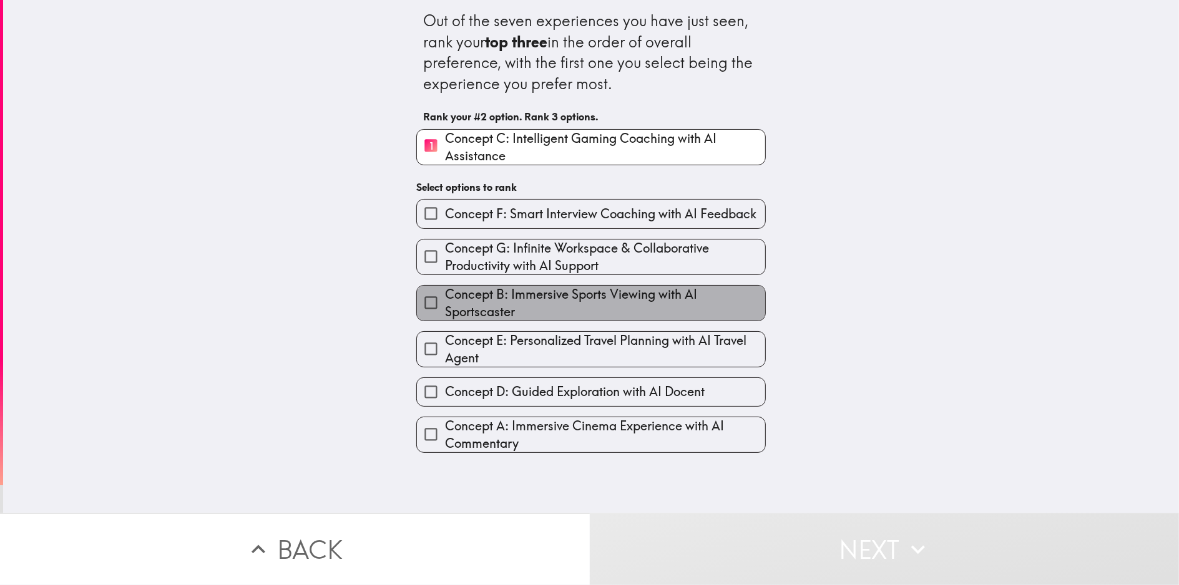
click at [508, 297] on span "Concept B: Immersive Sports Viewing with AI Sportscaster" at bounding box center [605, 303] width 320 height 35
click at [445, 297] on input "Concept B: Immersive Sports Viewing with AI Sportscaster" at bounding box center [431, 303] width 28 height 28
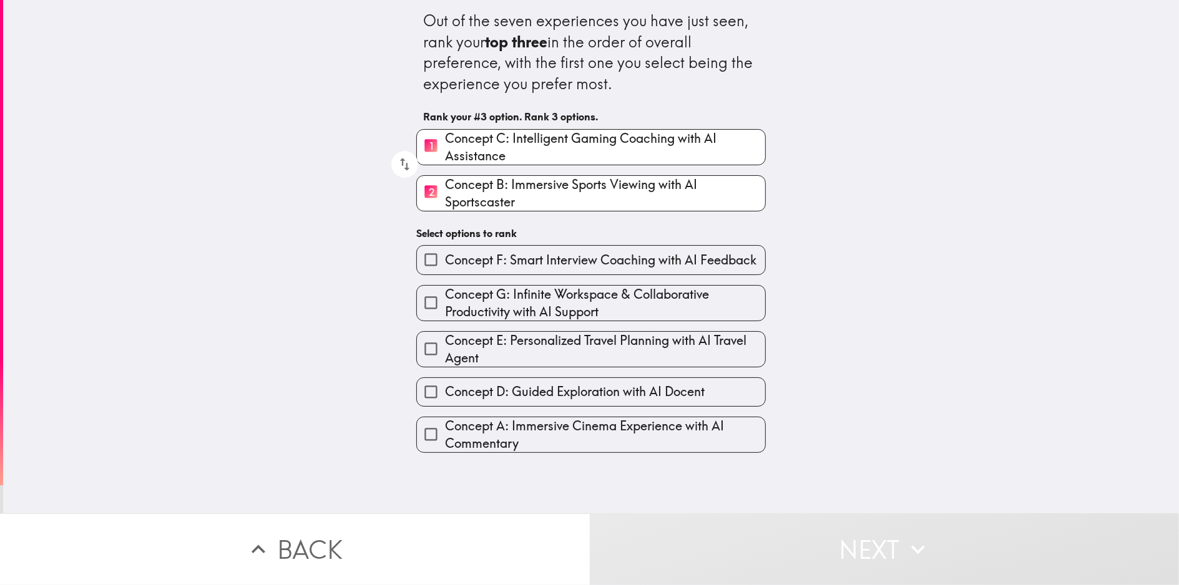
click at [514, 403] on label "Concept D: Guided Exploration with AI Docent" at bounding box center [591, 392] width 348 height 28
click at [445, 403] on input "Concept D: Guided Exploration with AI Docent" at bounding box center [431, 392] width 28 height 28
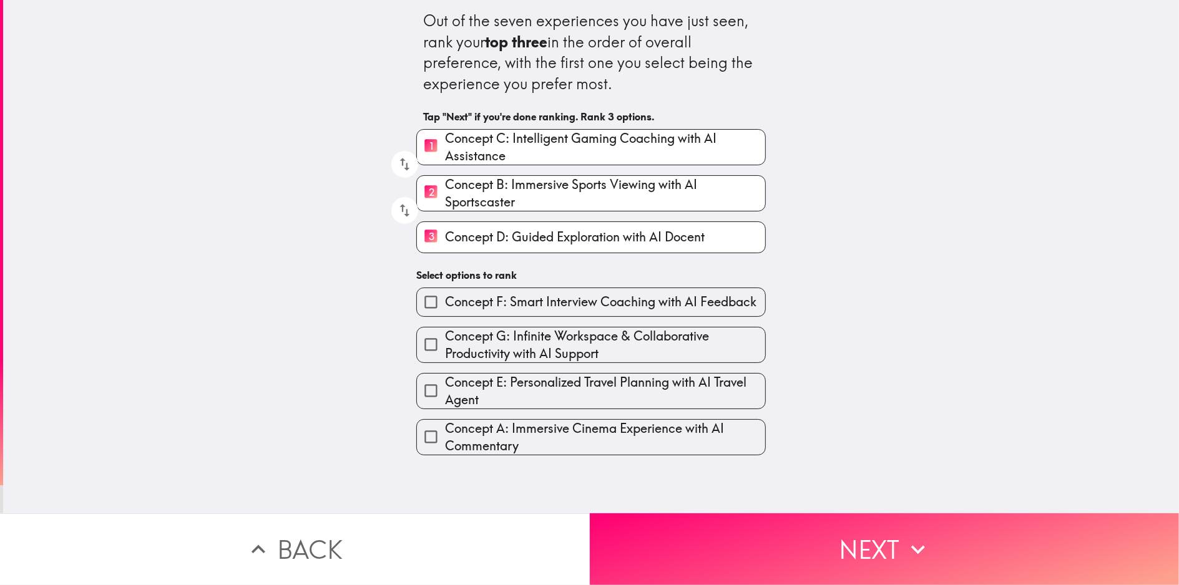
click at [514, 305] on span "Concept F: Smart Interview Coaching with AI Feedback" at bounding box center [600, 301] width 311 height 17
click at [445, 305] on input "Concept F: Smart Interview Coaching with AI Feedback" at bounding box center [431, 302] width 28 height 28
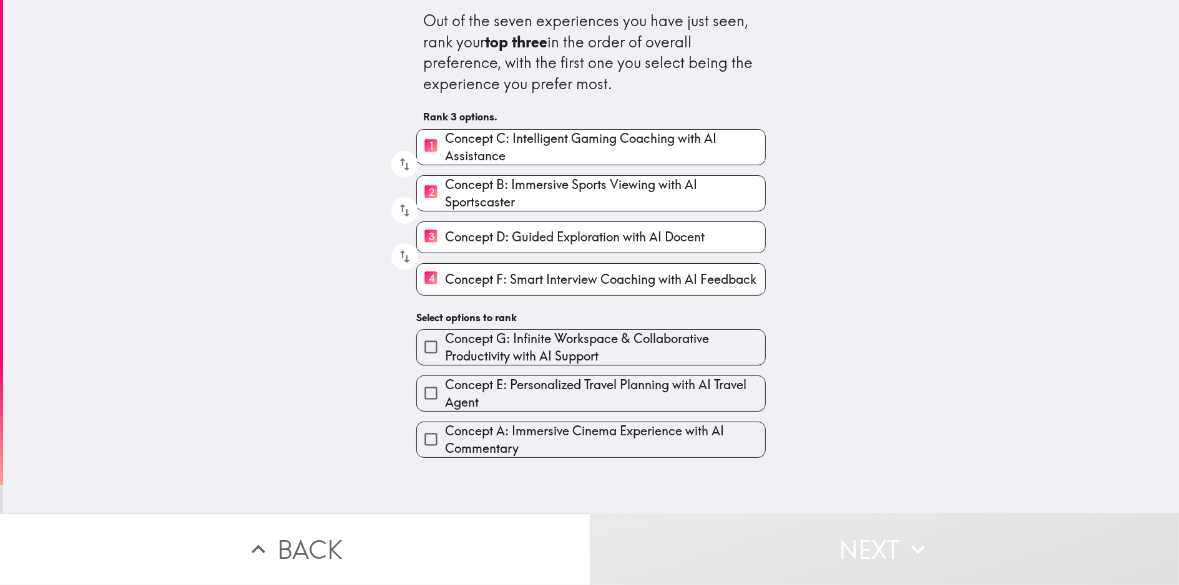
click at [478, 278] on span "Concept F: Smart Interview Coaching with AI Feedback" at bounding box center [600, 279] width 311 height 17
click at [445, 278] on input "4 Concept F: Smart Interview Coaching with AI Feedback" at bounding box center [431, 279] width 28 height 31
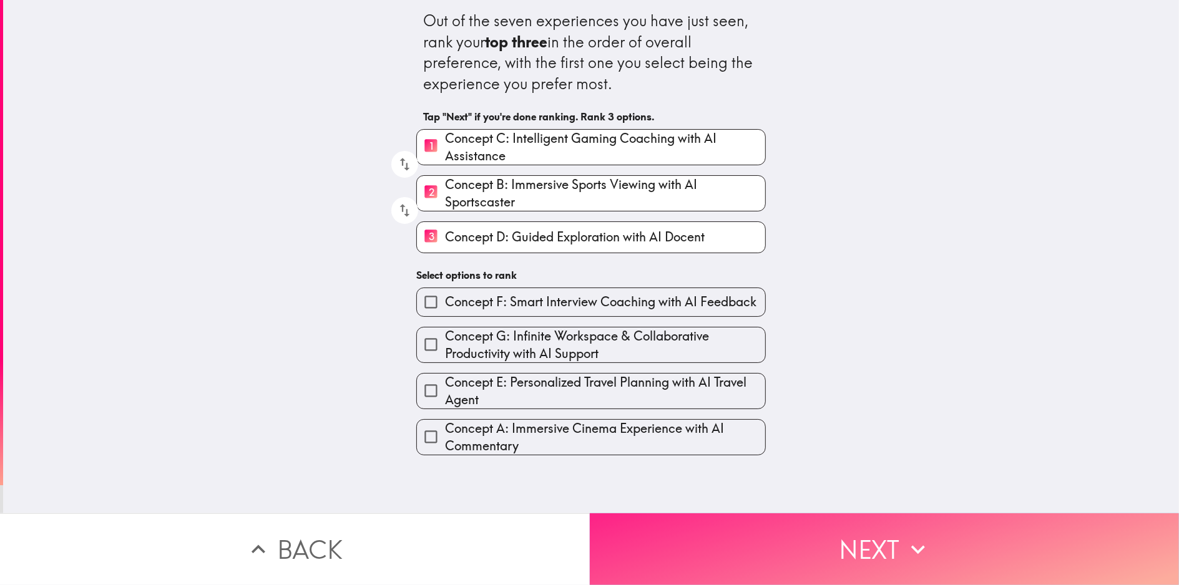
click at [679, 566] on button "Next" at bounding box center [885, 550] width 590 height 72
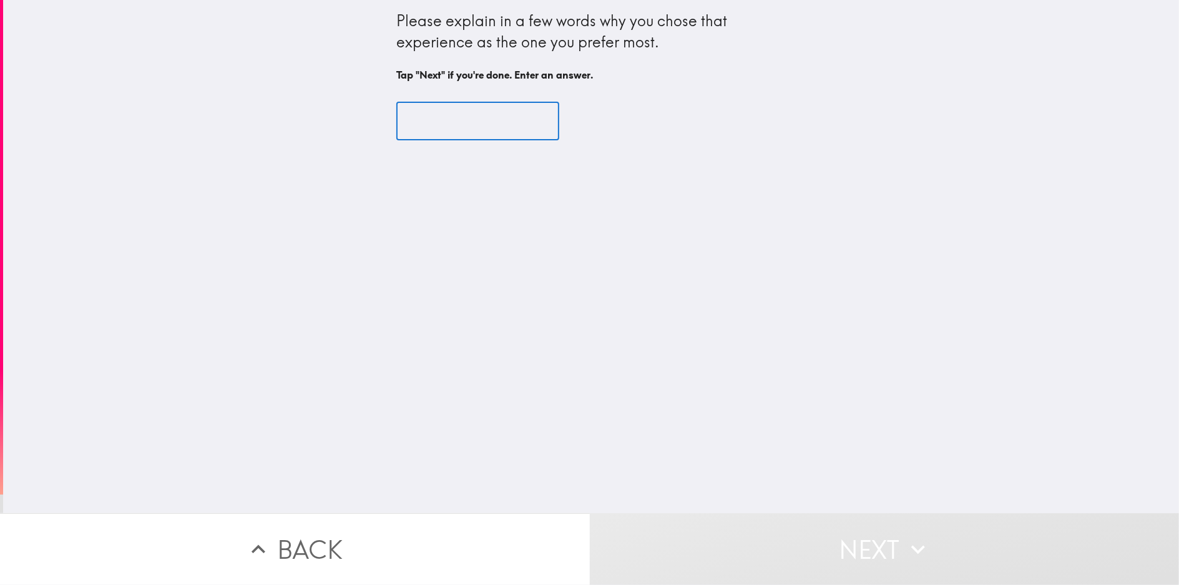
click at [462, 120] on input "text" at bounding box center [477, 121] width 163 height 39
click at [496, 27] on div "Please explain in a few words why you chose that experience as the one you pref…" at bounding box center [590, 32] width 389 height 42
click at [441, 111] on input "text" at bounding box center [477, 121] width 163 height 39
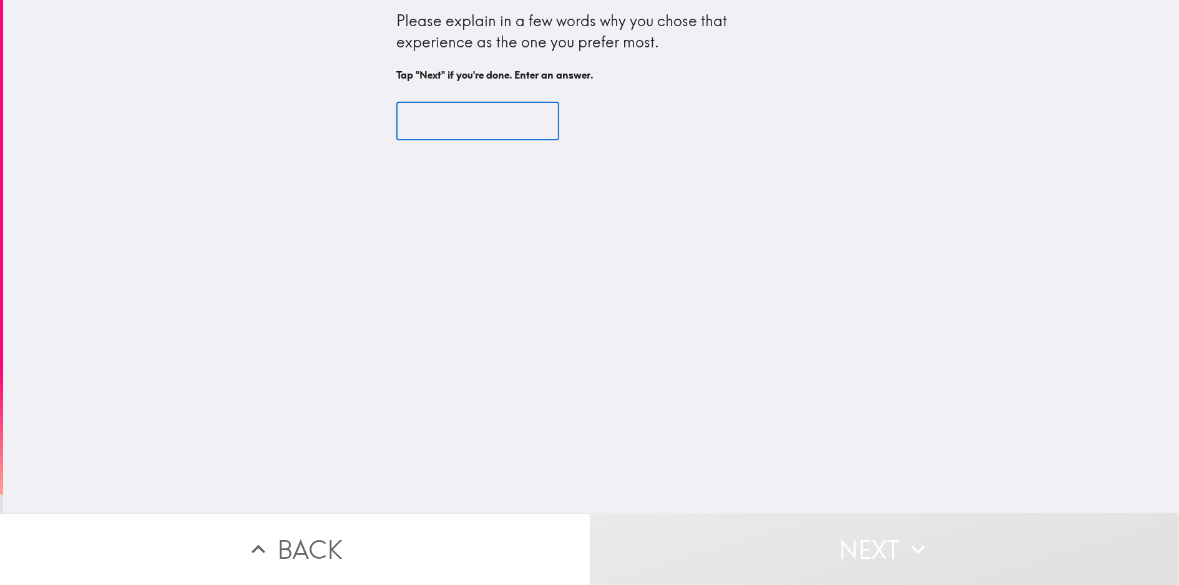
paste input "made me feel confident"
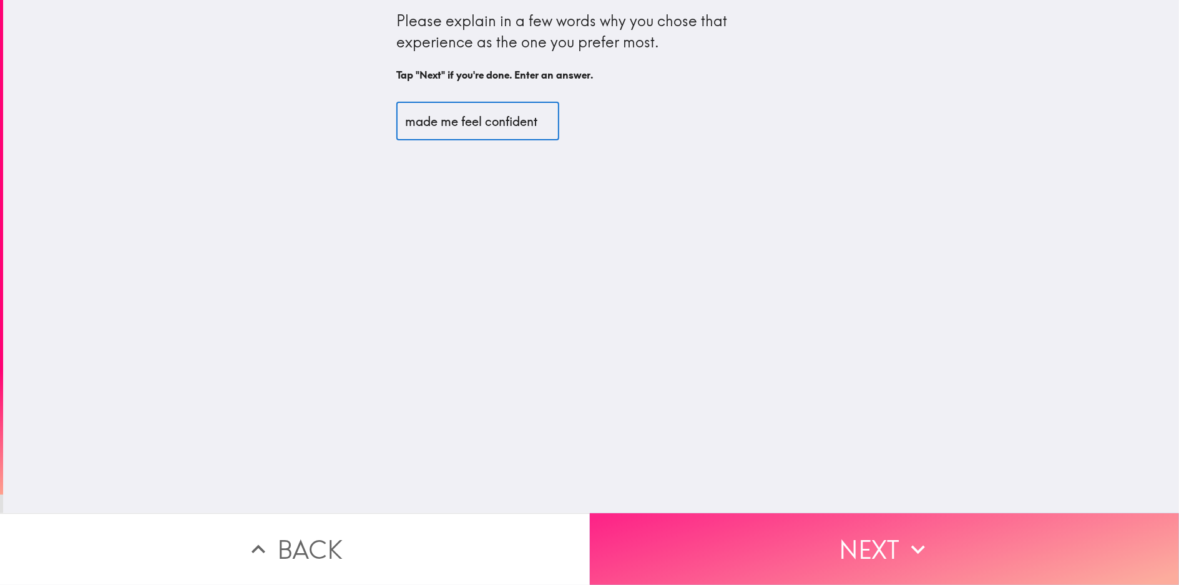
type input "made me feel confident"
click at [864, 532] on button "Next" at bounding box center [885, 550] width 590 height 72
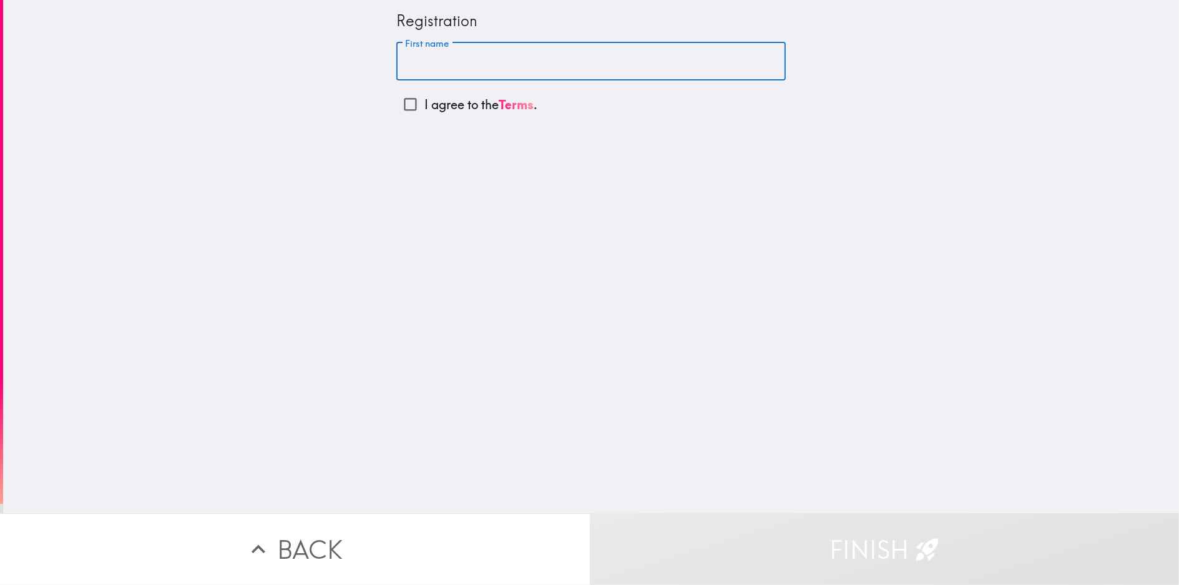
click at [441, 77] on input "First name" at bounding box center [590, 61] width 389 height 39
type input "[PERSON_NAME]"
click at [424, 105] on p "I agree to the Terms ." at bounding box center [480, 104] width 113 height 17
click at [421, 105] on input "I agree to the Terms ." at bounding box center [410, 104] width 28 height 28
checkbox input "true"
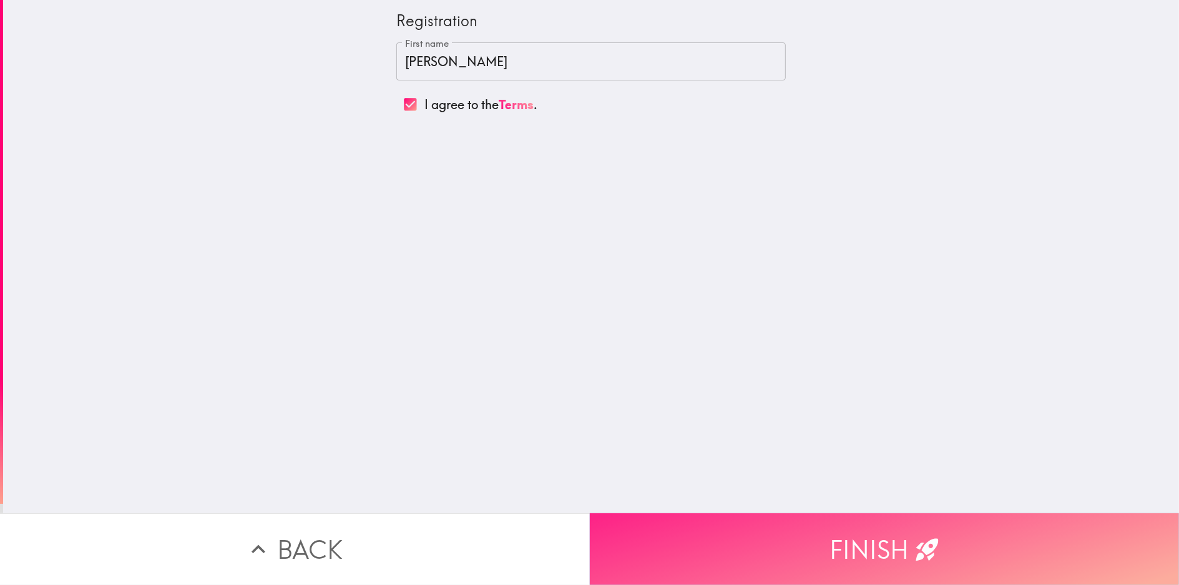
click at [761, 526] on button "Finish" at bounding box center [885, 550] width 590 height 72
